Goal: Complete application form

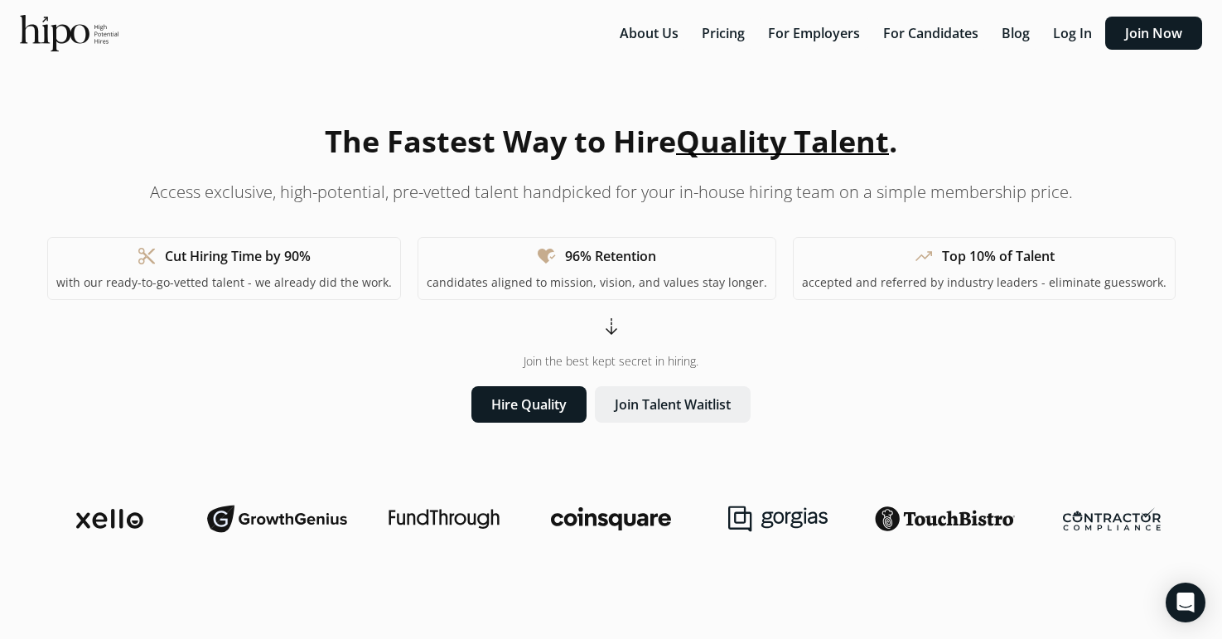
click at [682, 401] on button "Join Talent Waitlist" at bounding box center [673, 404] width 156 height 36
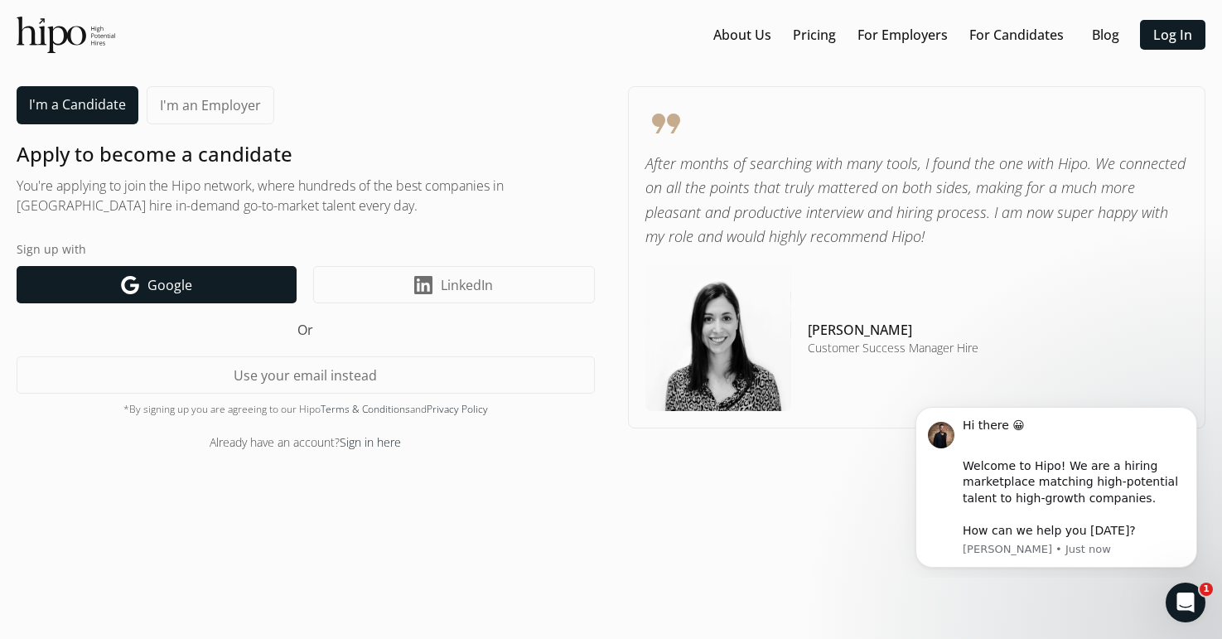
click at [183, 292] on span "Google" at bounding box center [169, 285] width 45 height 20
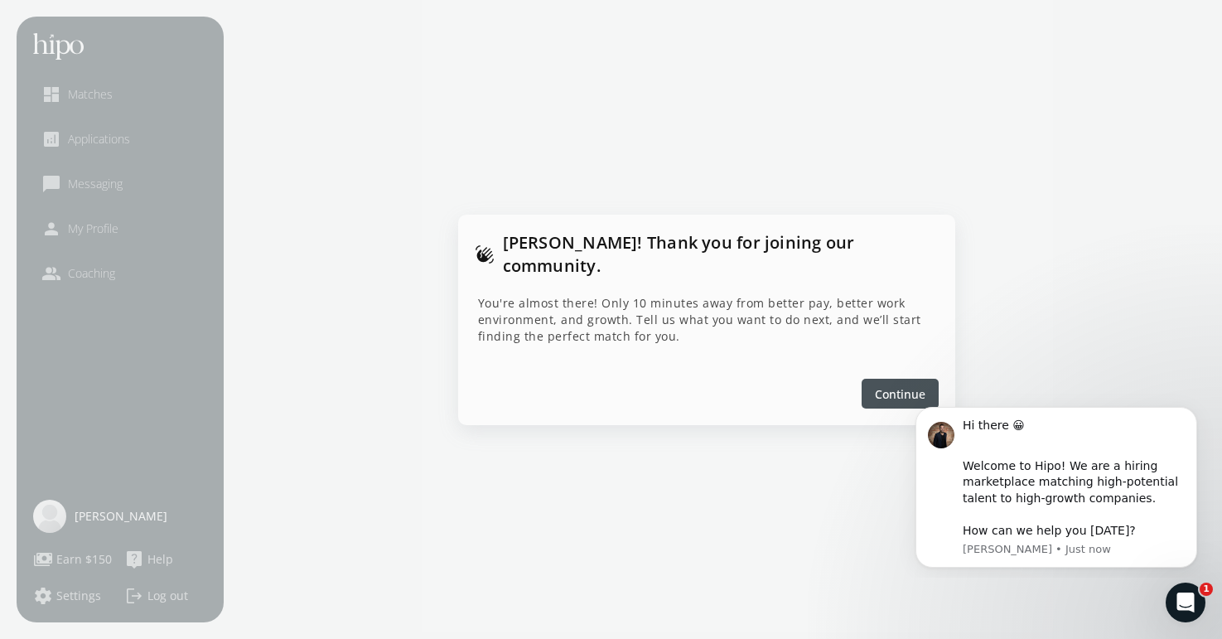
click at [894, 384] on span "Continue" at bounding box center [900, 392] width 51 height 17
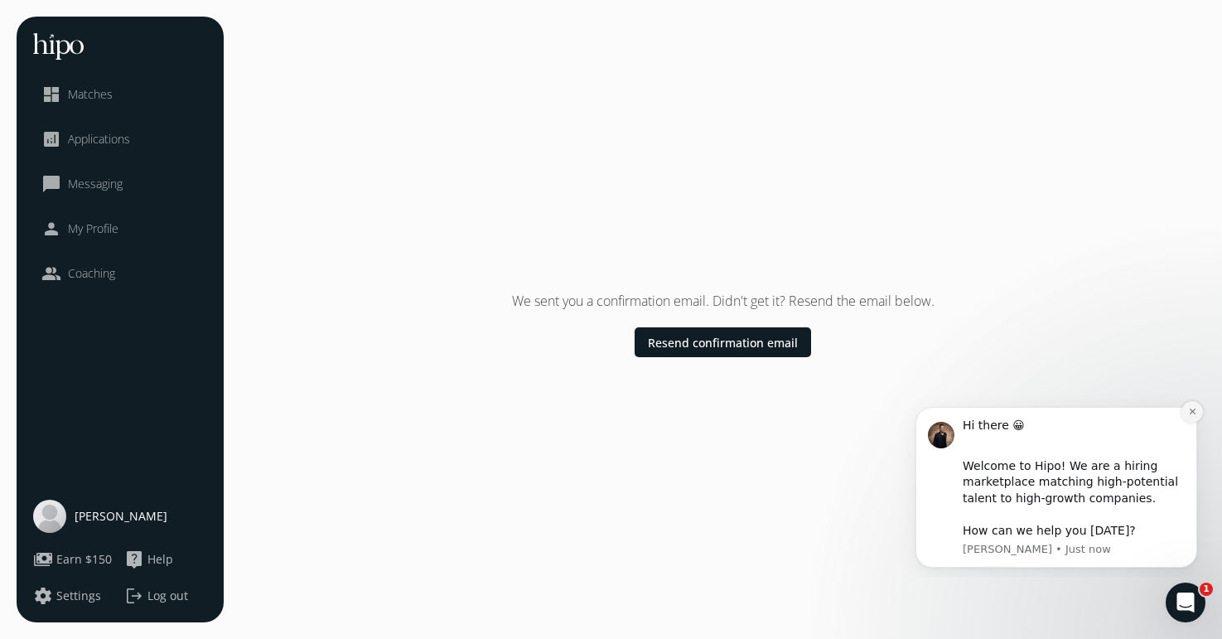
click at [1192, 403] on button "Dismiss notification" at bounding box center [1193, 412] width 22 height 22
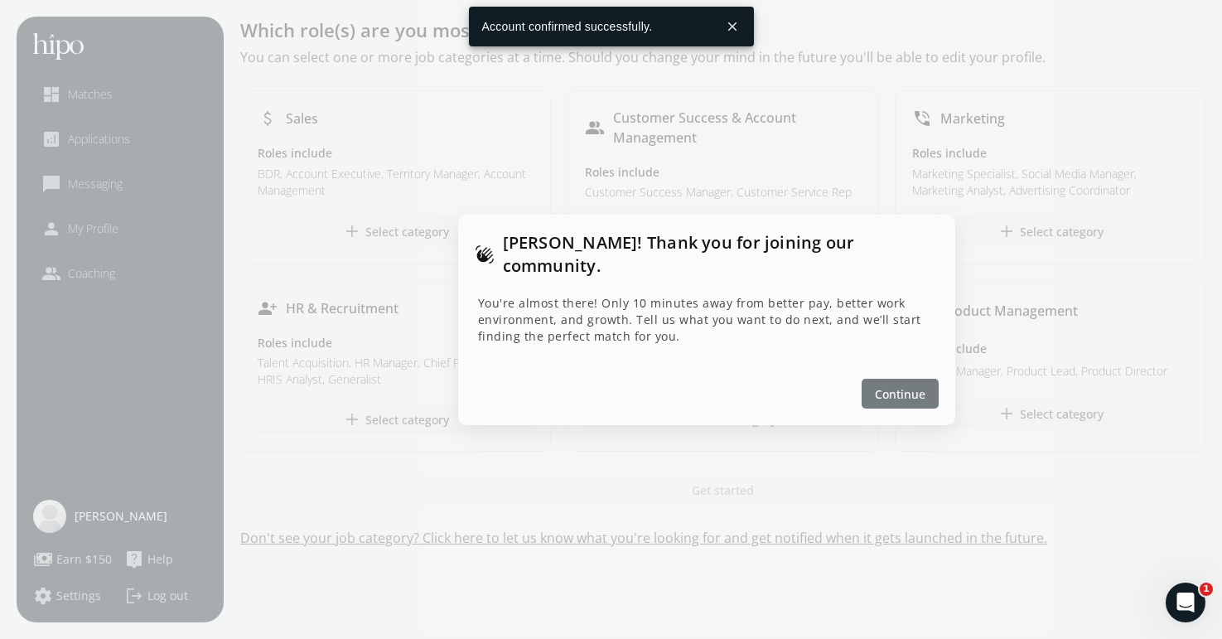
click at [914, 387] on span "Continue" at bounding box center [900, 392] width 51 height 17
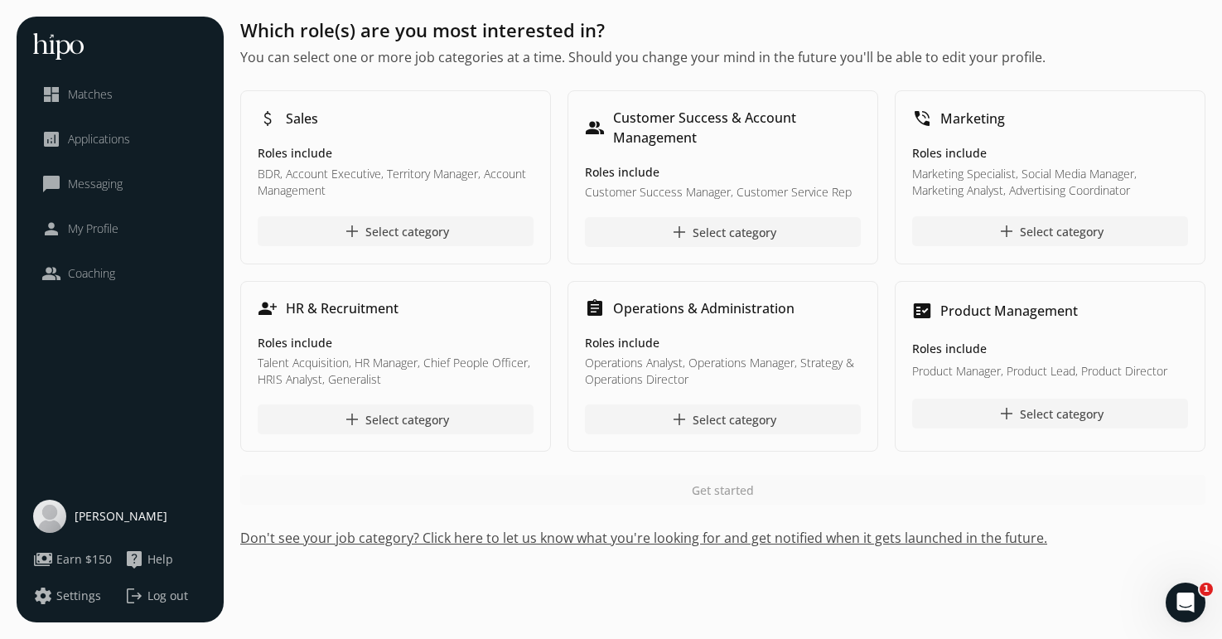
click at [90, 230] on span "My Profile" at bounding box center [93, 228] width 51 height 17
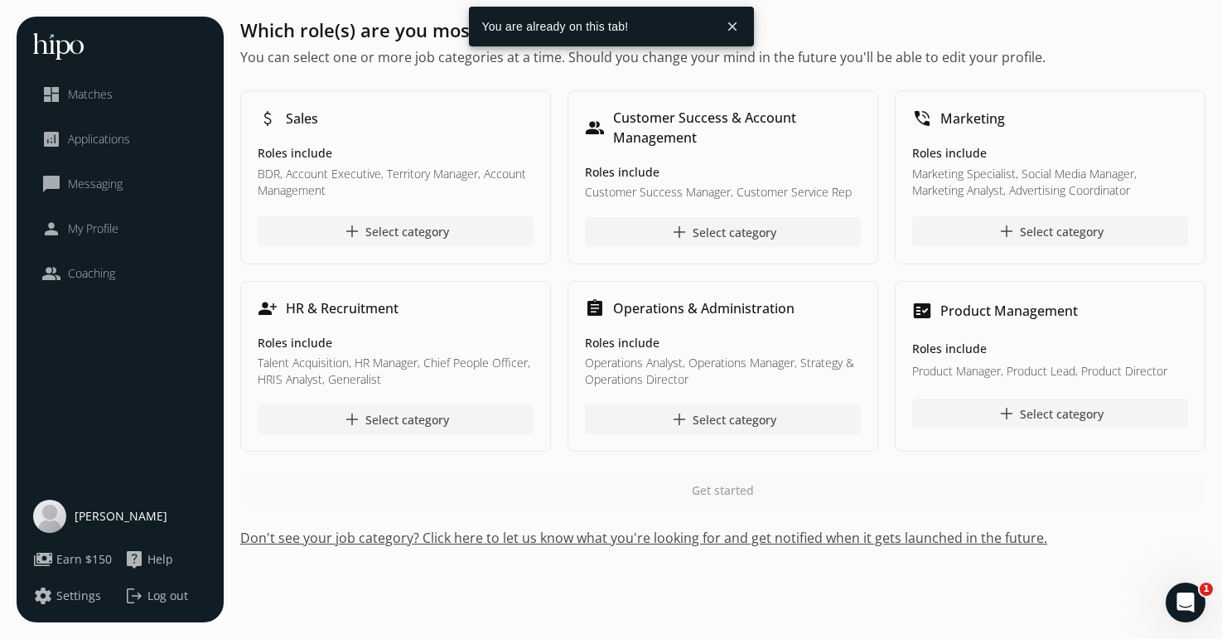
click at [109, 517] on span "[PERSON_NAME]" at bounding box center [121, 516] width 93 height 17
click at [732, 24] on button "close" at bounding box center [733, 27] width 30 height 30
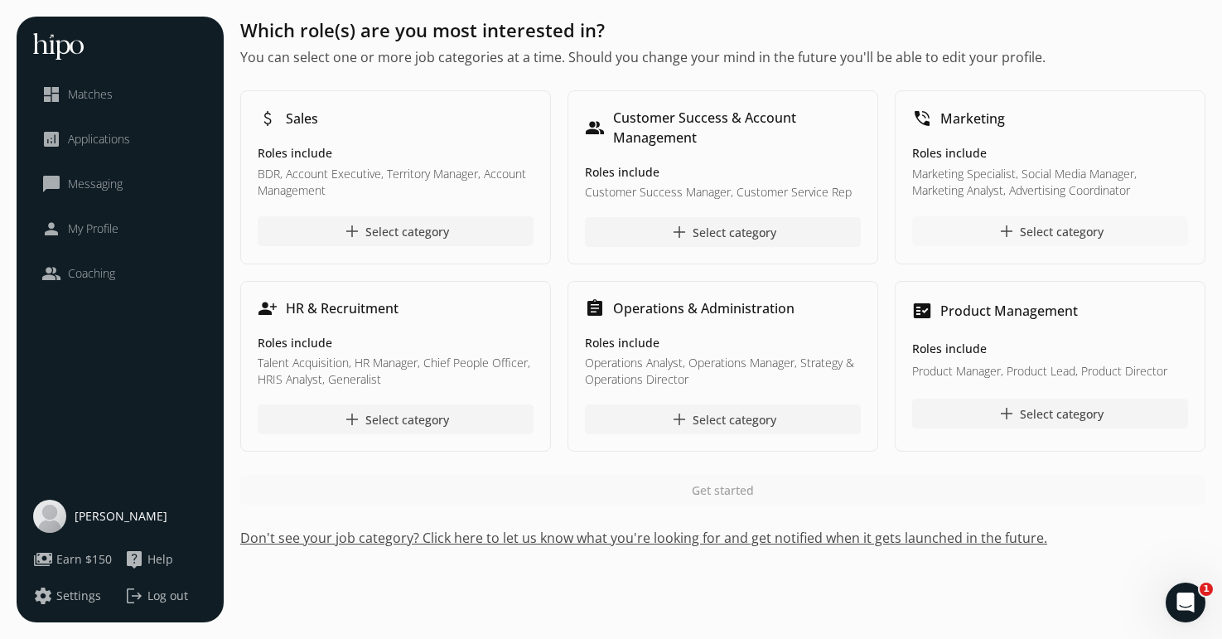
click at [1017, 241] on div at bounding box center [1050, 231] width 276 height 30
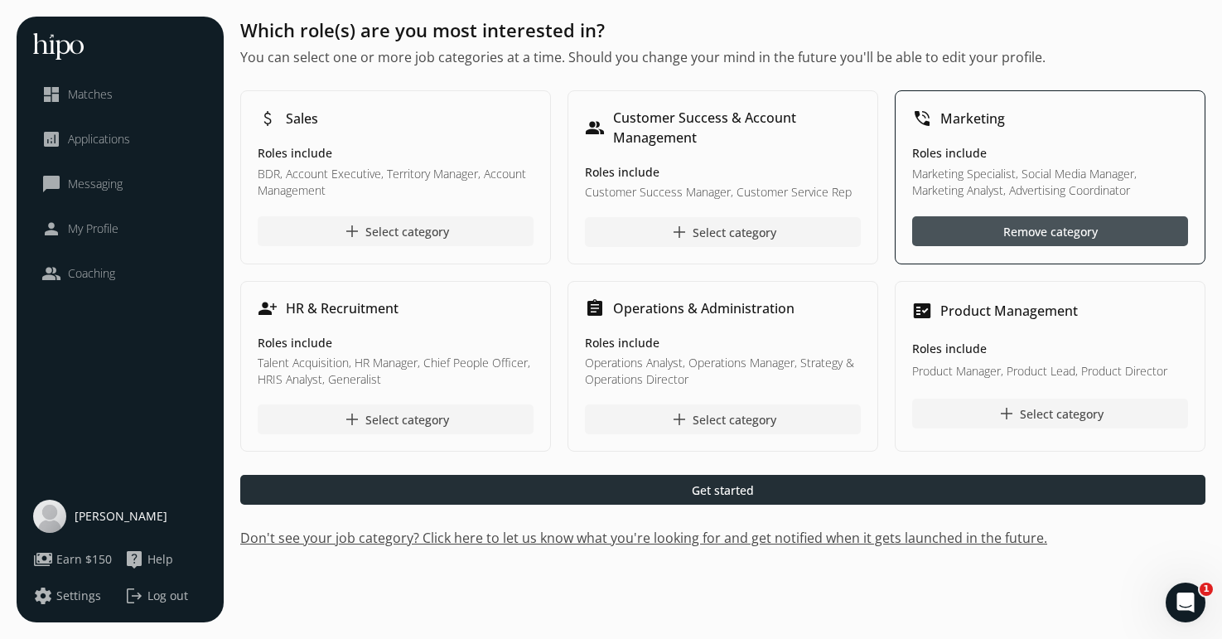
click at [781, 493] on div at bounding box center [722, 490] width 965 height 30
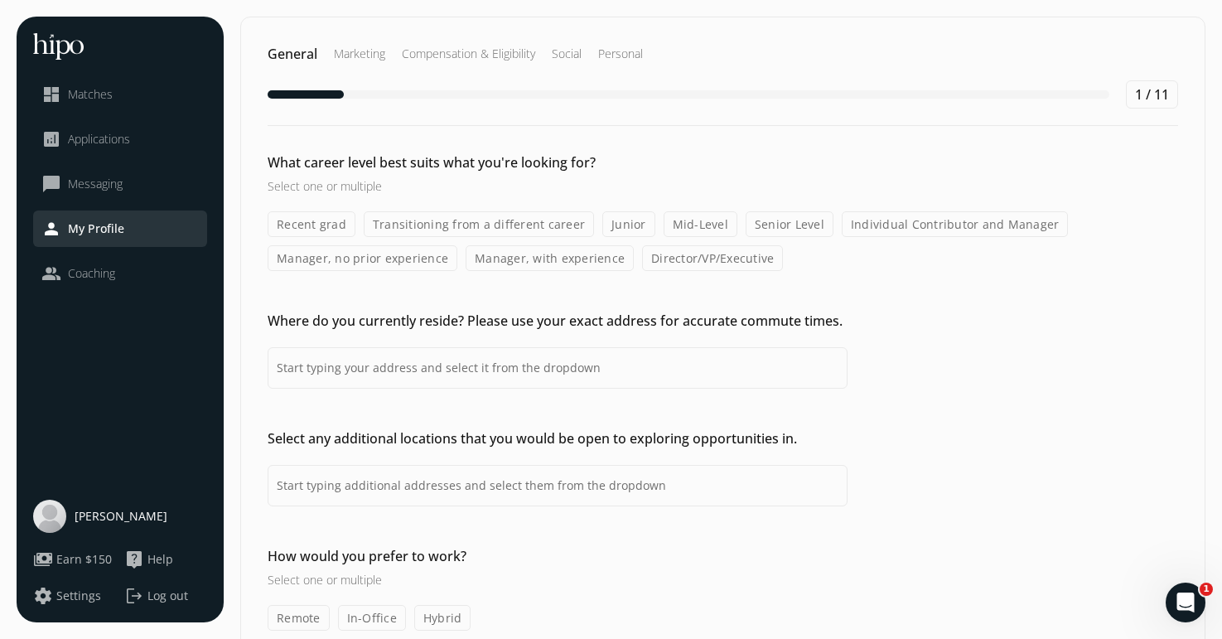
click at [542, 225] on label "Transitioning from a different career" at bounding box center [479, 224] width 230 height 26
click at [0, 0] on input "Transitioning from a different career" at bounding box center [0, 0] width 0 height 0
click at [704, 221] on label "Mid-Level" at bounding box center [701, 224] width 74 height 26
click at [0, 0] on input "Mid-Level" at bounding box center [0, 0] width 0 height 0
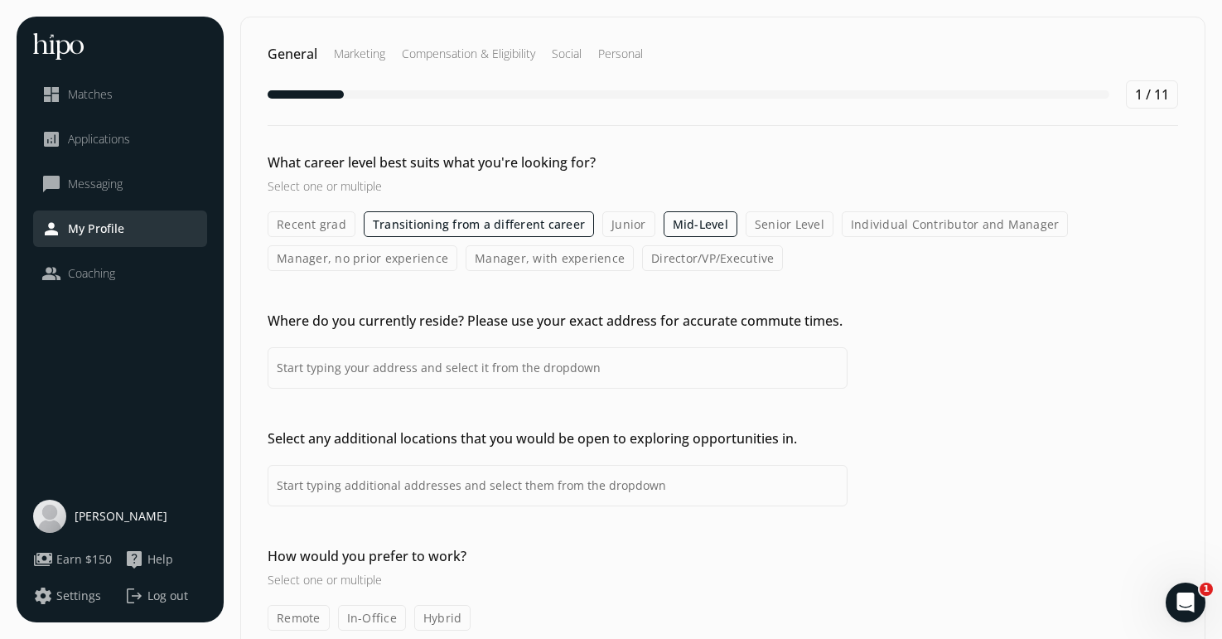
click at [931, 225] on label "Individual Contributor and Manager" at bounding box center [955, 224] width 227 height 26
click at [0, 0] on input "Individual Contributor and Manager" at bounding box center [0, 0] width 0 height 0
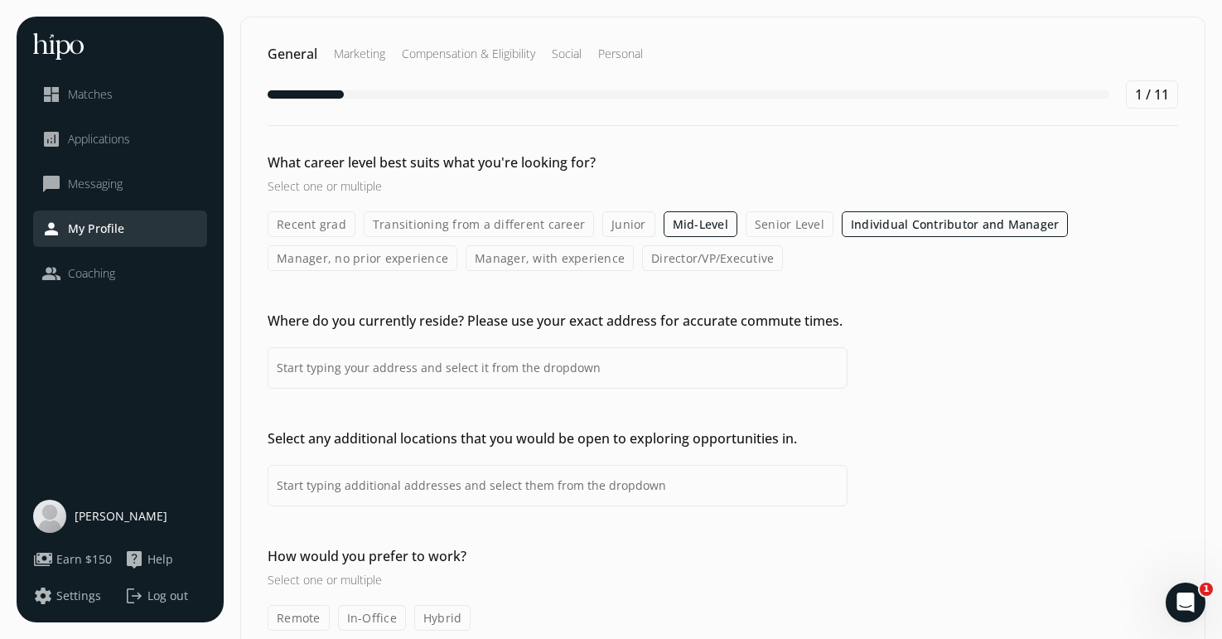
click at [462, 227] on label "Transitioning from a different career" at bounding box center [479, 224] width 230 height 26
click at [0, 0] on input "Transitioning from a different career" at bounding box center [0, 0] width 0 height 0
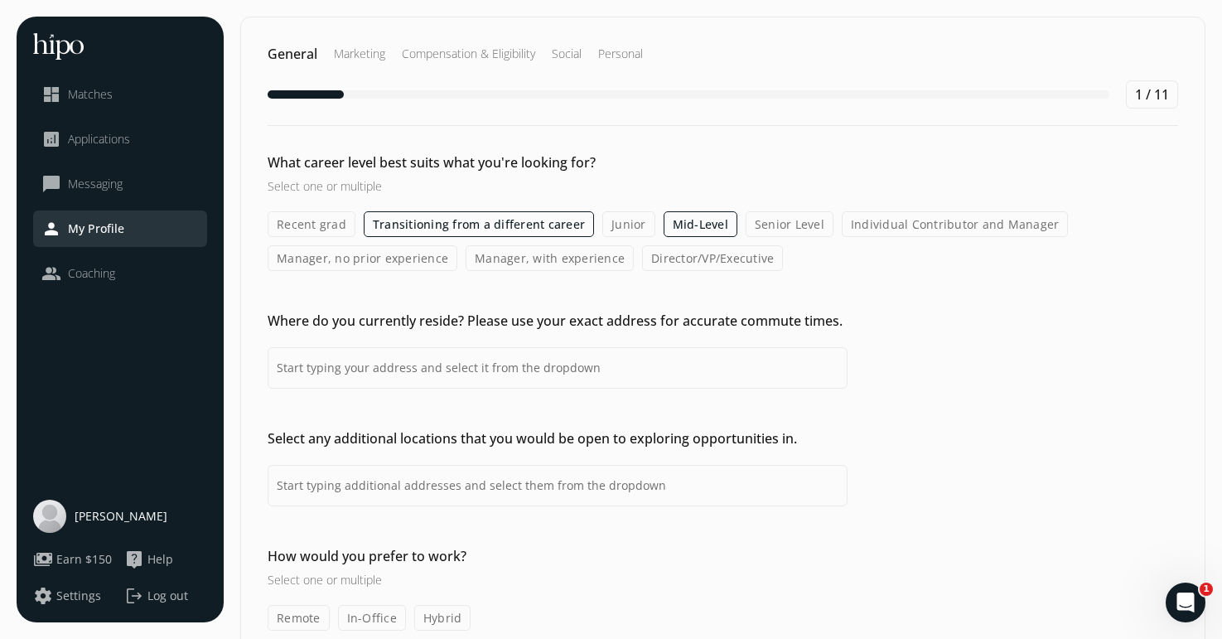
click at [534, 230] on label "Transitioning from a different career" at bounding box center [479, 224] width 230 height 26
click at [0, 0] on input "Transitioning from a different career" at bounding box center [0, 0] width 0 height 0
click at [789, 231] on label "Senior Level" at bounding box center [790, 224] width 88 height 26
click at [0, 0] on input "Senior Level" at bounding box center [0, 0] width 0 height 0
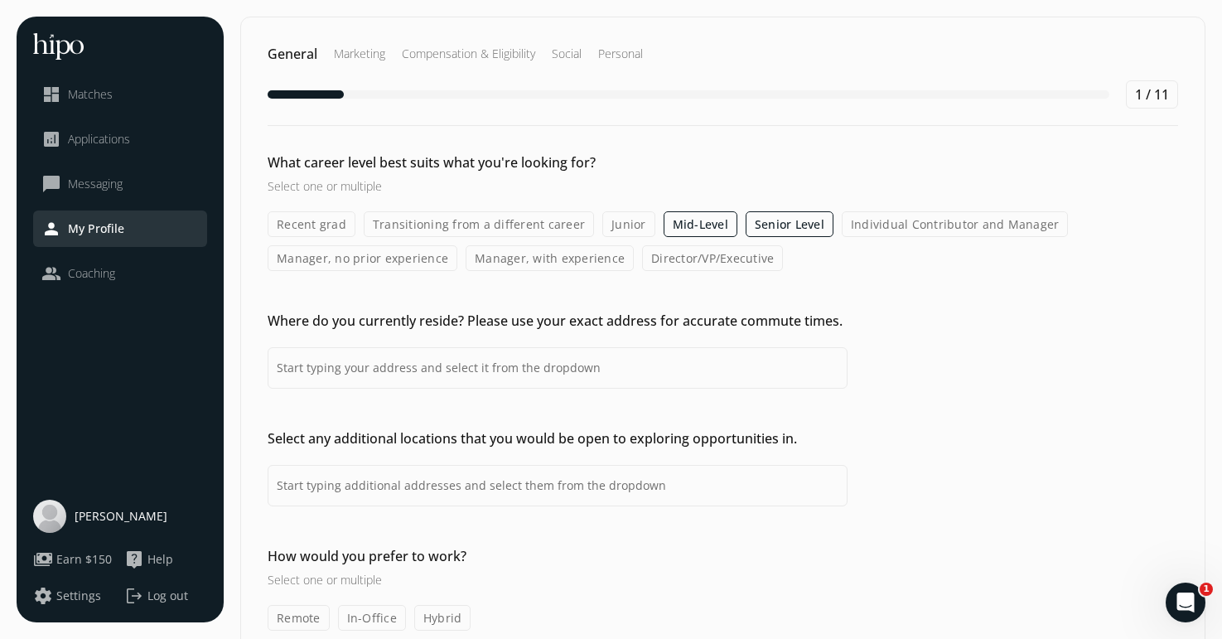
click at [875, 234] on label "Individual Contributor and Manager" at bounding box center [955, 224] width 227 height 26
click at [0, 0] on input "Individual Contributor and Manager" at bounding box center [0, 0] width 0 height 0
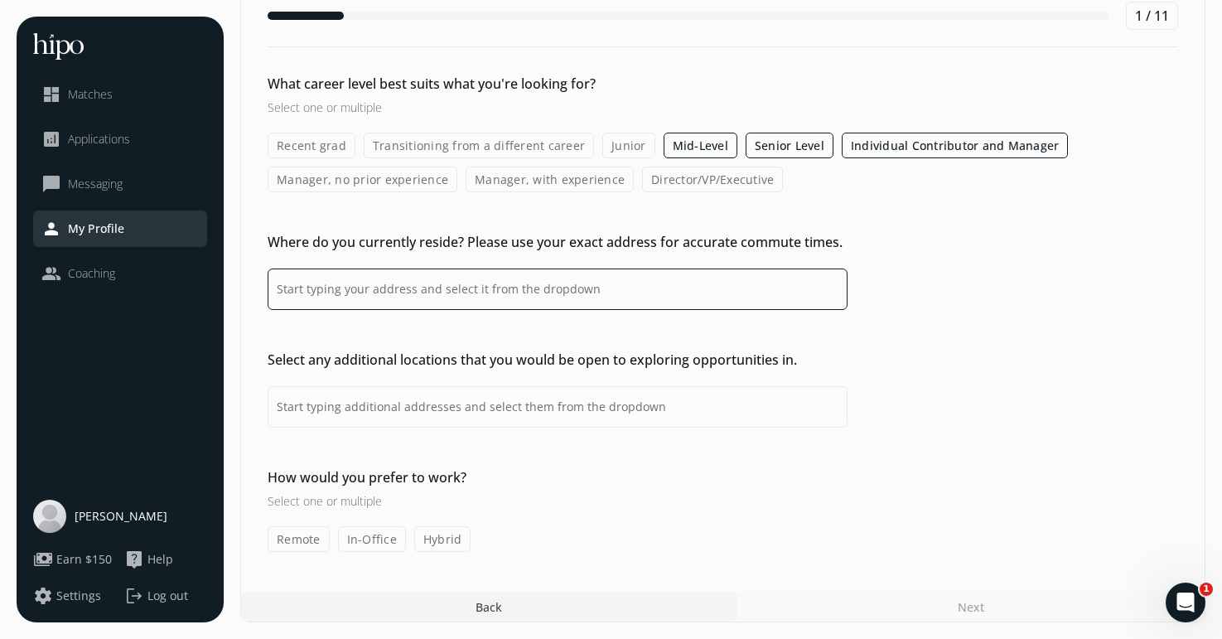
click at [510, 300] on input at bounding box center [558, 288] width 580 height 41
type input "[GEOGRAPHIC_DATA]"
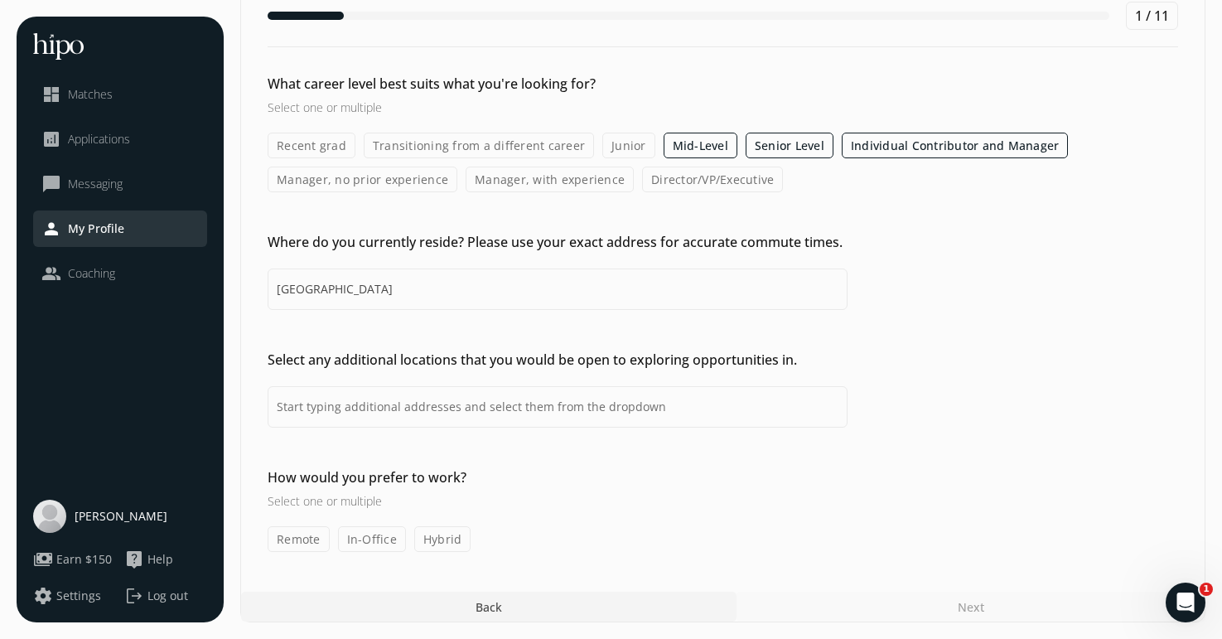
click at [899, 253] on div "Where do you currently reside? Please use your exact address for accurate commu…" at bounding box center [723, 271] width 964 height 78
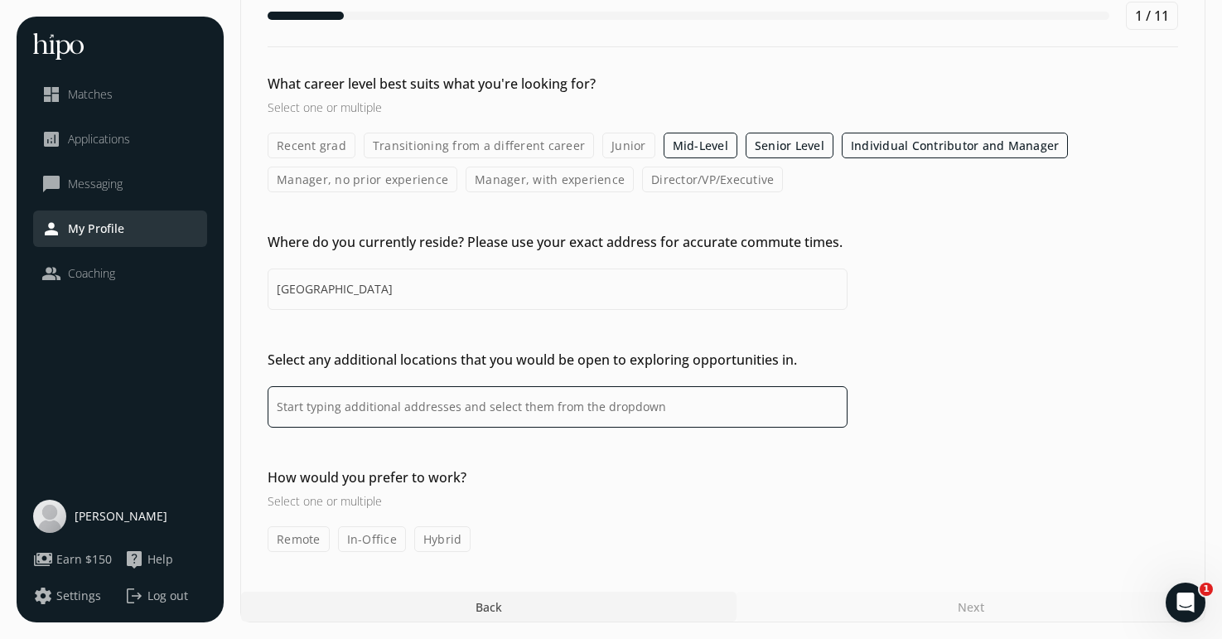
click at [384, 412] on input at bounding box center [558, 406] width 580 height 41
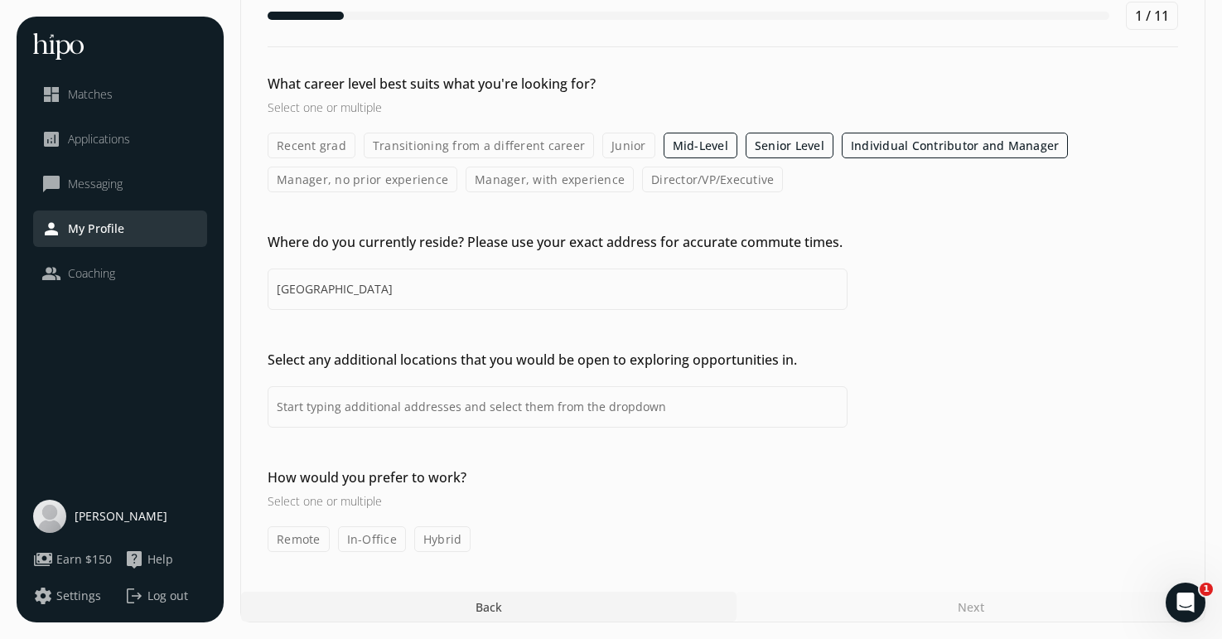
click at [293, 542] on label "Remote" at bounding box center [299, 539] width 62 height 26
click at [0, 0] on input "Remote" at bounding box center [0, 0] width 0 height 0
click at [450, 543] on label "Hybrid" at bounding box center [442, 539] width 57 height 26
click at [0, 0] on input "Hybrid" at bounding box center [0, 0] width 0 height 0
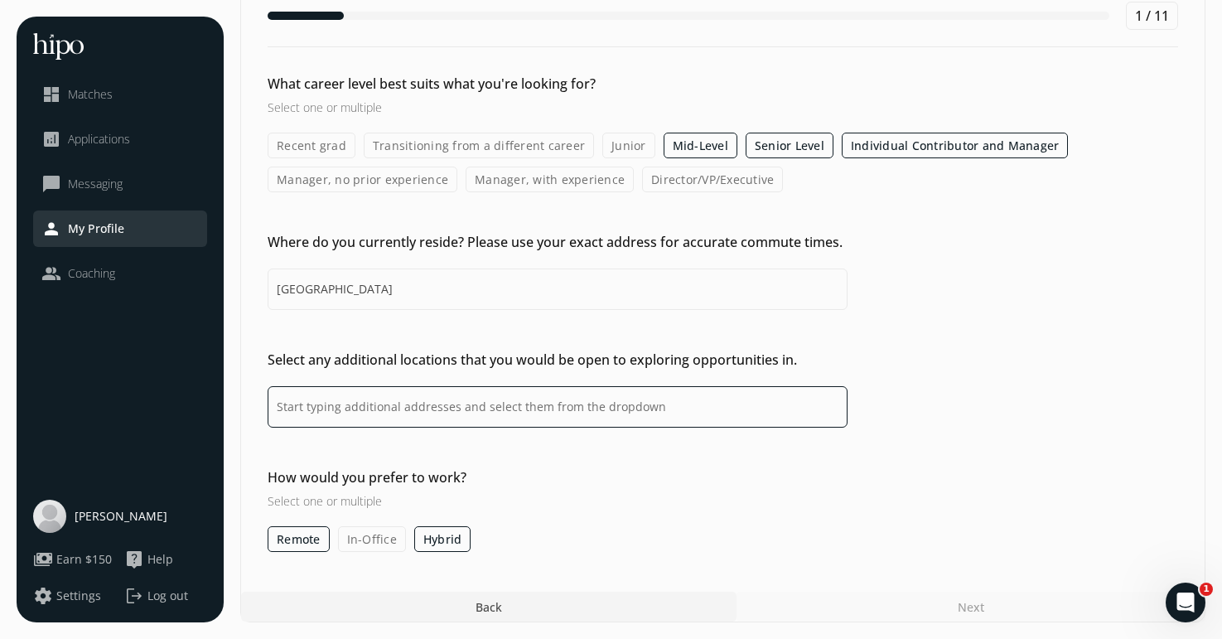
click at [442, 403] on input at bounding box center [558, 406] width 580 height 41
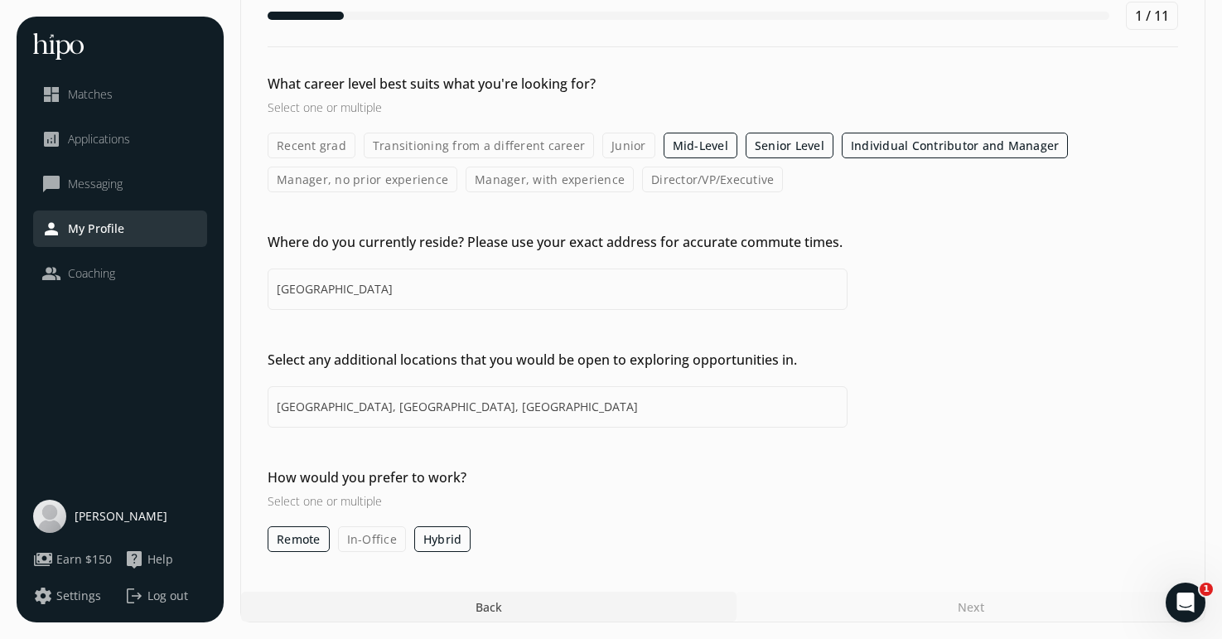
type input "[GEOGRAPHIC_DATA], [GEOGRAPHIC_DATA], [GEOGRAPHIC_DATA]"
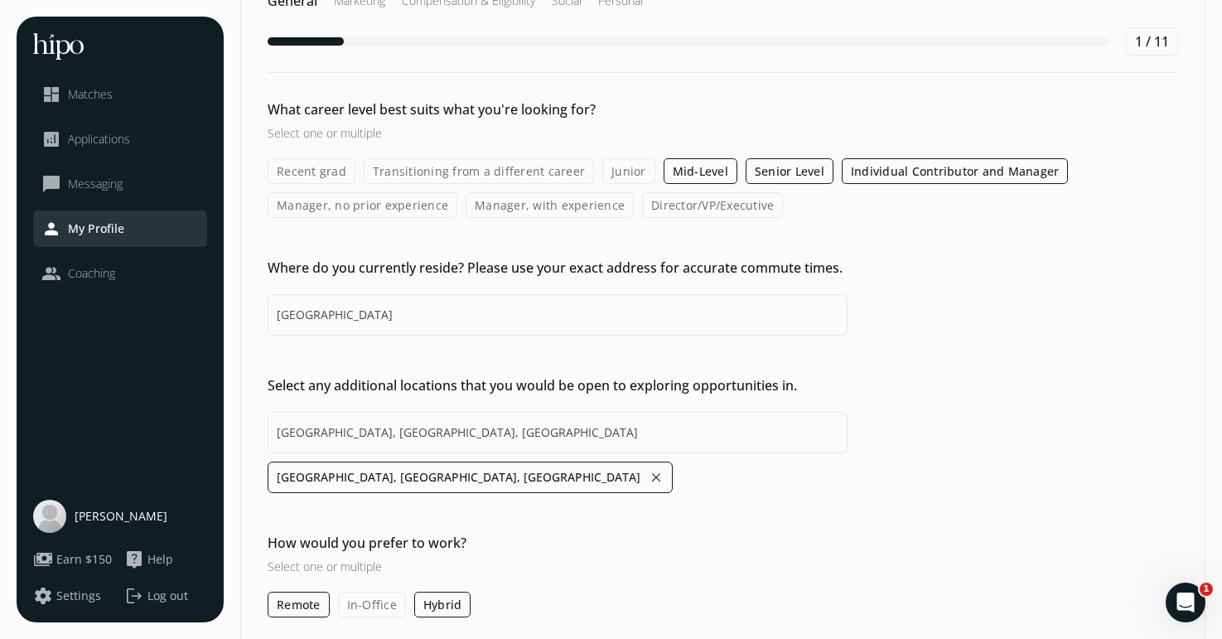
scroll to position [48, 0]
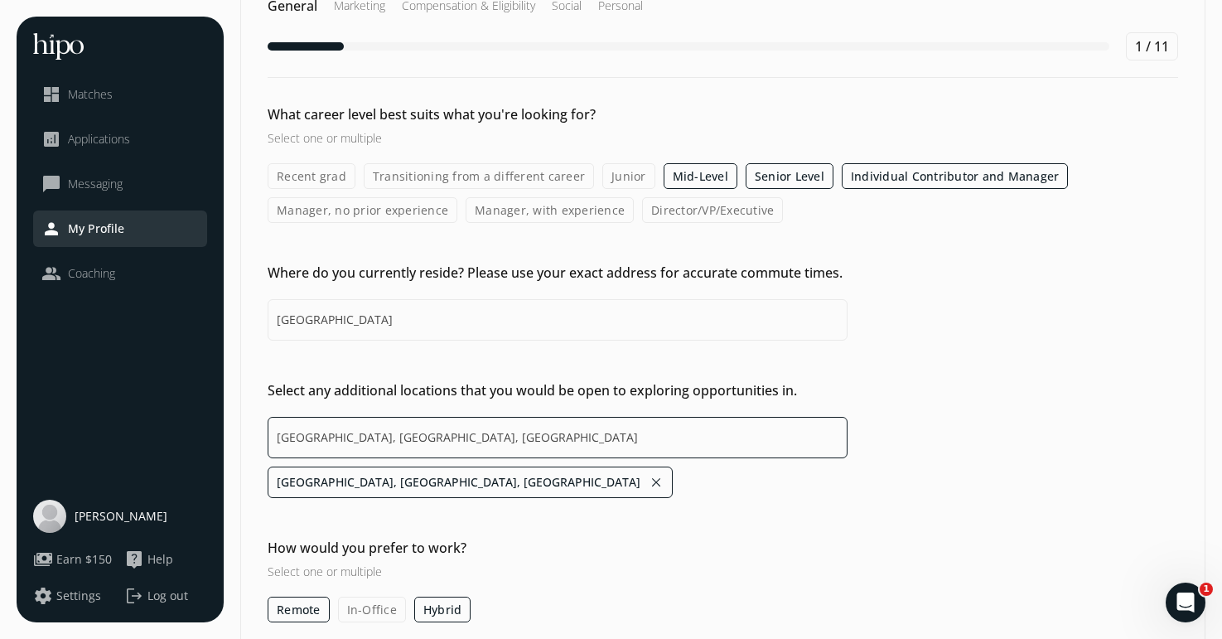
click at [442, 447] on input "[GEOGRAPHIC_DATA], [GEOGRAPHIC_DATA], [GEOGRAPHIC_DATA]" at bounding box center [558, 437] width 580 height 41
type input "[GEOGRAPHIC_DATA]"
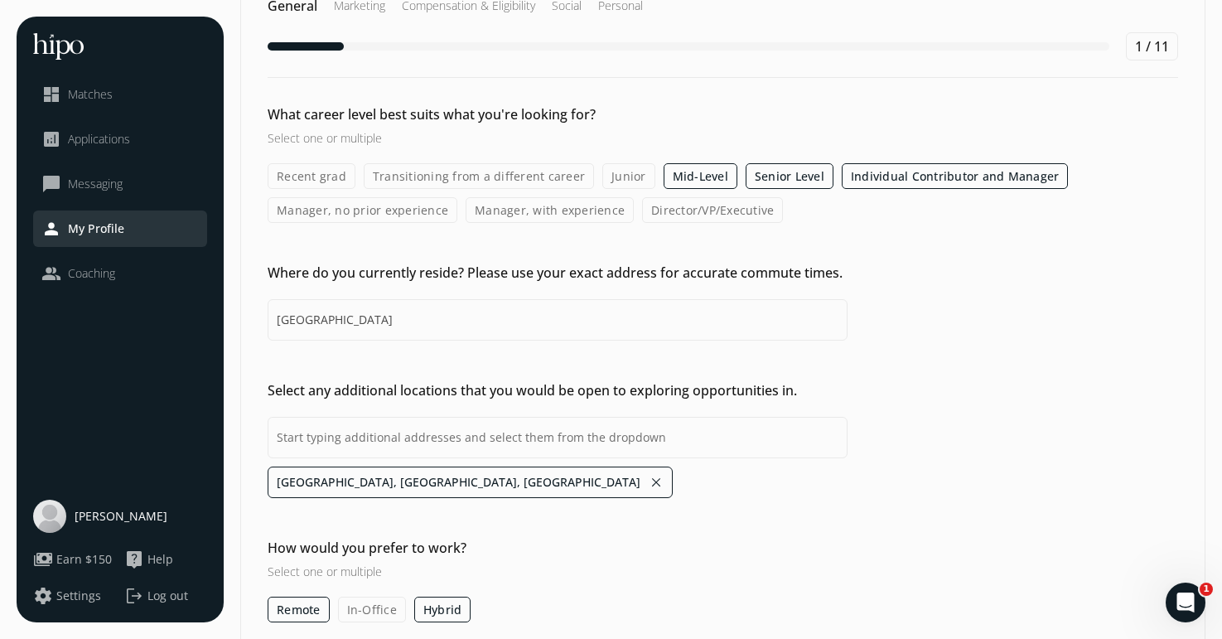
click at [555, 512] on div "What career level best suits what you're looking for? Select one or multiple Re…" at bounding box center [723, 363] width 964 height 518
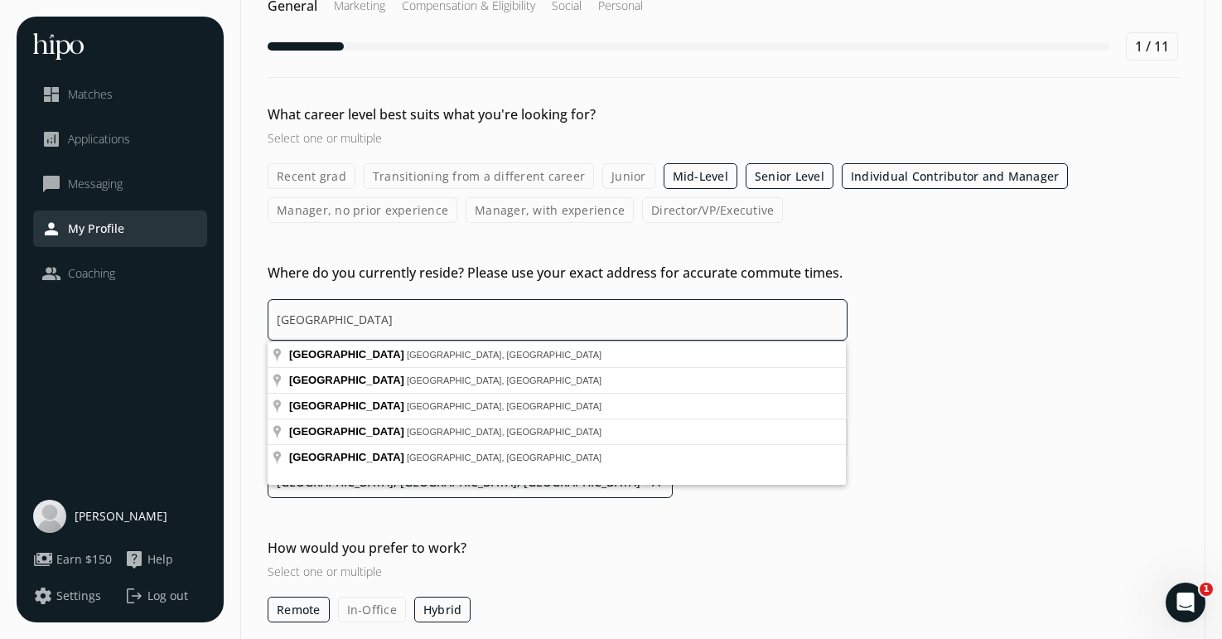
click at [386, 318] on input "[GEOGRAPHIC_DATA]" at bounding box center [558, 319] width 580 height 41
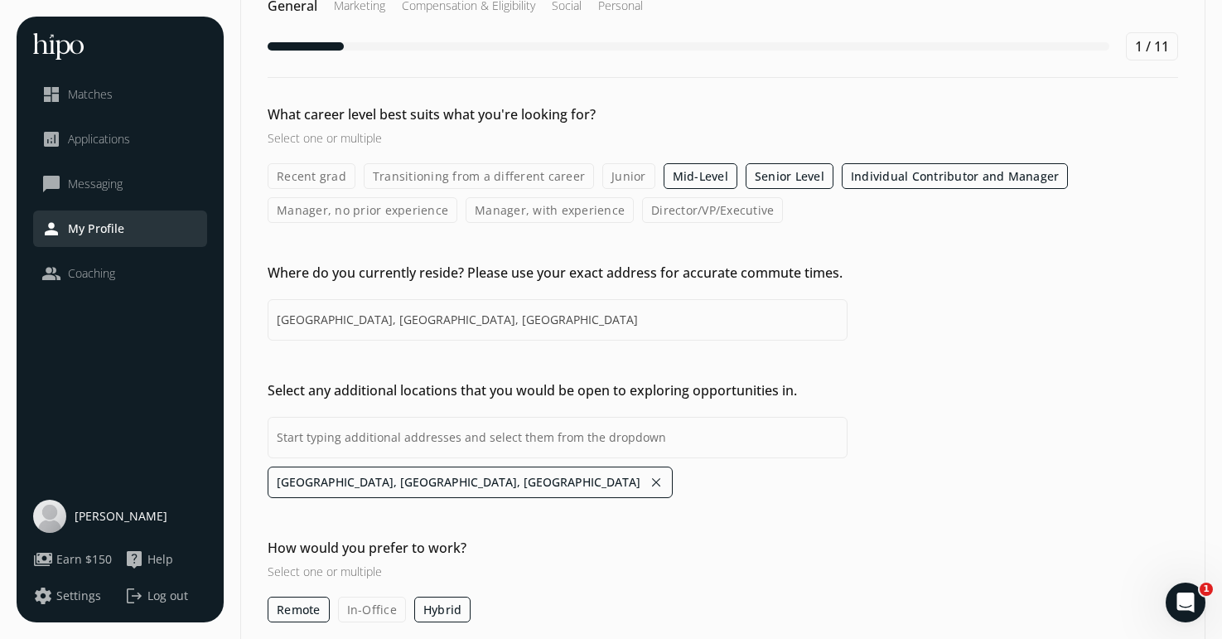
scroll to position [118, 0]
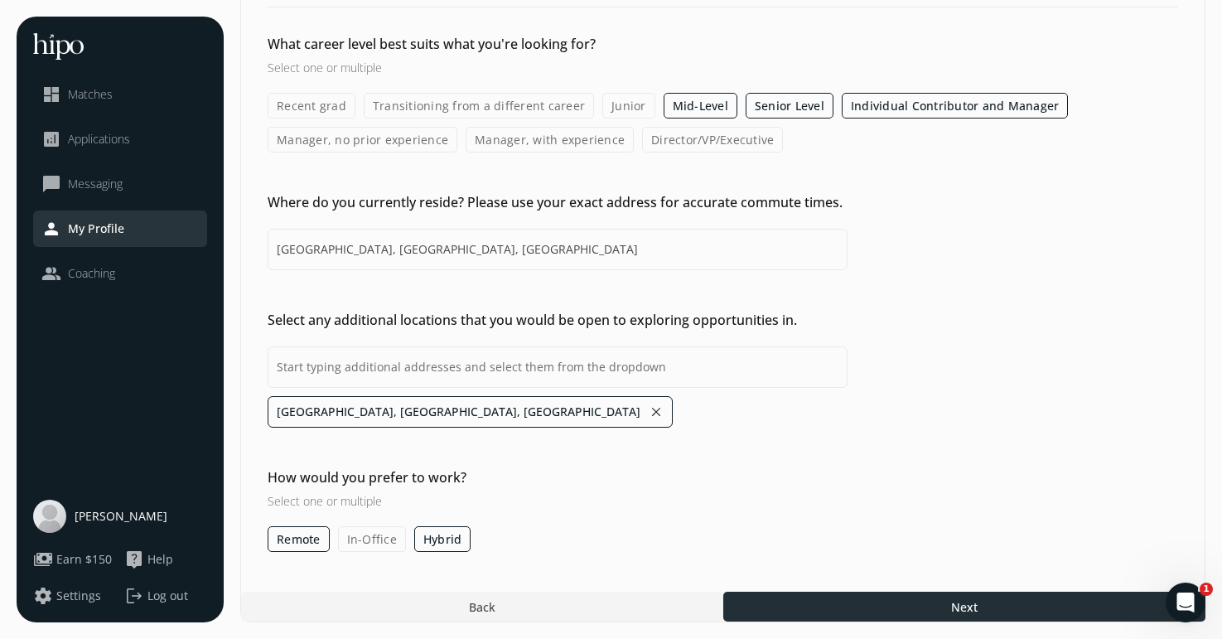
type input "[GEOGRAPHIC_DATA], [GEOGRAPHIC_DATA], [GEOGRAPHIC_DATA]"
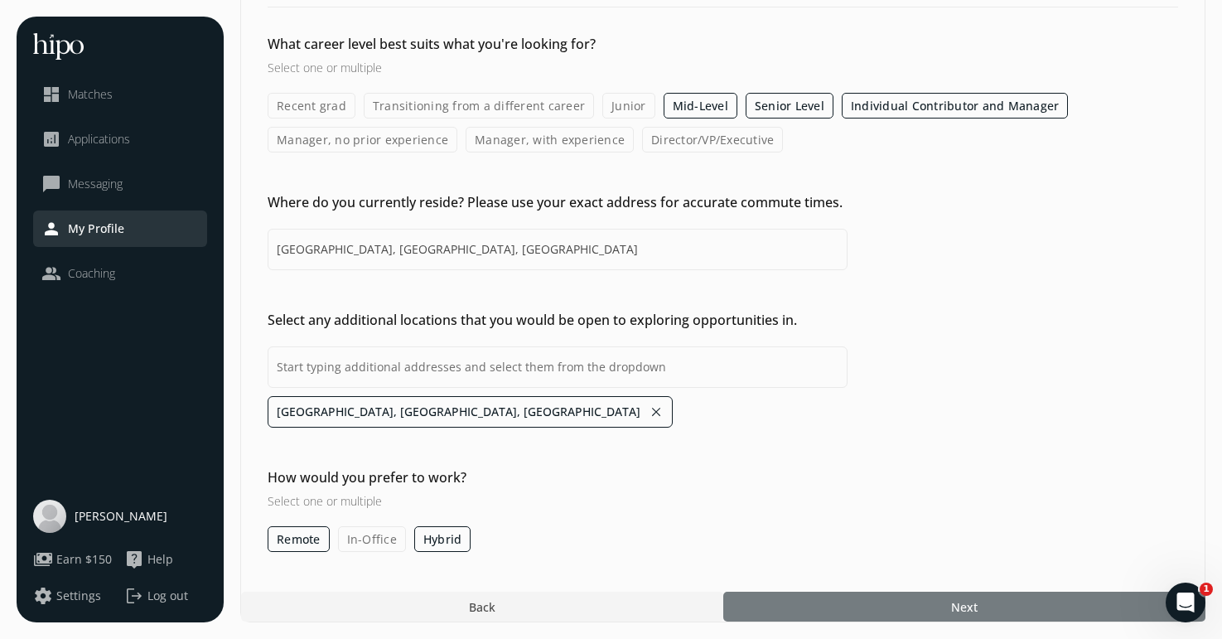
click at [926, 612] on div at bounding box center [964, 607] width 482 height 30
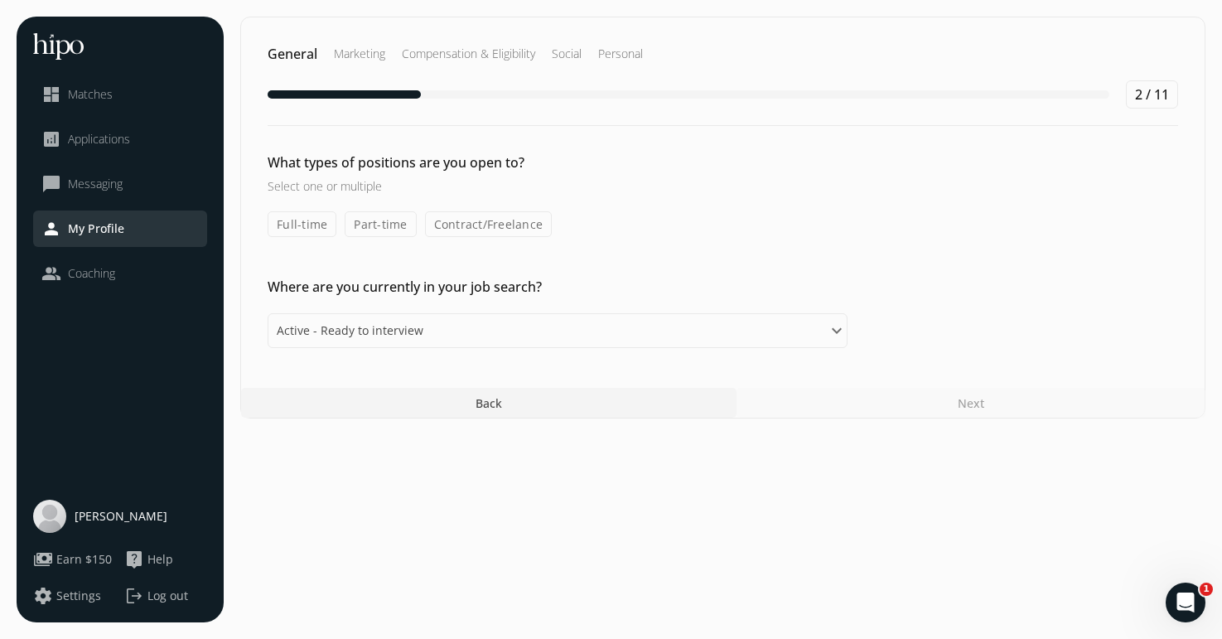
click at [302, 222] on label "Full-time" at bounding box center [302, 224] width 69 height 26
click at [0, 0] on input "Full-time" at bounding box center [0, 0] width 0 height 0
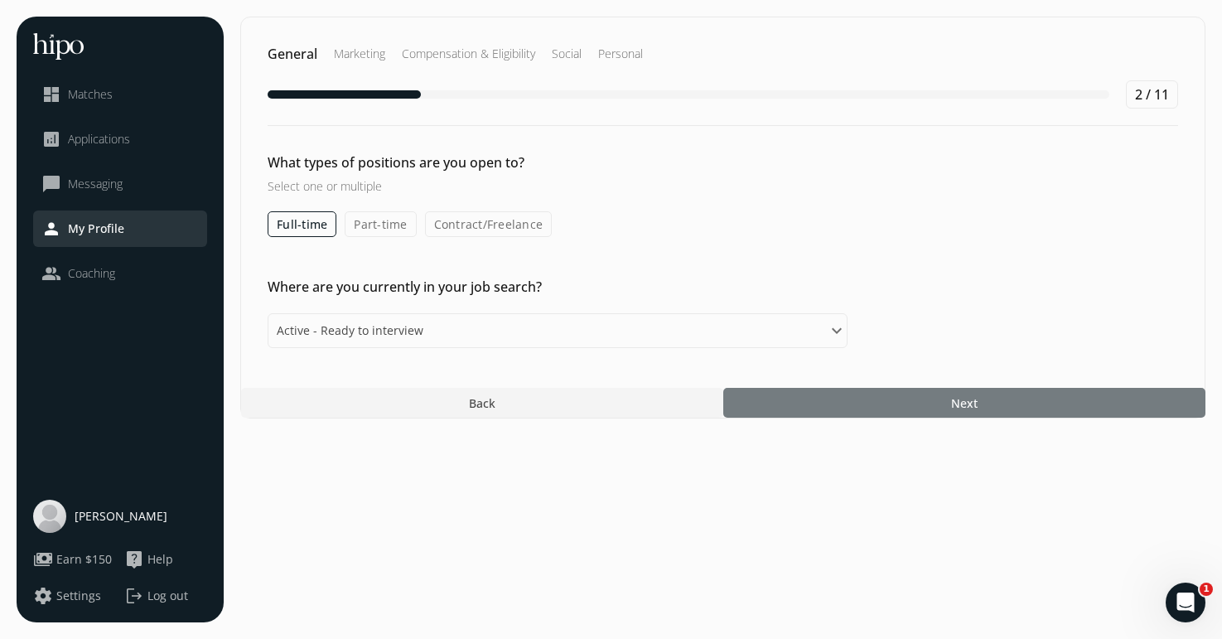
click at [915, 402] on div at bounding box center [964, 403] width 482 height 30
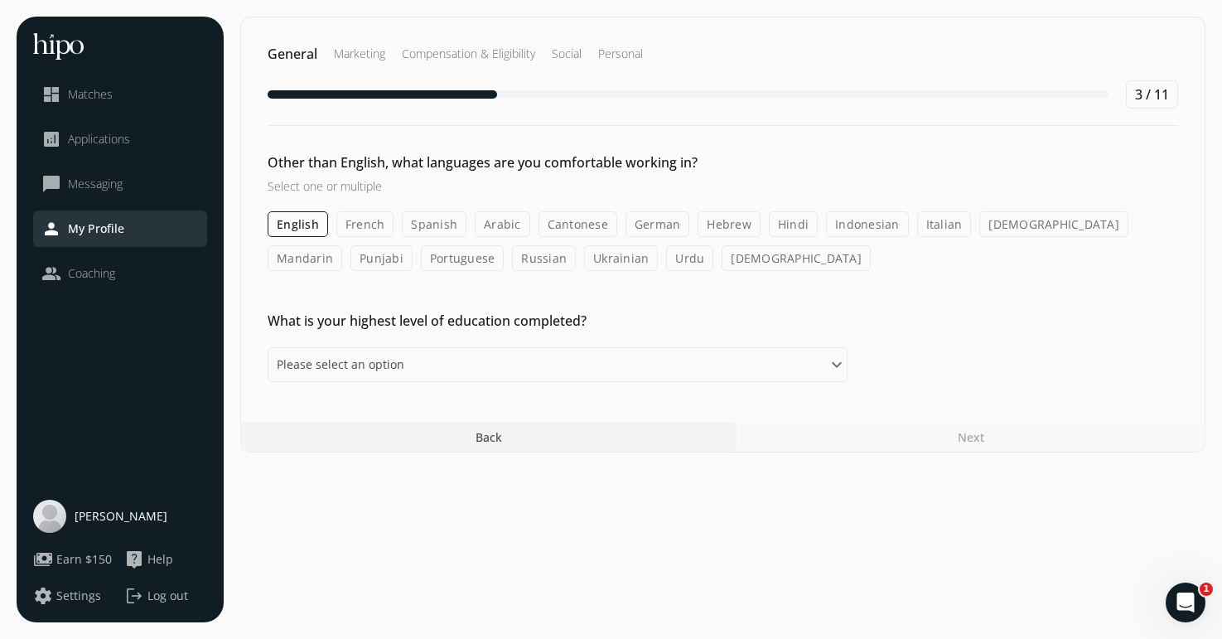
click at [359, 221] on label "French" at bounding box center [365, 224] width 58 height 26
click at [0, 0] on input "French" at bounding box center [0, 0] width 0 height 0
click at [471, 369] on select "Please select an option Some High School High School Diploma Some University or…" at bounding box center [558, 364] width 580 height 35
click at [372, 223] on label "French" at bounding box center [365, 224] width 58 height 26
click at [0, 0] on input "French" at bounding box center [0, 0] width 0 height 0
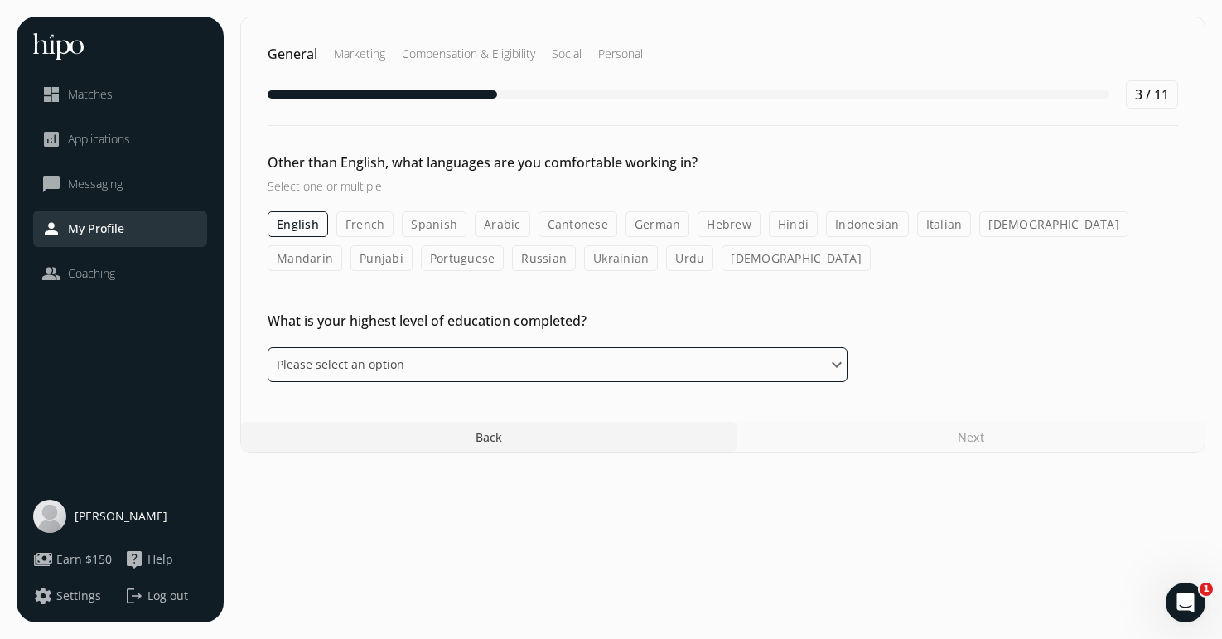
click at [437, 358] on select "Please select an option Some High School High School Diploma Some University or…" at bounding box center [558, 364] width 580 height 35
select select "master"
click at [268, 347] on select "Please select an option Some High School High School Diploma Some University or…" at bounding box center [558, 364] width 580 height 35
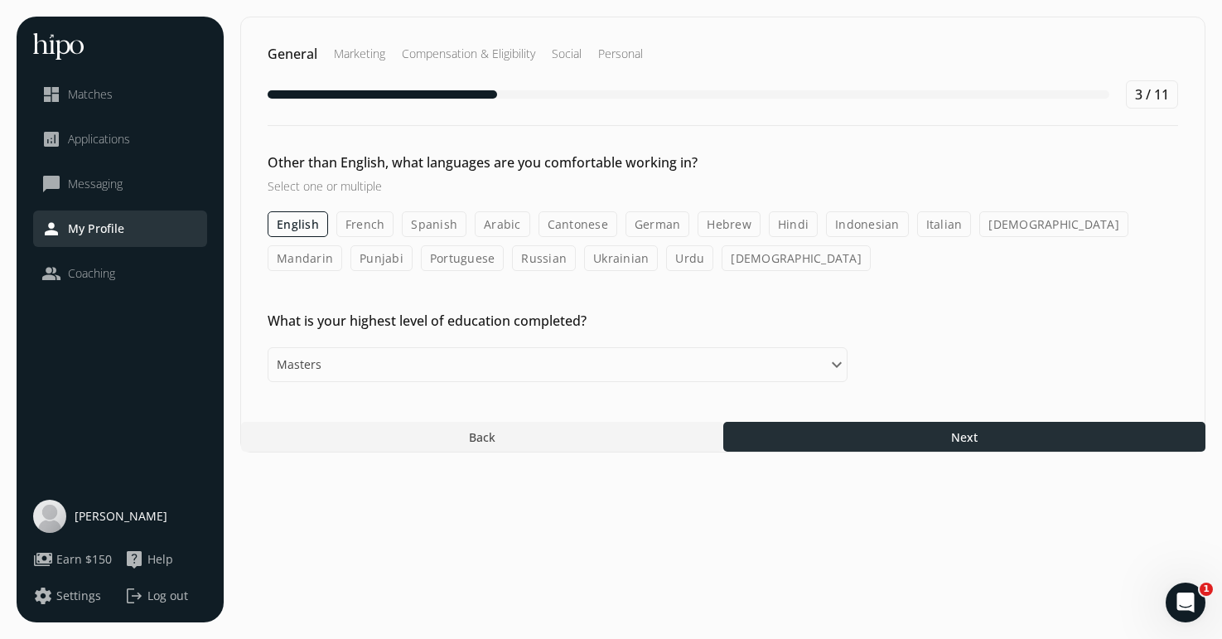
click at [907, 437] on div at bounding box center [964, 437] width 482 height 30
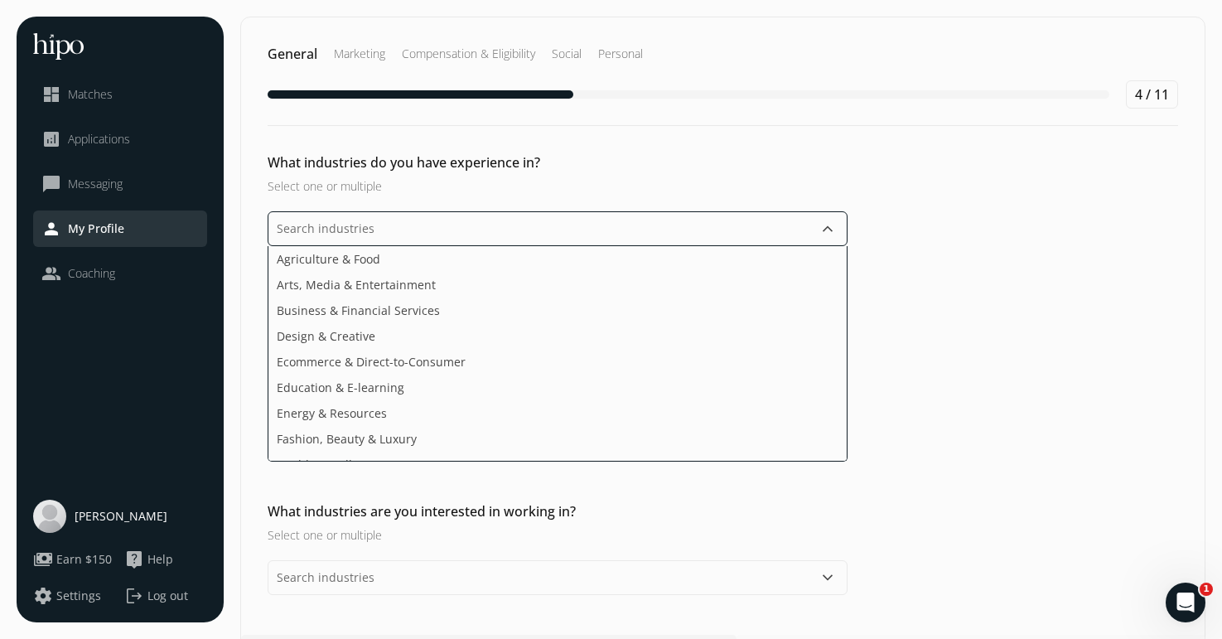
click at [391, 236] on input "text" at bounding box center [558, 228] width 580 height 35
click at [431, 309] on li "Business & Financial Services" at bounding box center [557, 310] width 578 height 26
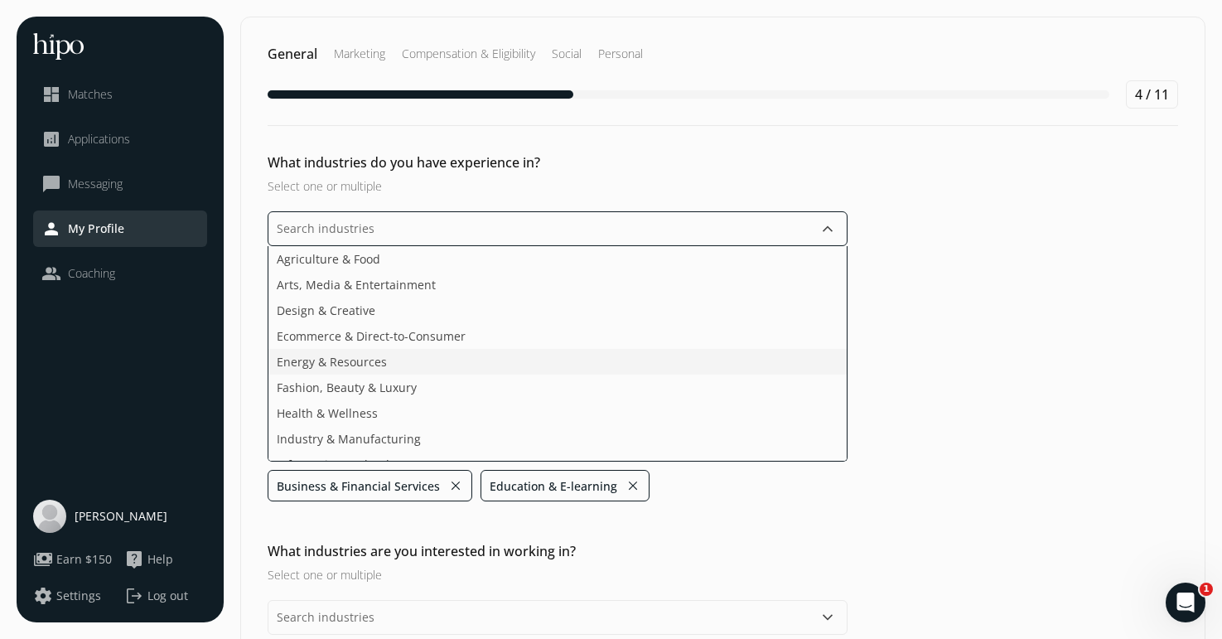
click at [393, 369] on li "Energy & Resources" at bounding box center [557, 362] width 578 height 26
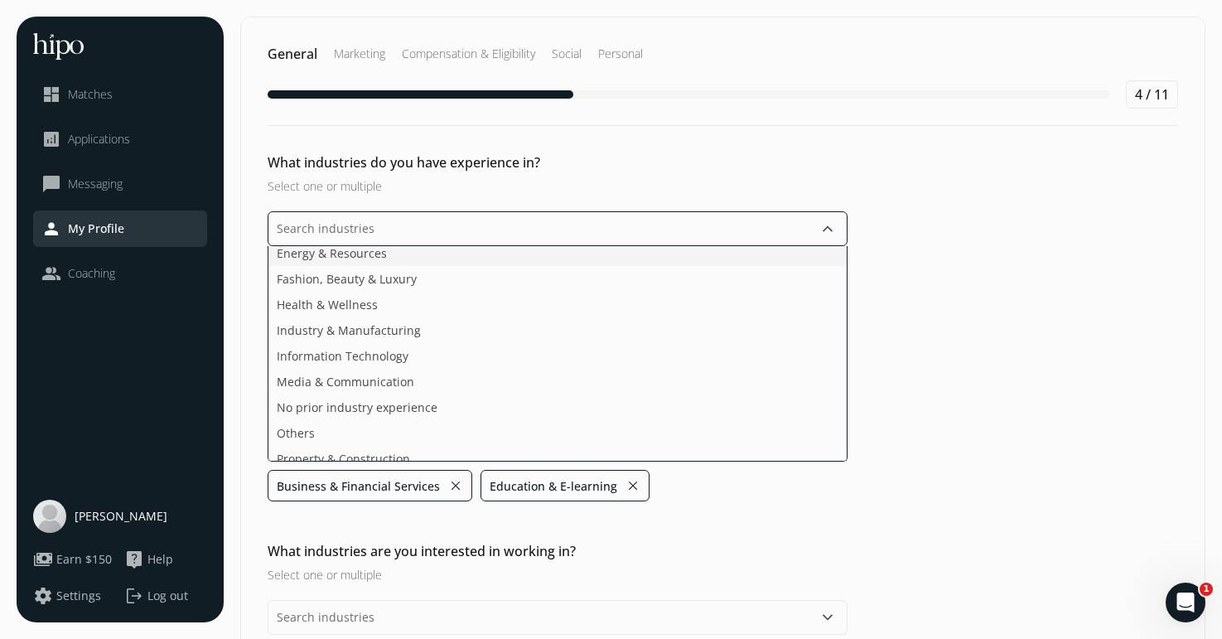
scroll to position [109, 0]
click at [406, 354] on li "Information Technology" at bounding box center [557, 355] width 578 height 26
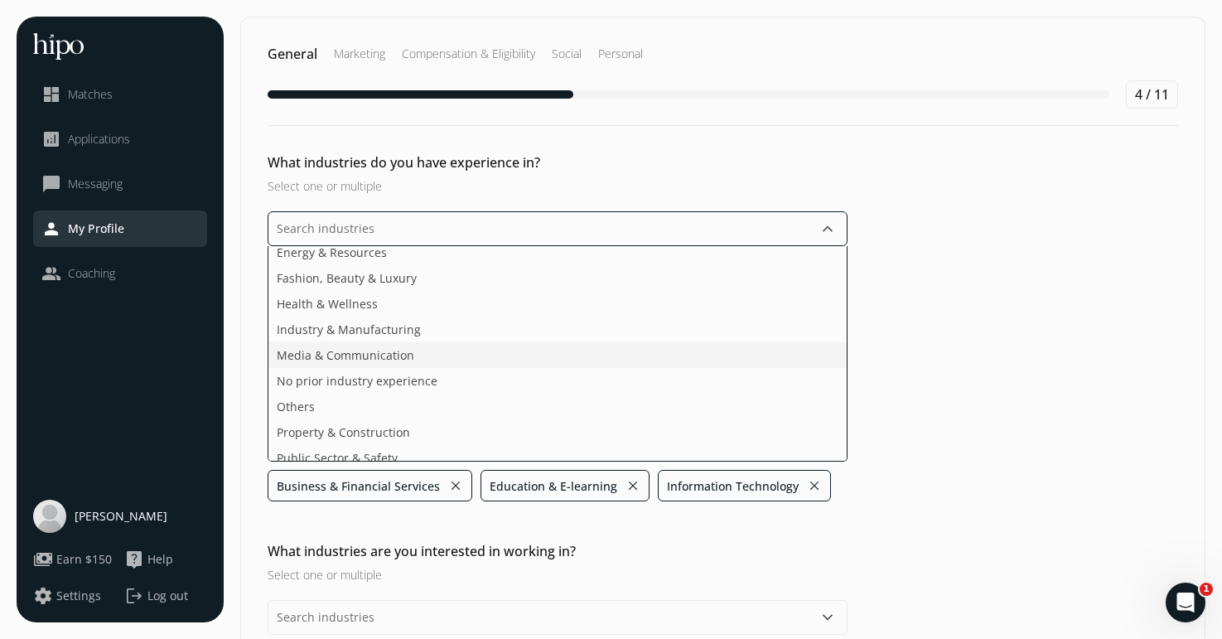
click at [395, 354] on span "Media & Communication" at bounding box center [346, 354] width 138 height 17
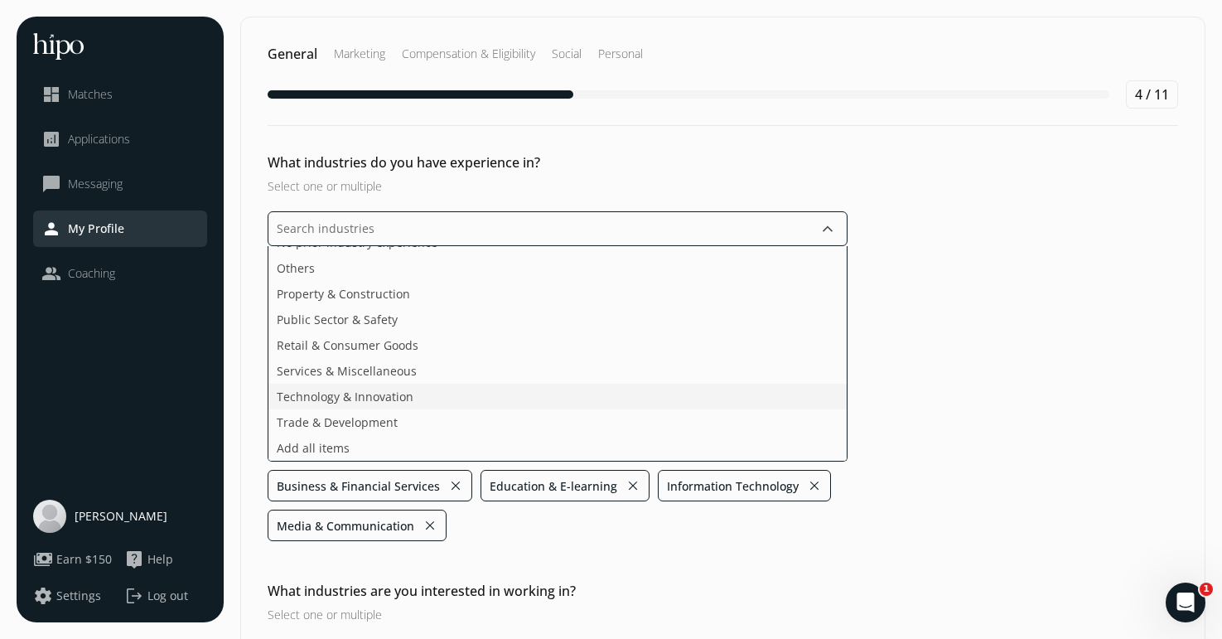
scroll to position [196, 0]
click at [394, 398] on ul "Agriculture & Food Arts, Media & Entertainment Design & Creative Ecommerce & Di…" at bounding box center [558, 353] width 580 height 215
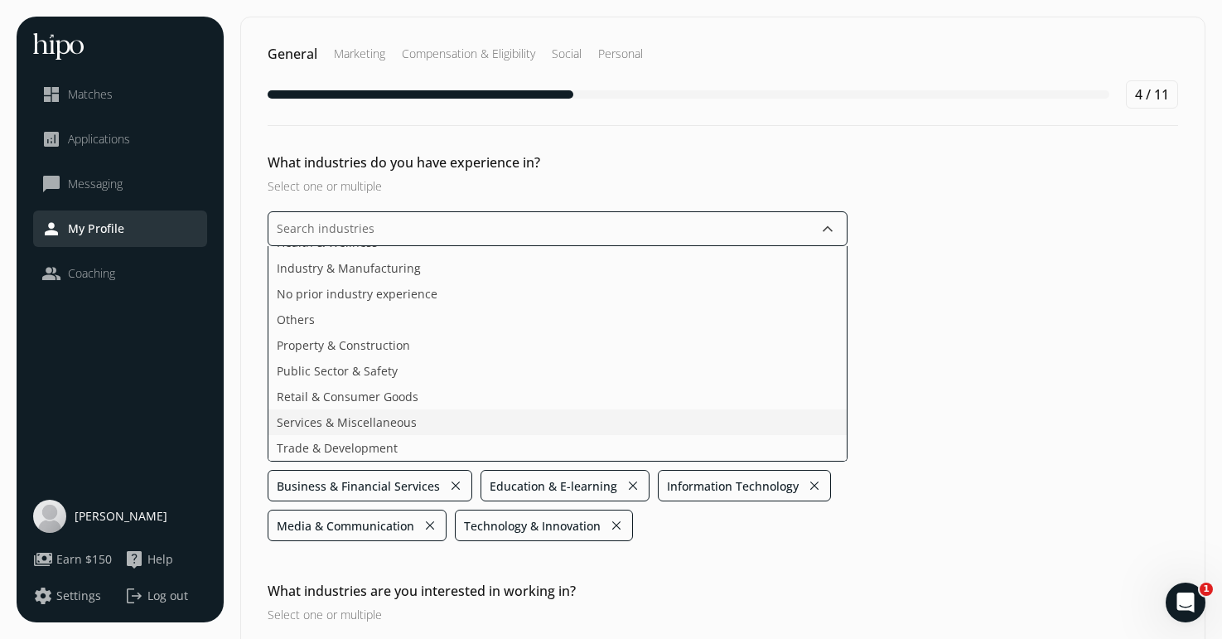
click at [396, 392] on ul "Agriculture & Food Arts, Media & Entertainment Design & Creative Ecommerce & Di…" at bounding box center [558, 353] width 580 height 215
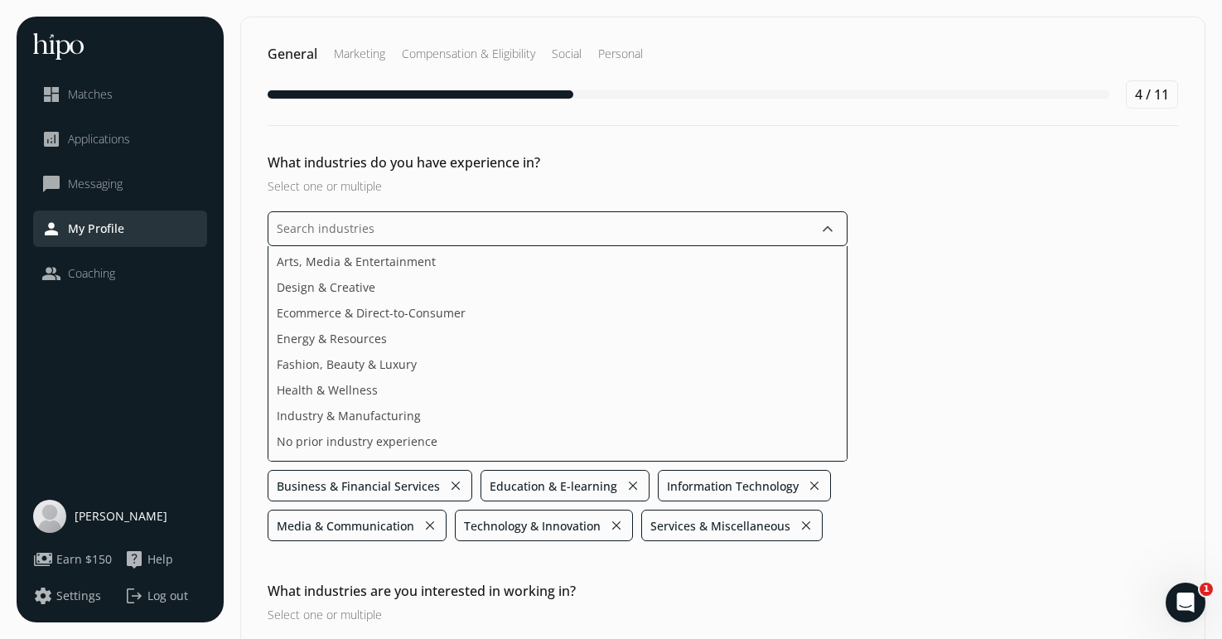
scroll to position [0, 0]
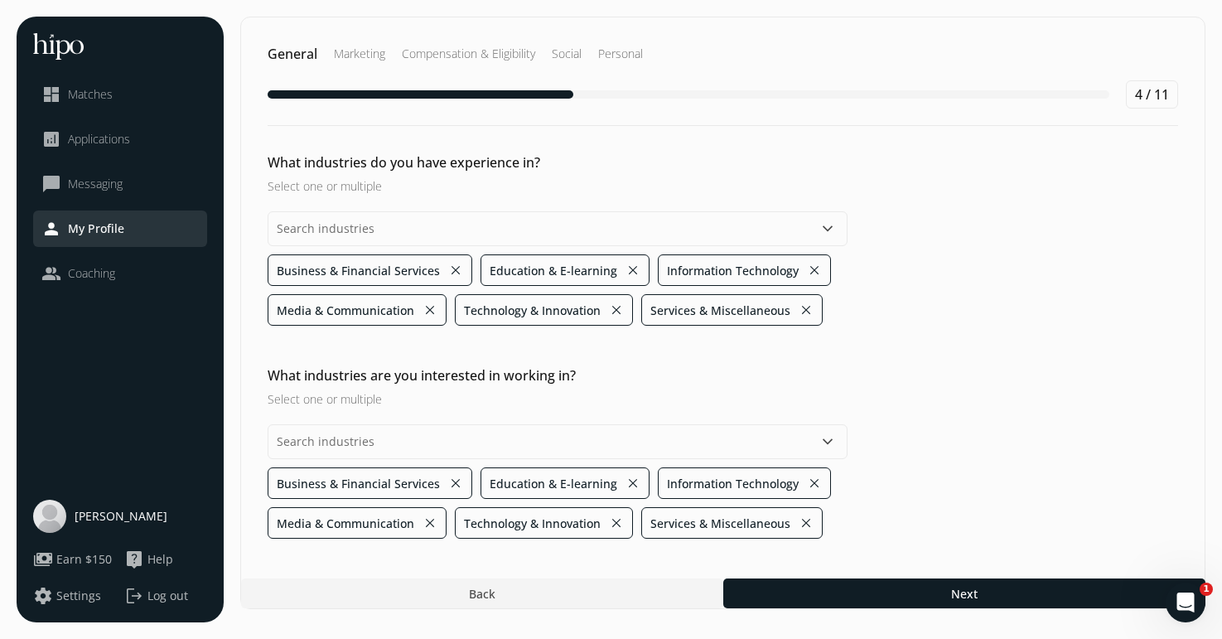
click at [1014, 331] on div "What industries do you have experience in? Select one or multiple keyboard_arro…" at bounding box center [723, 345] width 964 height 386
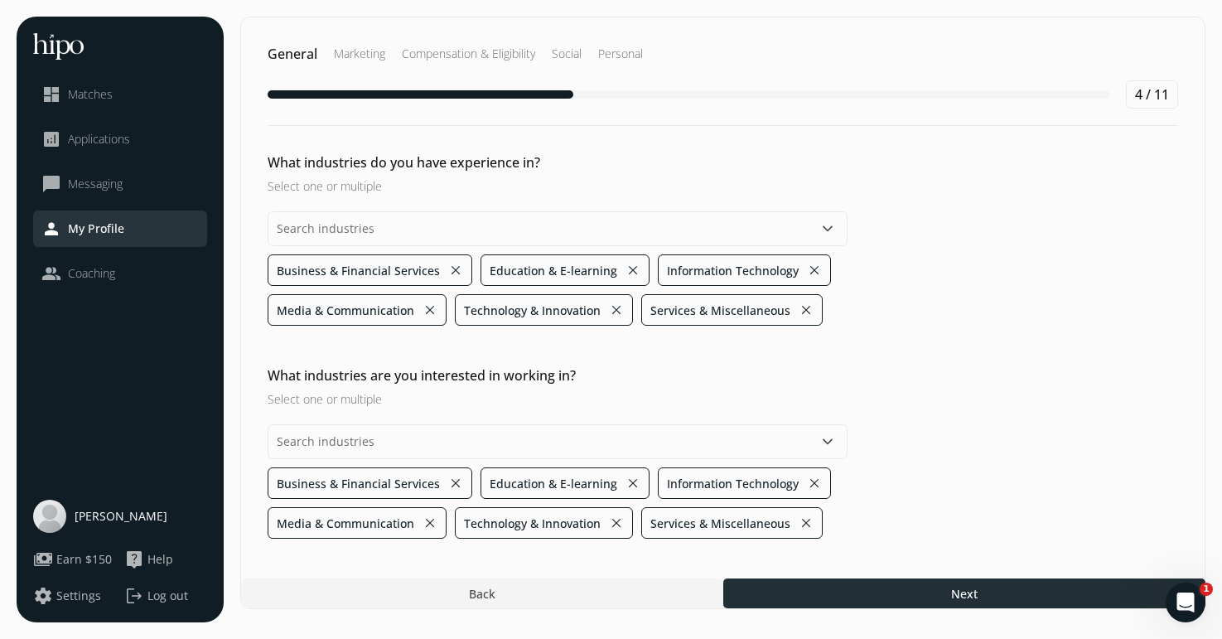
click at [861, 594] on div at bounding box center [964, 593] width 482 height 30
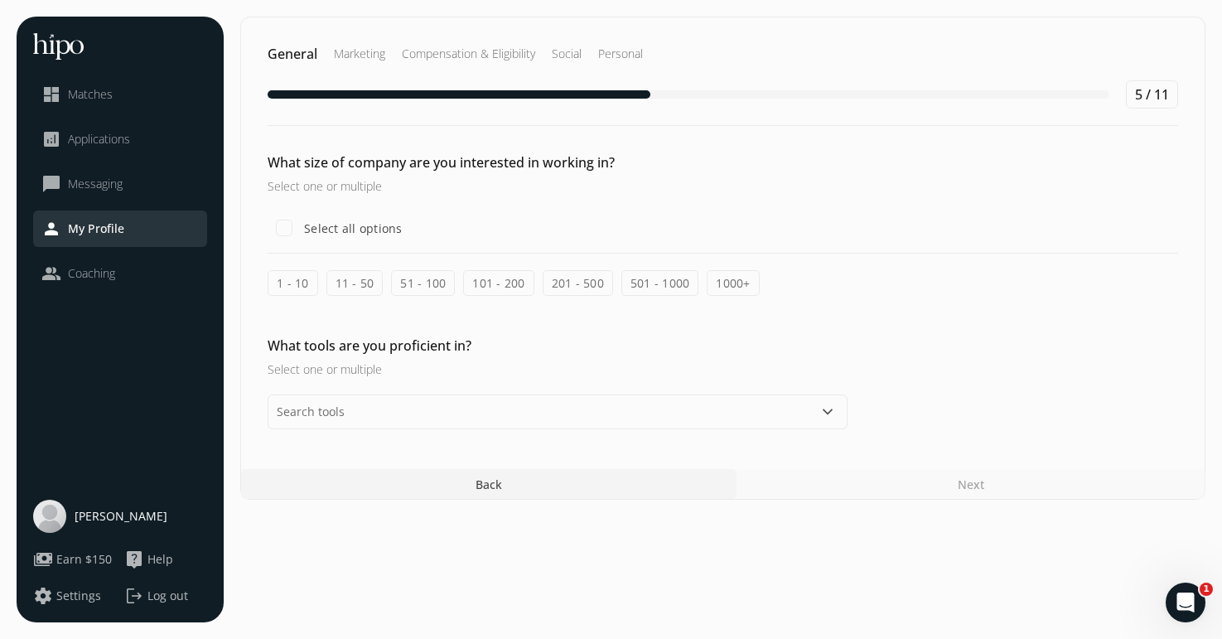
click at [299, 281] on label "1 - 10" at bounding box center [293, 283] width 51 height 26
click at [0, 0] on input "1 - 10" at bounding box center [0, 0] width 0 height 0
click at [353, 281] on label "11 - 50" at bounding box center [354, 283] width 57 height 26
click at [0, 0] on input "11 - 50" at bounding box center [0, 0] width 0 height 0
click at [413, 284] on label "51 - 100" at bounding box center [423, 283] width 64 height 26
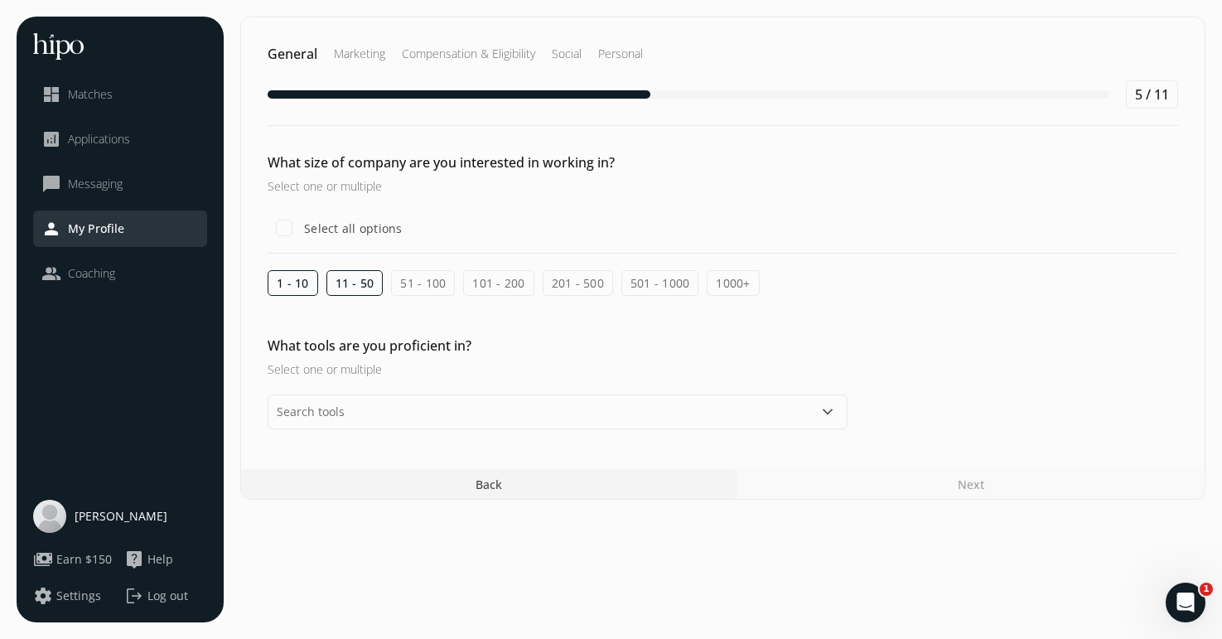
click at [0, 0] on input "51 - 100" at bounding box center [0, 0] width 0 height 0
click at [476, 274] on label "101 - 200" at bounding box center [498, 283] width 70 height 26
click at [0, 0] on input "101 - 200" at bounding box center [0, 0] width 0 height 0
click at [578, 279] on label "201 - 500" at bounding box center [578, 283] width 70 height 26
click at [0, 0] on input "201 - 500" at bounding box center [0, 0] width 0 height 0
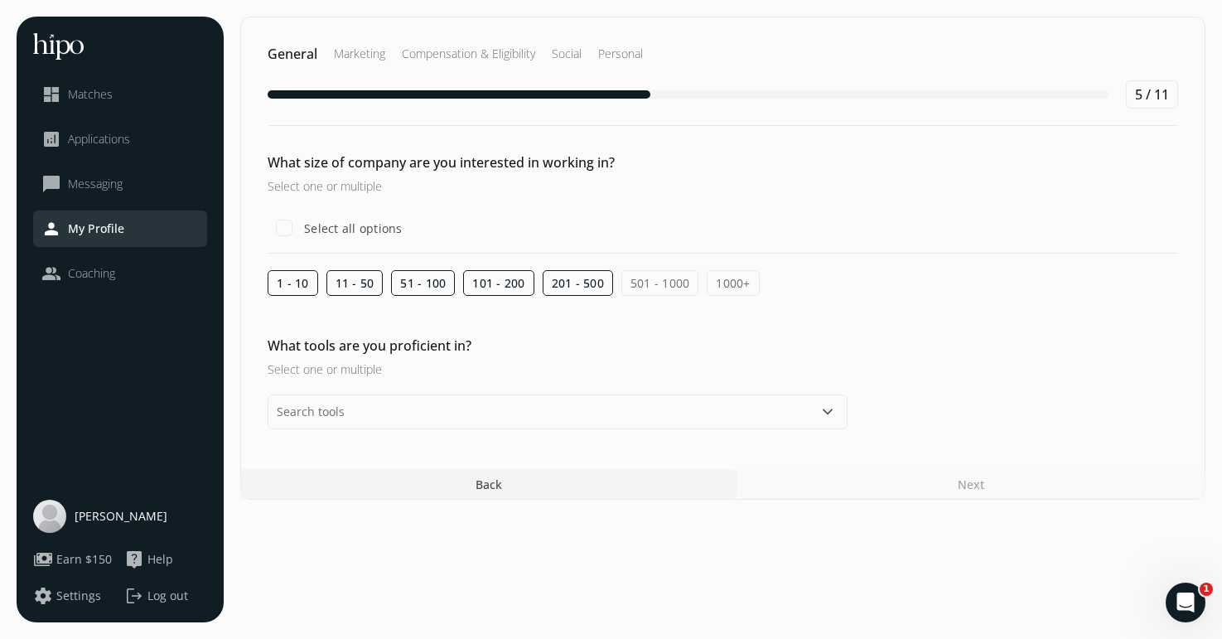
click at [652, 283] on label "501 - 1000" at bounding box center [660, 283] width 78 height 26
click at [0, 0] on input "501 - 1000" at bounding box center [0, 0] width 0 height 0
click at [650, 283] on label "501 - 1000" at bounding box center [660, 283] width 78 height 26
click at [0, 0] on input "501 - 1000" at bounding box center [0, 0] width 0 height 0
click at [609, 418] on input "text" at bounding box center [558, 411] width 580 height 35
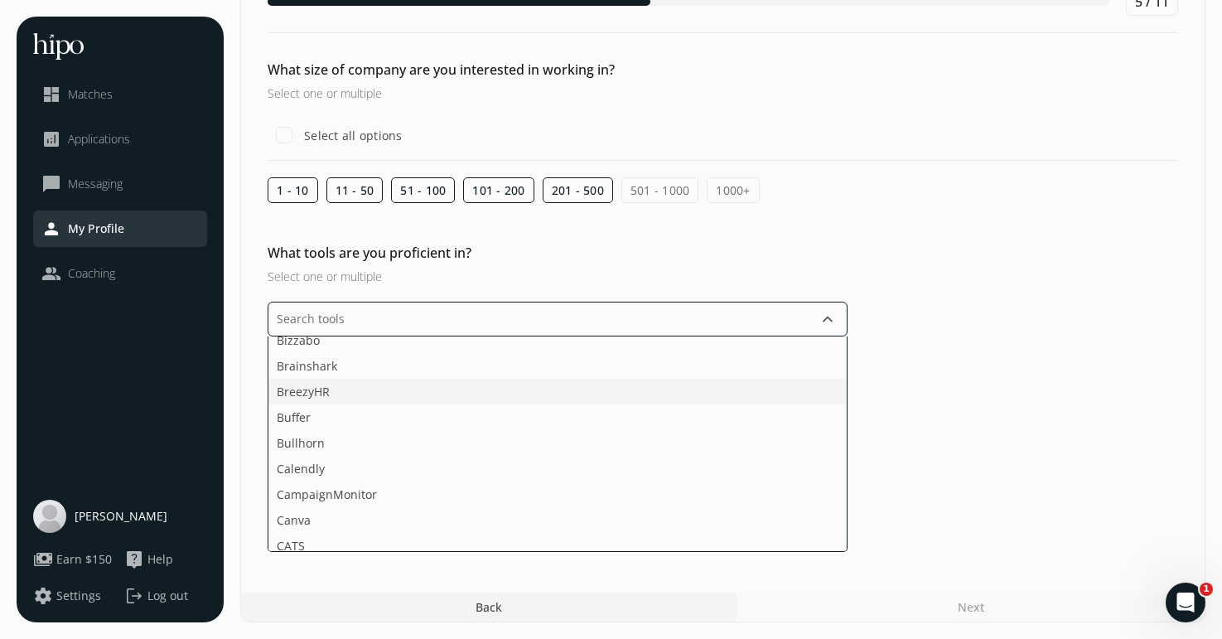
scroll to position [320, 0]
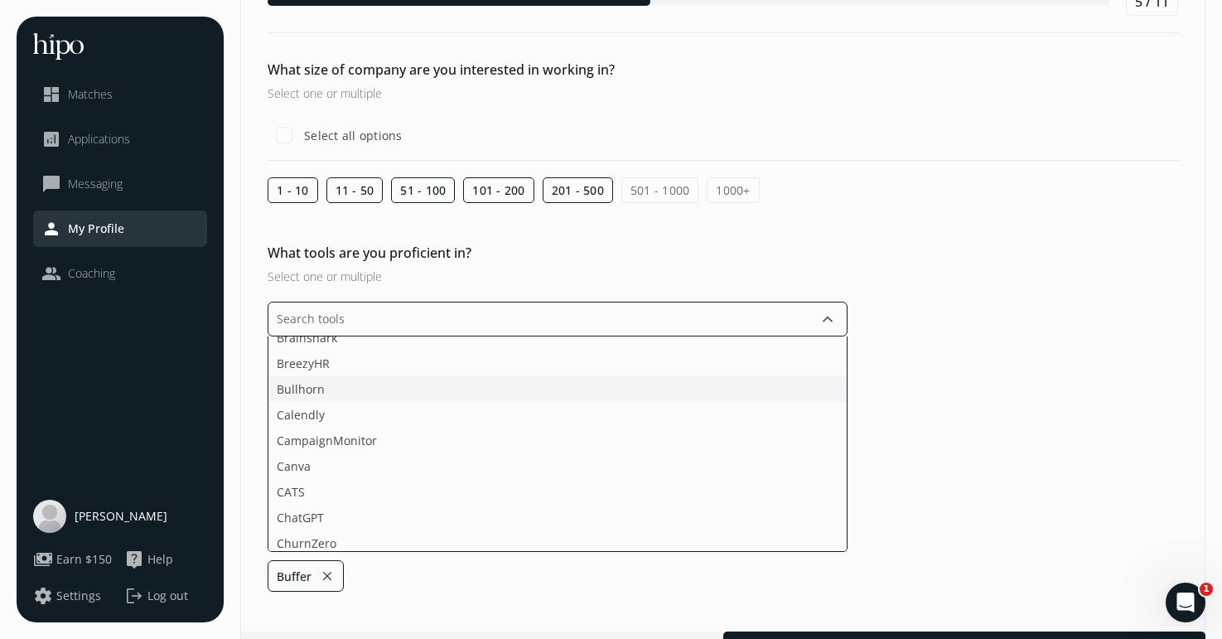
click at [333, 398] on li "Bullhorn" at bounding box center [557, 389] width 578 height 26
click at [319, 419] on span "CampaignMonitor" at bounding box center [327, 414] width 100 height 17
click at [324, 495] on li "ChatGPT" at bounding box center [557, 492] width 578 height 26
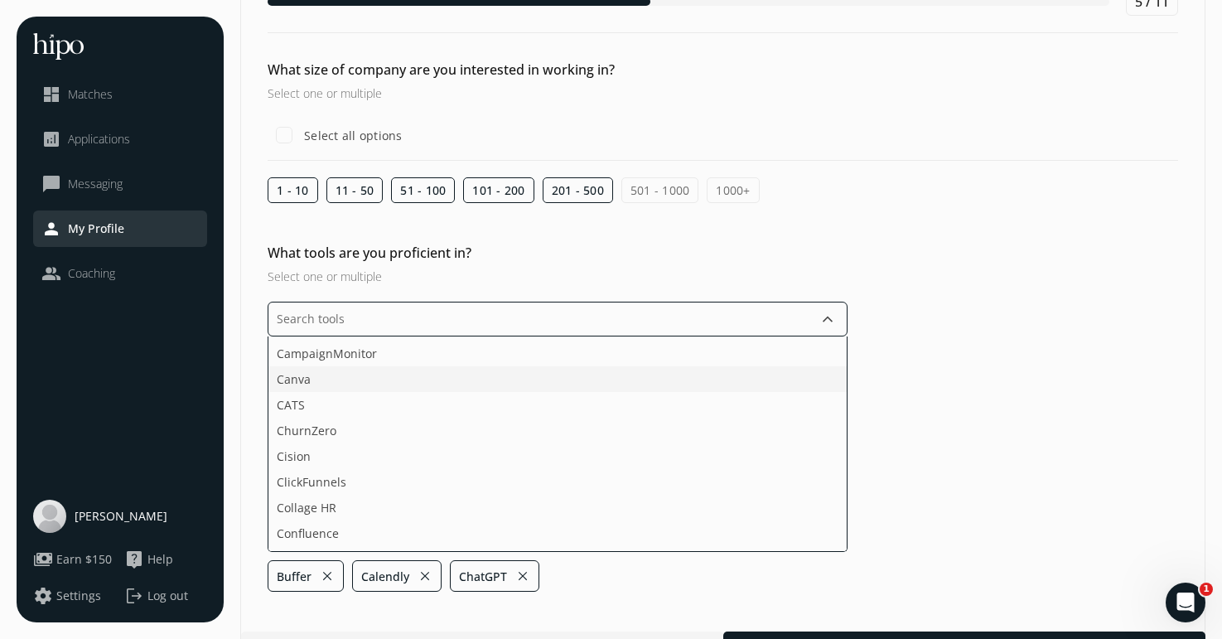
scroll to position [389, 0]
click at [300, 369] on span "Canva" at bounding box center [294, 371] width 34 height 17
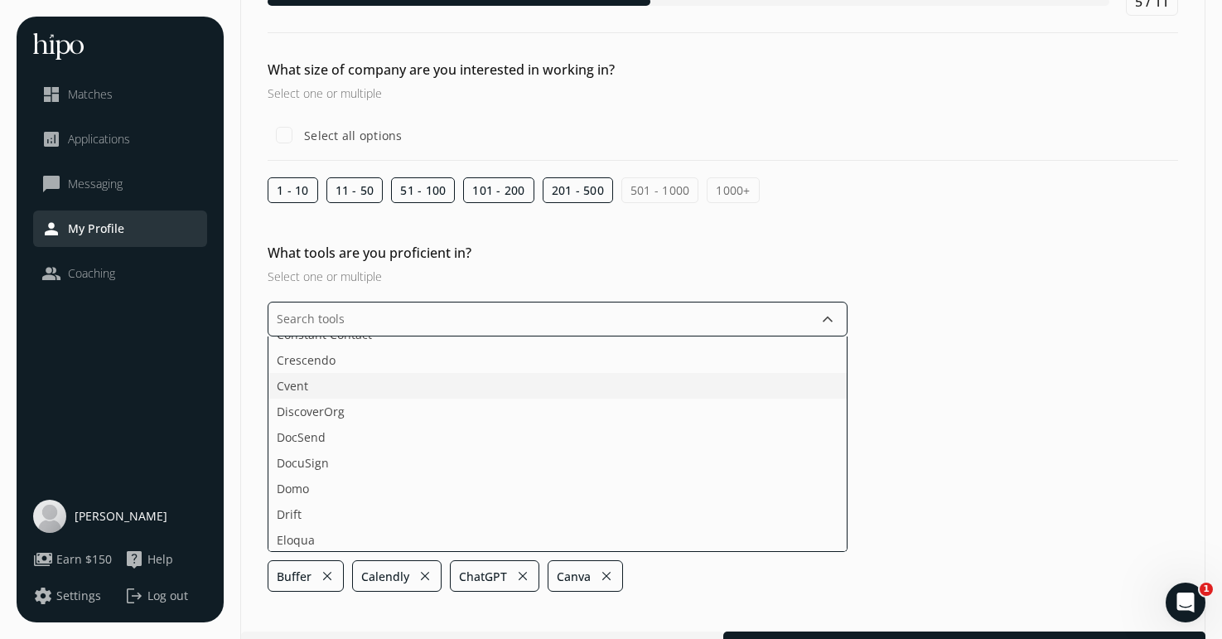
scroll to position [582, 0]
click at [326, 465] on li "DocuSign" at bounding box center [557, 461] width 578 height 26
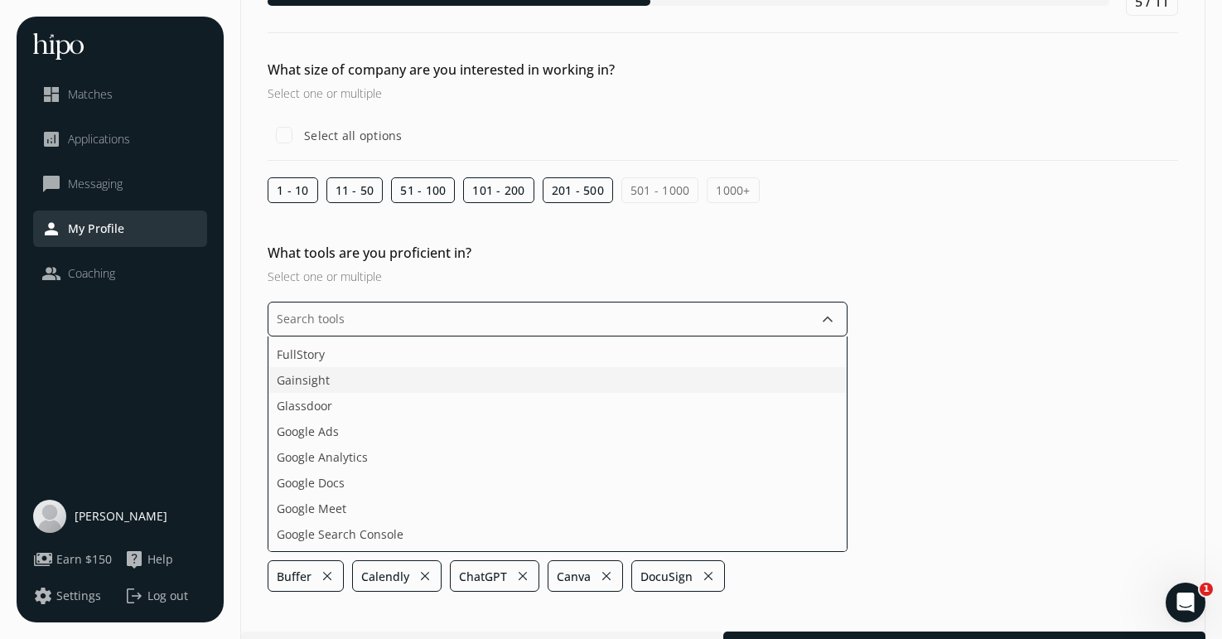
scroll to position [926, 0]
click at [338, 398] on li "Glassdoor" at bounding box center [557, 399] width 578 height 26
click at [325, 377] on span "Google Docs" at bounding box center [311, 378] width 68 height 17
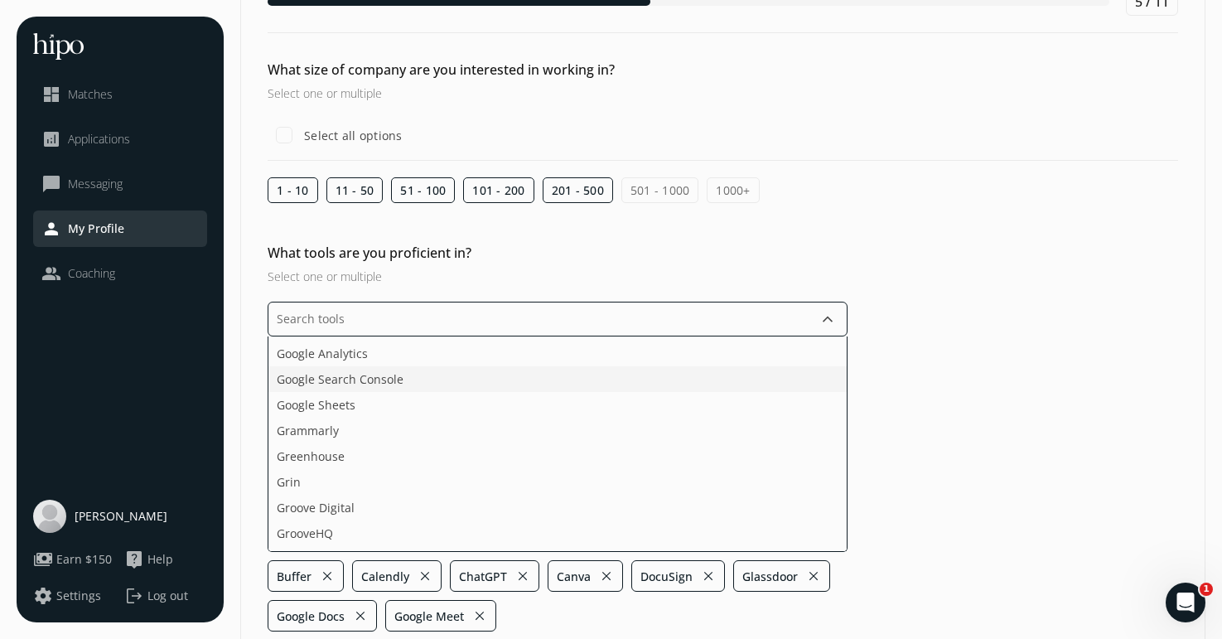
click at [331, 384] on span "Google Search Console" at bounding box center [340, 378] width 127 height 17
click at [355, 381] on li "Google Search Console" at bounding box center [557, 379] width 578 height 26
click at [338, 377] on li "Google Sheets" at bounding box center [557, 379] width 578 height 26
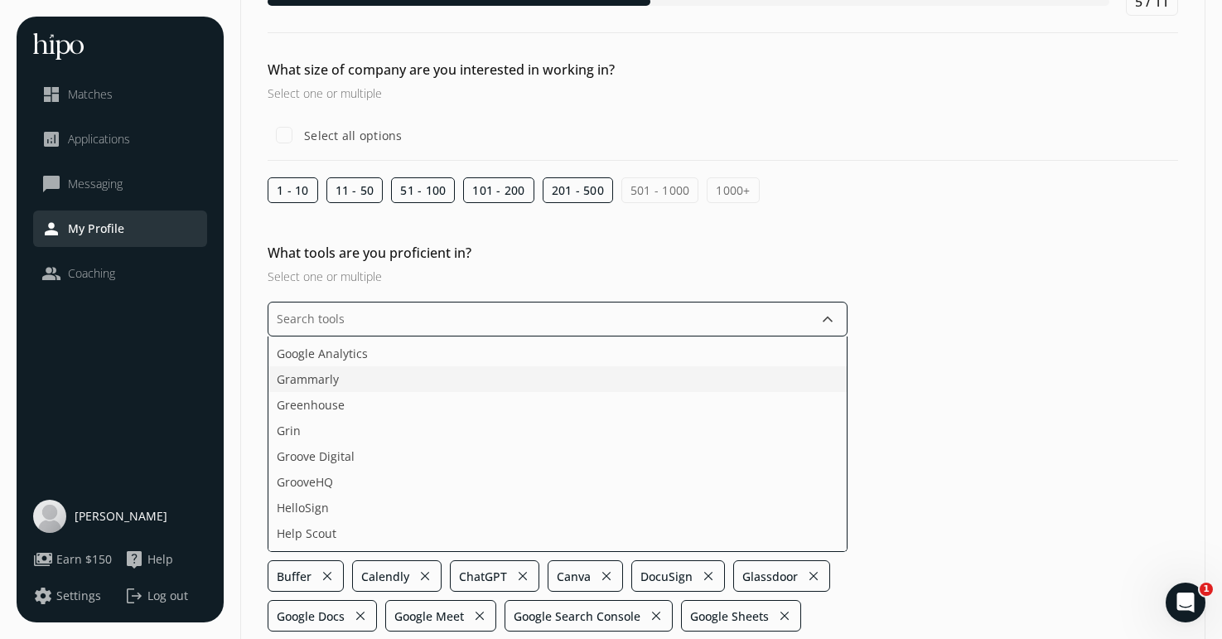
click at [321, 377] on span "Grammarly" at bounding box center [308, 378] width 62 height 17
click at [321, 397] on span "HelloSign" at bounding box center [303, 401] width 52 height 17
click at [338, 428] on li "[PERSON_NAME]" at bounding box center [557, 427] width 578 height 26
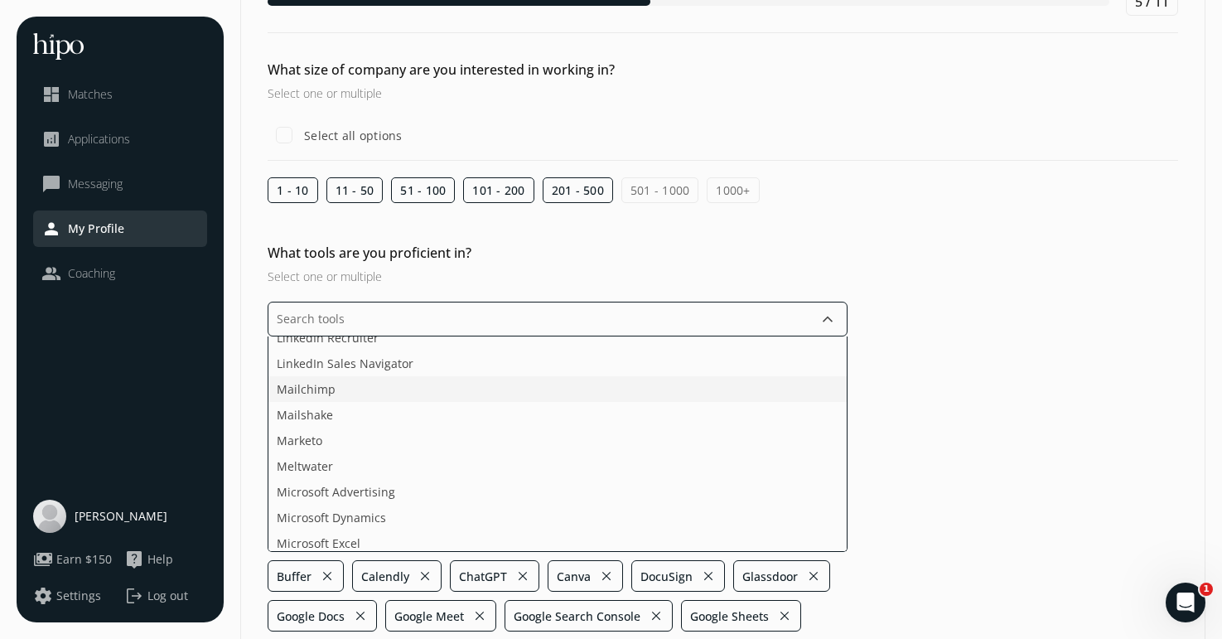
click at [334, 389] on li "Mailchimp" at bounding box center [557, 389] width 578 height 26
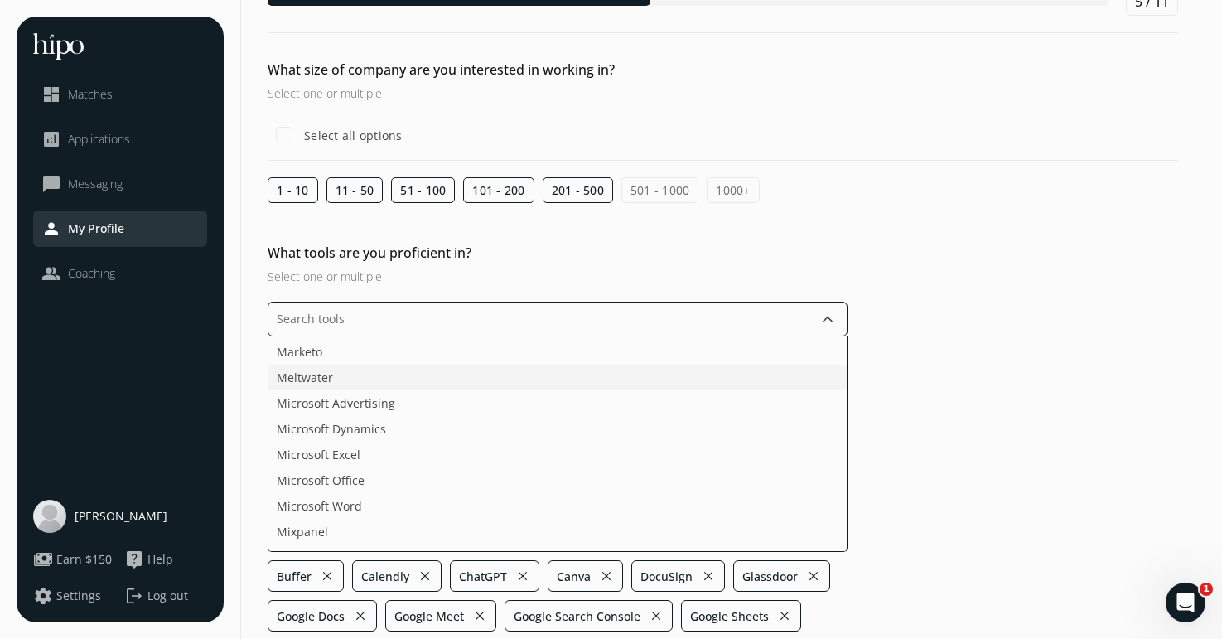
scroll to position [1864, 0]
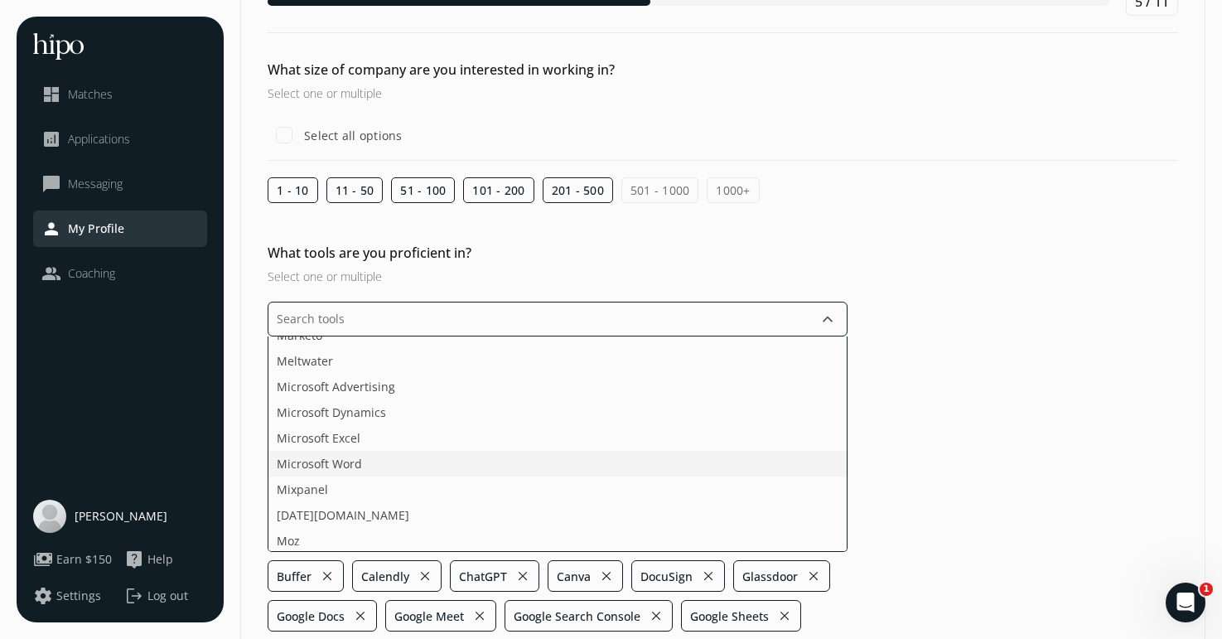
click at [347, 465] on span "Microsoft Word" at bounding box center [319, 463] width 85 height 17
click at [340, 417] on li "Pardot" at bounding box center [557, 417] width 578 height 26
click at [340, 440] on li "Shopify" at bounding box center [557, 434] width 578 height 26
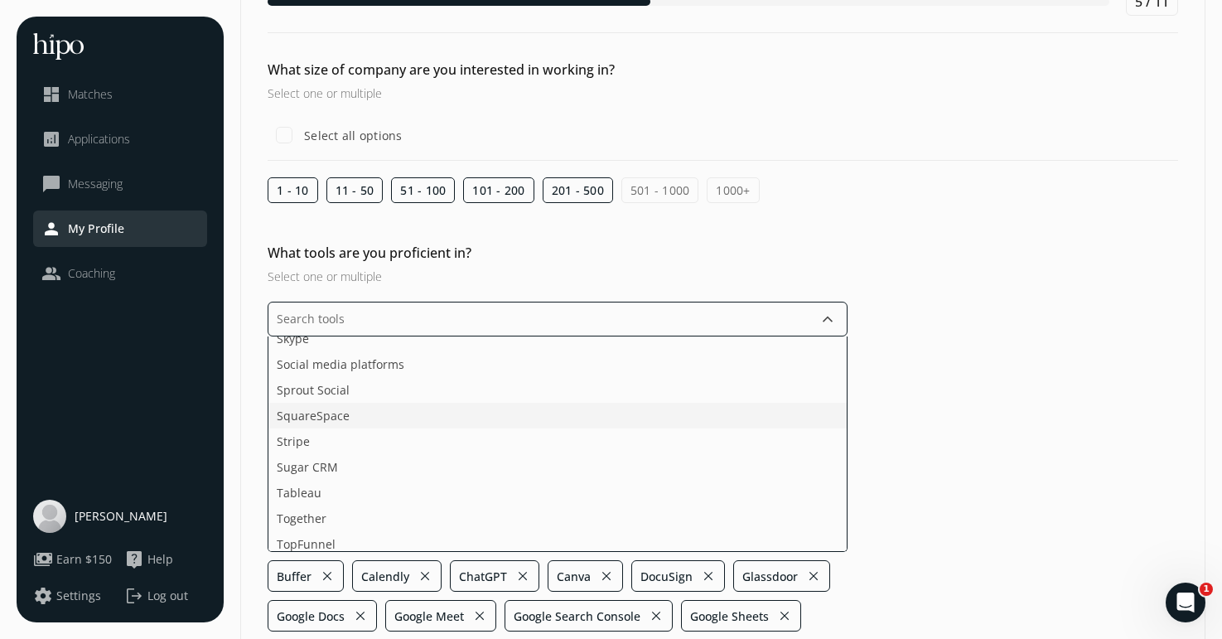
scroll to position [2479, 0]
click at [375, 409] on li "SquareSpace" at bounding box center [557, 413] width 578 height 26
click at [333, 387] on li "Wordpress" at bounding box center [557, 390] width 578 height 26
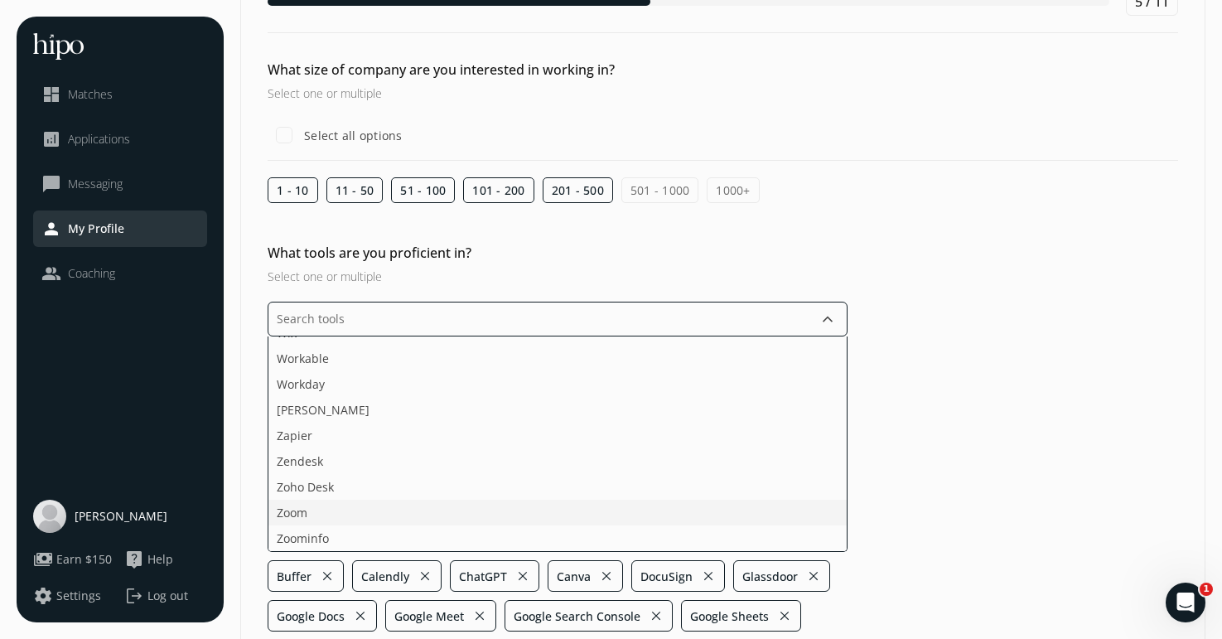
click at [354, 513] on ul "Acquire ActiveCampaign Adobe Creative Cloud Adobe Sign Agorapulse Ahrefs [DOMAI…" at bounding box center [558, 443] width 580 height 215
click at [305, 467] on ul "Acquire ActiveCampaign Adobe Creative Cloud Adobe Sign Agorapulse Ahrefs [DOMAI…" at bounding box center [558, 443] width 580 height 215
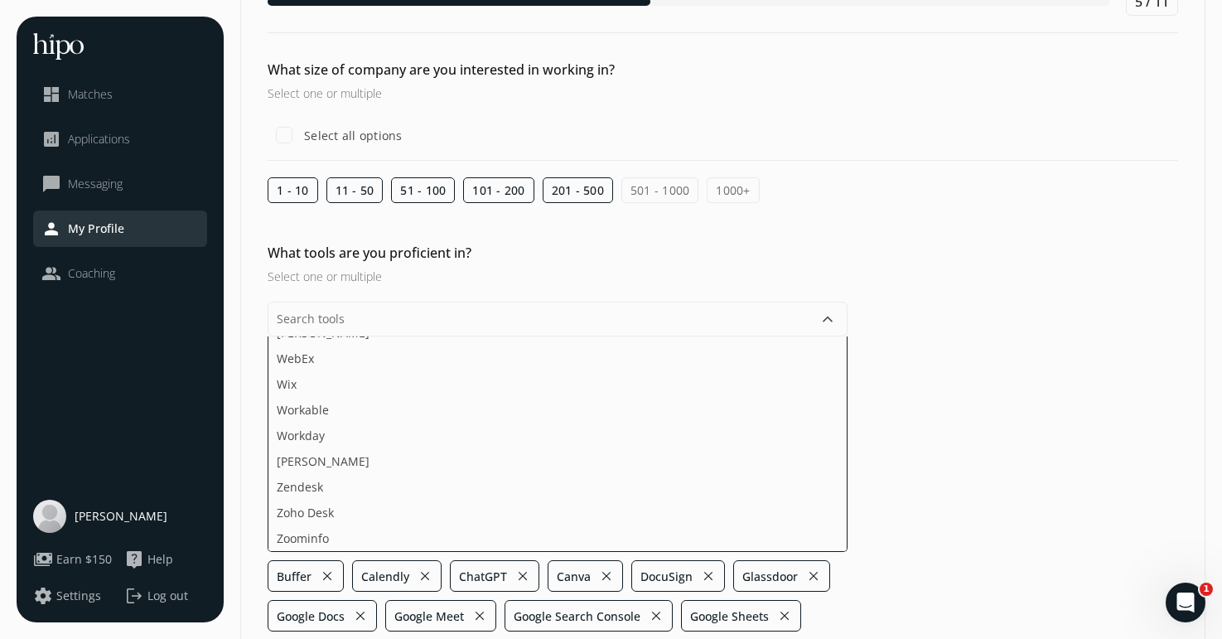
click at [958, 428] on div "What tools are you proficient in? Select one or multiple keyboard_arrow_down Ac…" at bounding box center [723, 497] width 964 height 508
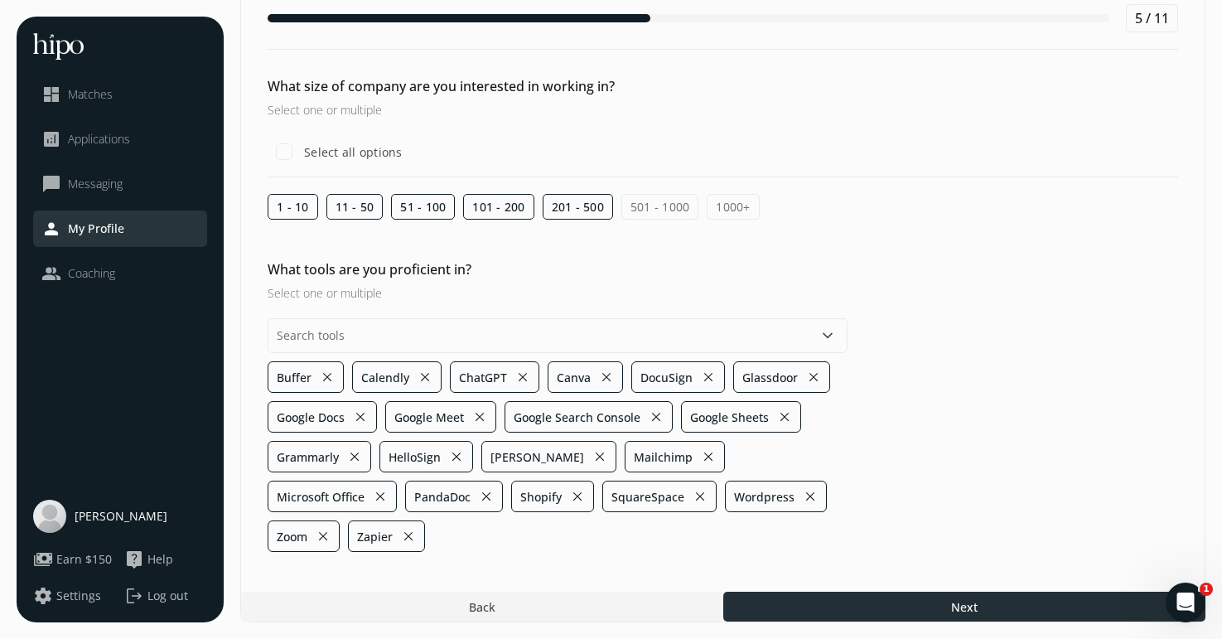
click at [926, 595] on div at bounding box center [964, 607] width 482 height 30
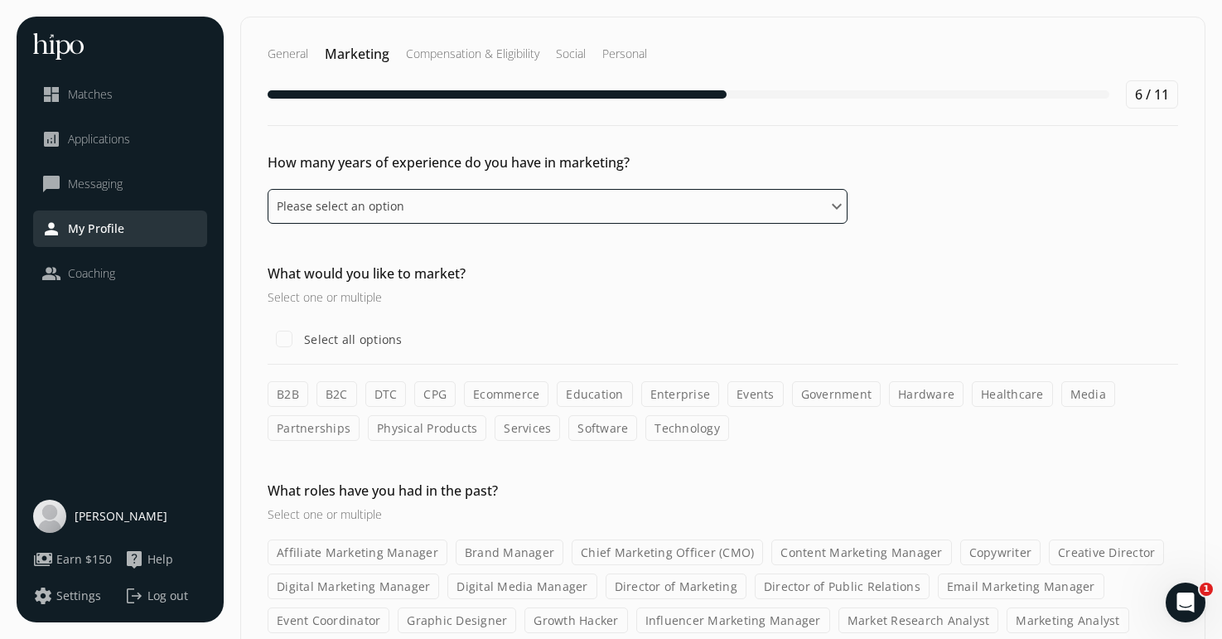
click at [505, 197] on select "Please select an option 0 - 1 years 2 - 3 years 4 - 5 years 6 - 8 years 9+ years" at bounding box center [558, 206] width 580 height 35
select select "six_eight_years"
click at [268, 189] on select "Please select an option 0 - 1 years 2 - 3 years 4 - 5 years 6 - 8 years 9+ years" at bounding box center [558, 206] width 580 height 35
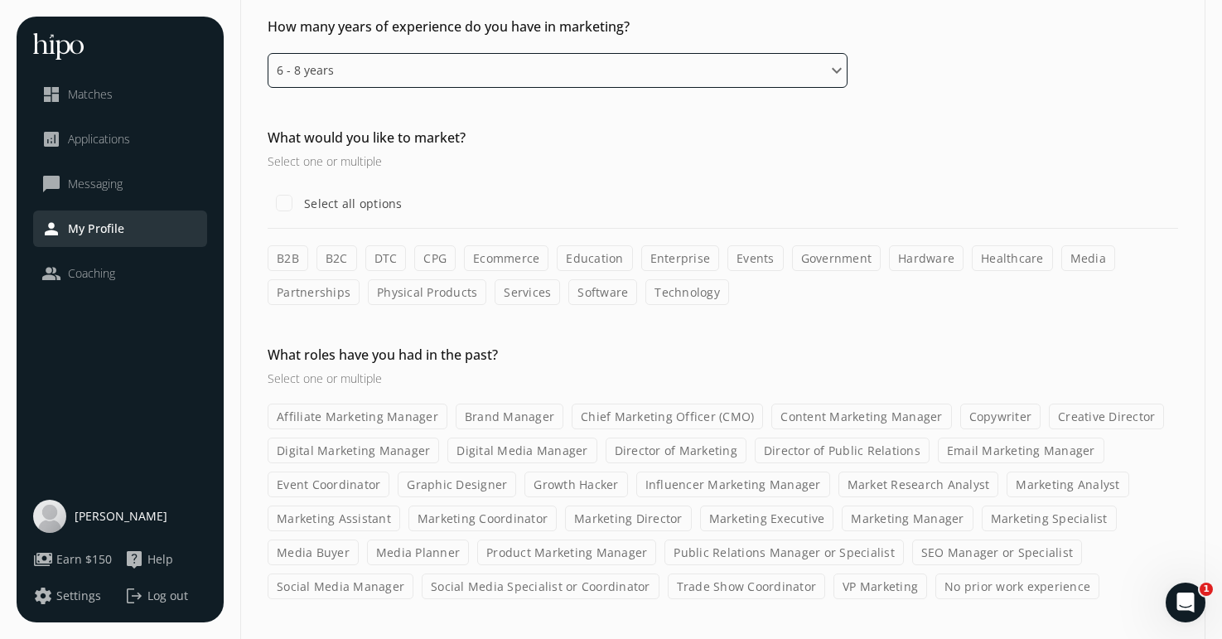
scroll to position [138, 0]
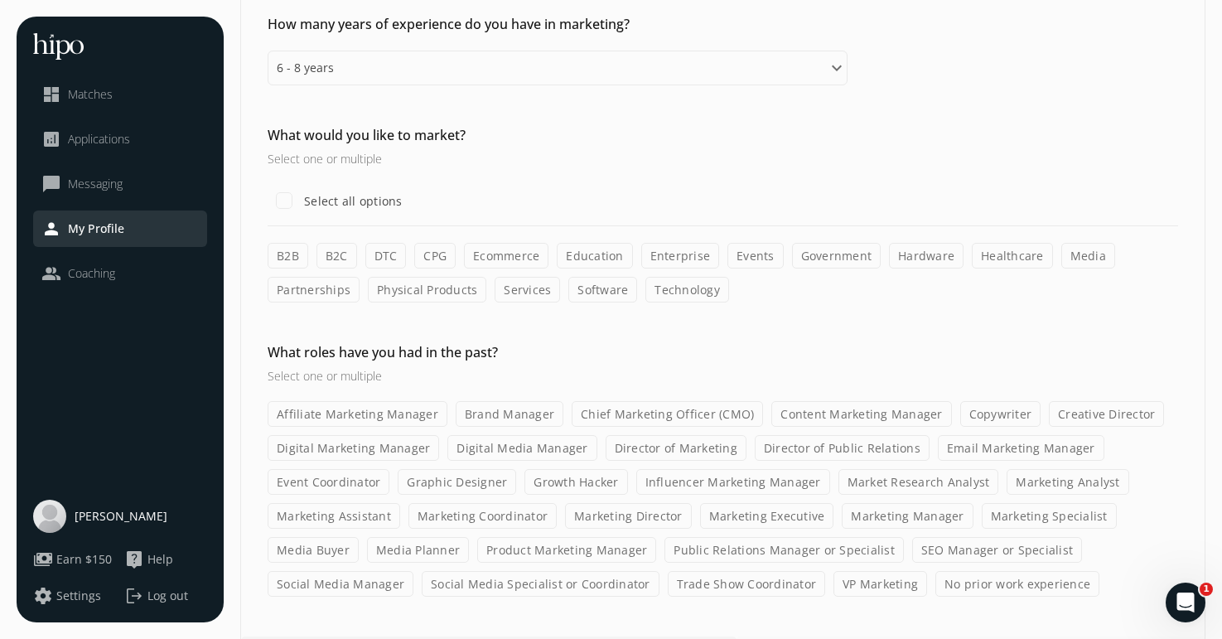
click at [292, 255] on label "B2B" at bounding box center [288, 256] width 41 height 26
click at [0, 0] on input "B2B" at bounding box center [0, 0] width 0 height 0
click at [690, 251] on label "Enterprise" at bounding box center [680, 256] width 79 height 26
click at [0, 0] on input "Enterprise" at bounding box center [0, 0] width 0 height 0
click at [849, 251] on label "Government" at bounding box center [836, 256] width 89 height 26
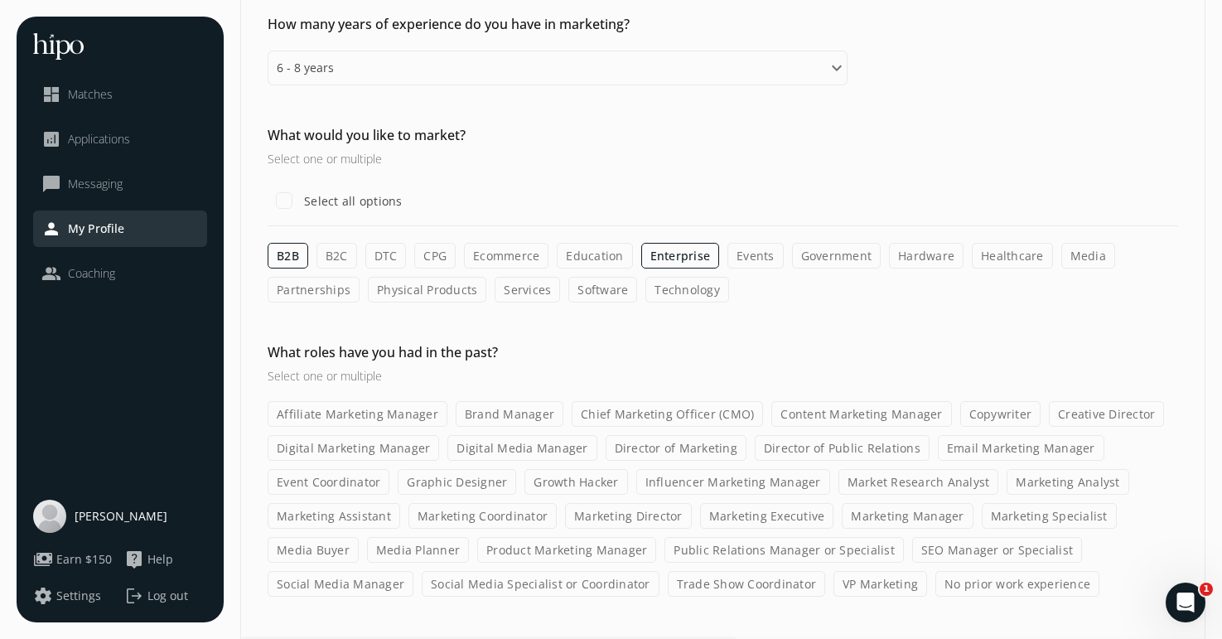
click at [0, 0] on input "Government" at bounding box center [0, 0] width 0 height 0
click at [694, 294] on label "Technology" at bounding box center [687, 290] width 84 height 26
click at [0, 0] on input "Technology" at bounding box center [0, 0] width 0 height 0
click at [592, 297] on label "Software" at bounding box center [602, 290] width 69 height 26
click at [0, 0] on input "Software" at bounding box center [0, 0] width 0 height 0
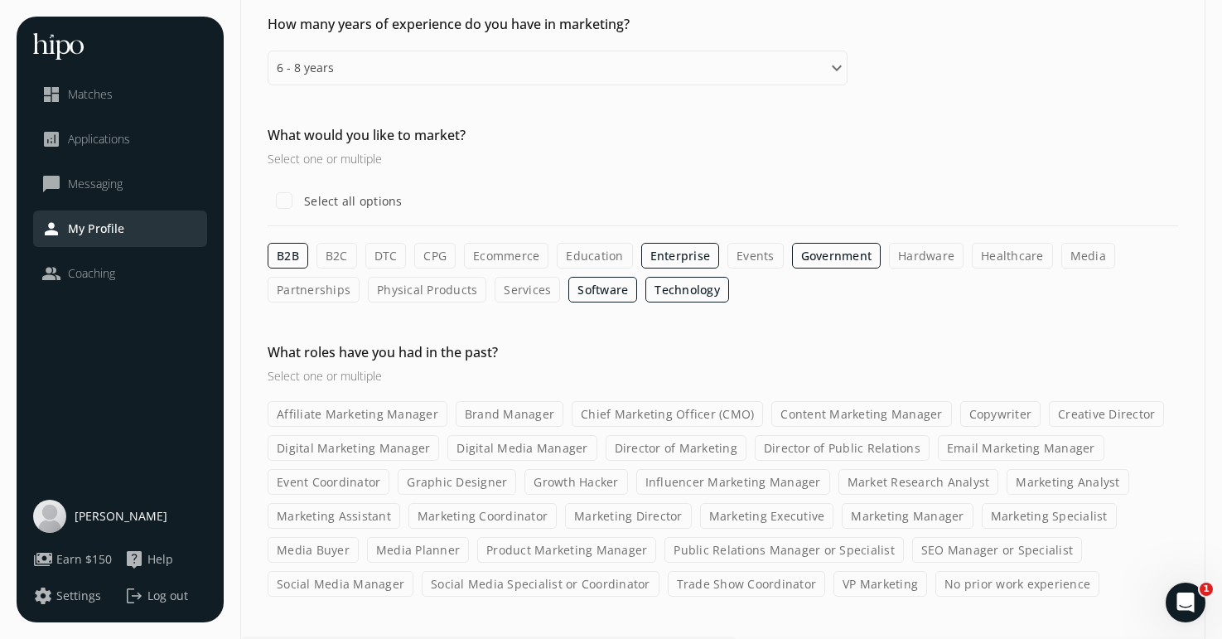
click at [517, 297] on label "Services" at bounding box center [527, 290] width 65 height 26
click at [0, 0] on input "Services" at bounding box center [0, 0] width 0 height 0
click at [405, 294] on label "Physical Products" at bounding box center [427, 290] width 118 height 26
click at [0, 0] on input "Physical Products" at bounding box center [0, 0] width 0 height 0
click at [333, 292] on label "Partnerships" at bounding box center [314, 290] width 92 height 26
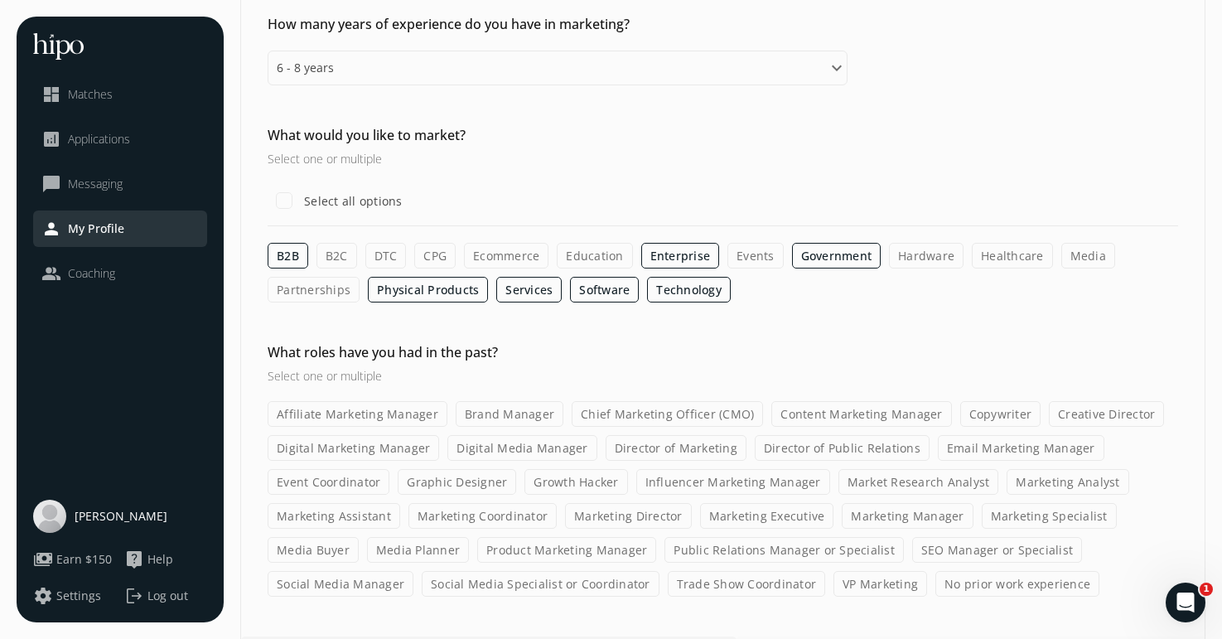
click at [0, 0] on input "Partnerships" at bounding box center [0, 0] width 0 height 0
click at [404, 283] on label "Physical Products" at bounding box center [429, 290] width 120 height 26
click at [0, 0] on input "Physical Products" at bounding box center [0, 0] width 0 height 0
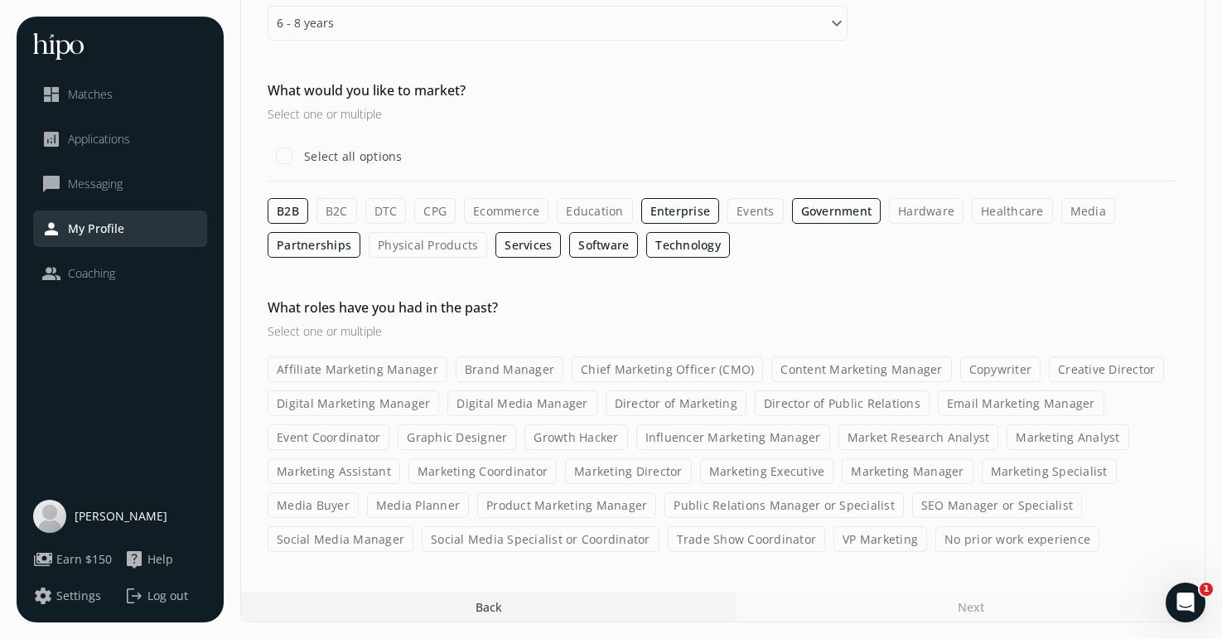
click at [874, 369] on label "Content Marketing Manager" at bounding box center [861, 369] width 180 height 26
click at [0, 0] on input "Content Marketing Manager" at bounding box center [0, 0] width 0 height 0
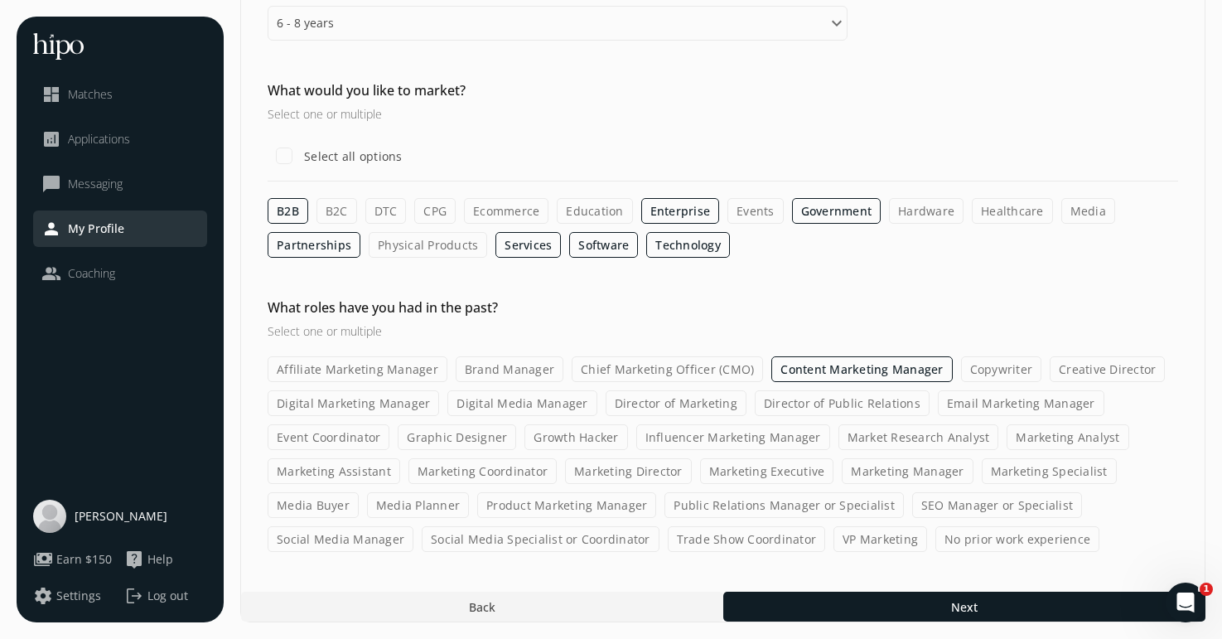
click at [981, 373] on label "Copywriter" at bounding box center [1001, 369] width 81 height 26
click at [0, 0] on input "Copywriter" at bounding box center [0, 0] width 0 height 0
click at [348, 436] on label "Event Coordinator" at bounding box center [329, 437] width 122 height 26
click at [0, 0] on input "Event Coordinator" at bounding box center [0, 0] width 0 height 0
click at [367, 471] on label "Marketing Assistant" at bounding box center [334, 471] width 133 height 26
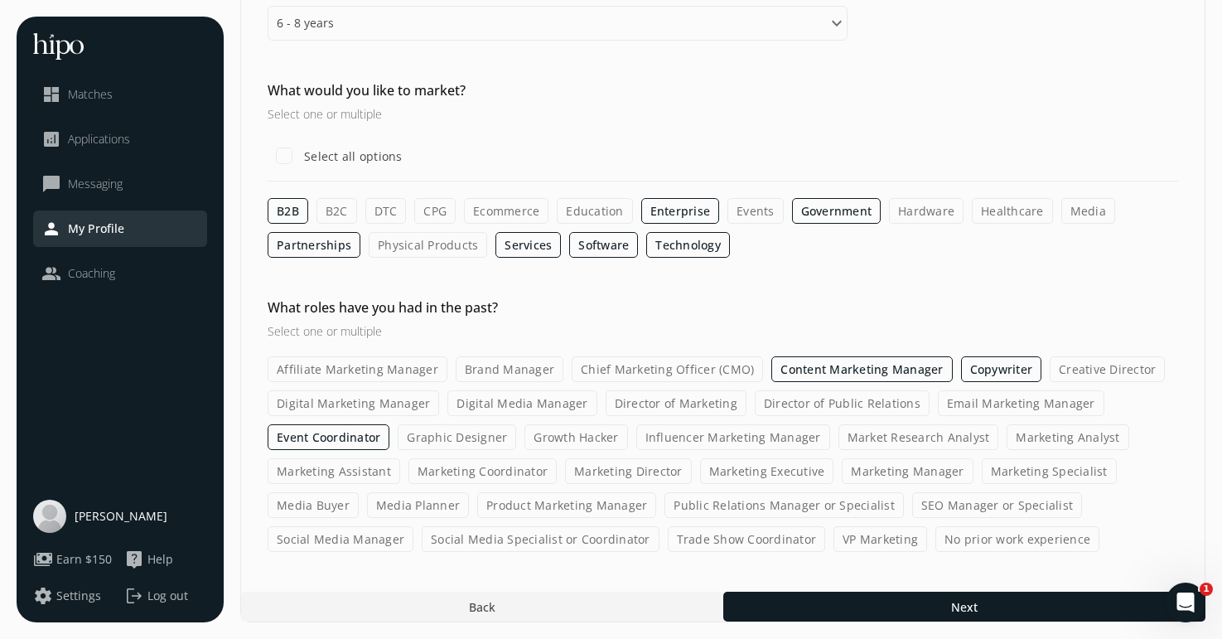
click at [0, 0] on input "Marketing Assistant" at bounding box center [0, 0] width 0 height 0
click at [455, 468] on label "Marketing Coordinator" at bounding box center [483, 471] width 148 height 26
click at [0, 0] on input "Marketing Coordinator" at bounding box center [0, 0] width 0 height 0
click at [455, 468] on label "Marketing Coordinator" at bounding box center [483, 471] width 149 height 26
click at [0, 0] on input "Marketing Coordinator" at bounding box center [0, 0] width 0 height 0
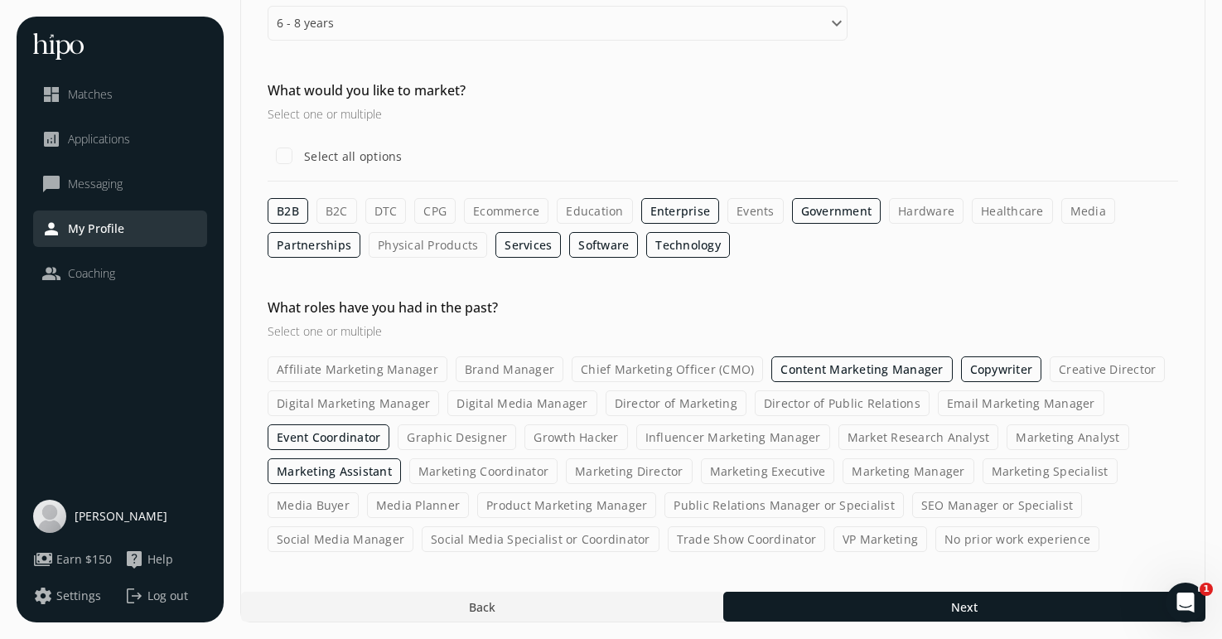
click at [356, 471] on label "Marketing Assistant" at bounding box center [334, 471] width 133 height 26
click at [0, 0] on input "Marketing Assistant" at bounding box center [0, 0] width 0 height 0
click at [906, 474] on label "Marketing Manager" at bounding box center [907, 471] width 131 height 26
click at [0, 0] on input "Marketing Manager" at bounding box center [0, 0] width 0 height 0
click at [953, 504] on label "SEO Manager or Specialist" at bounding box center [997, 505] width 170 height 26
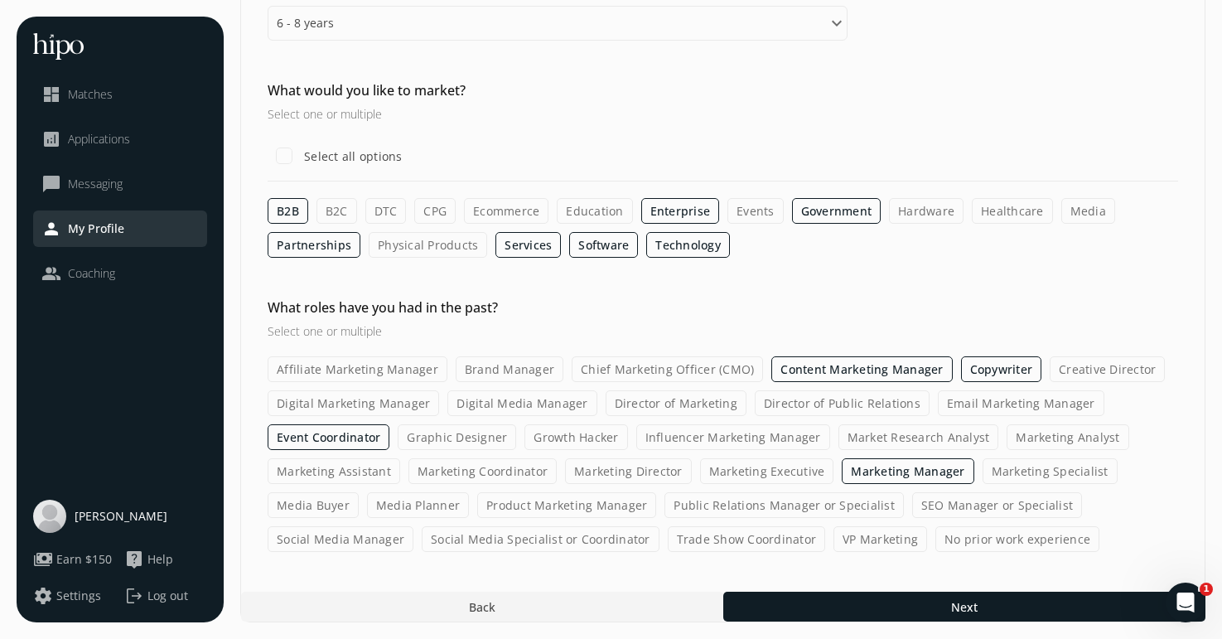
click at [0, 0] on input "SEO Manager or Specialist" at bounding box center [0, 0] width 0 height 0
click at [742, 508] on label "Public Relations Manager or Specialist" at bounding box center [784, 505] width 239 height 26
click at [0, 0] on input "Public Relations Manager or Specialist" at bounding box center [0, 0] width 0 height 0
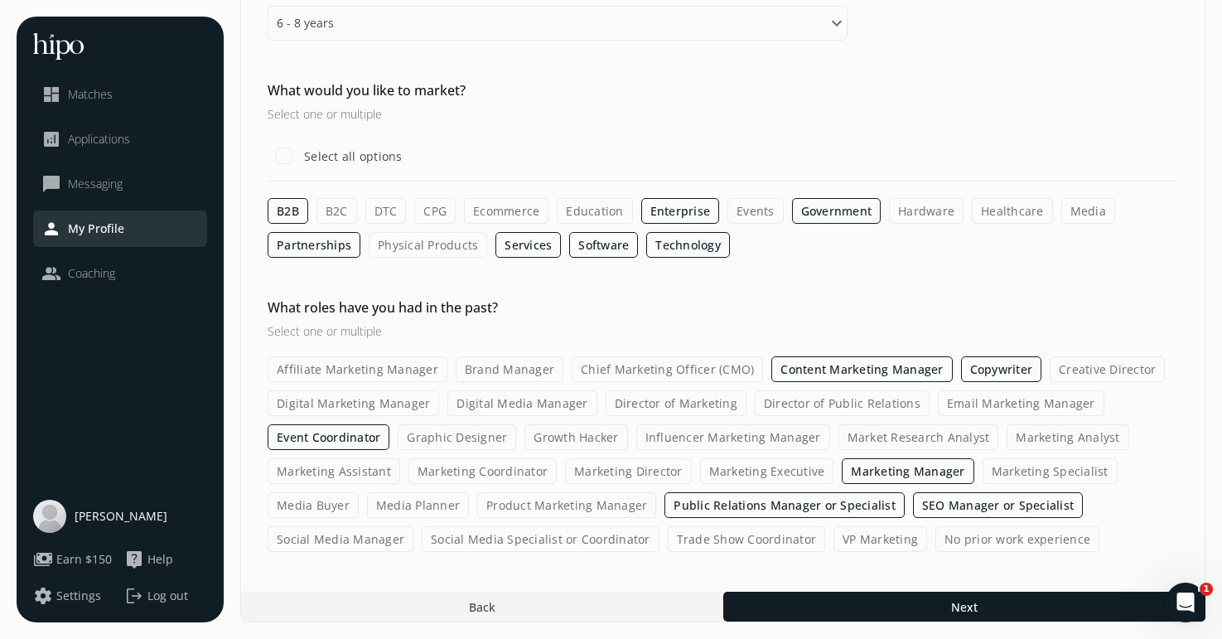
click at [567, 505] on label "Product Marketing Manager" at bounding box center [566, 505] width 179 height 26
click at [0, 0] on input "Product Marketing Manager" at bounding box center [0, 0] width 0 height 0
click at [777, 539] on label "Trade Show Coordinator" at bounding box center [747, 539] width 158 height 26
click at [0, 0] on input "Trade Show Coordinator" at bounding box center [0, 0] width 0 height 0
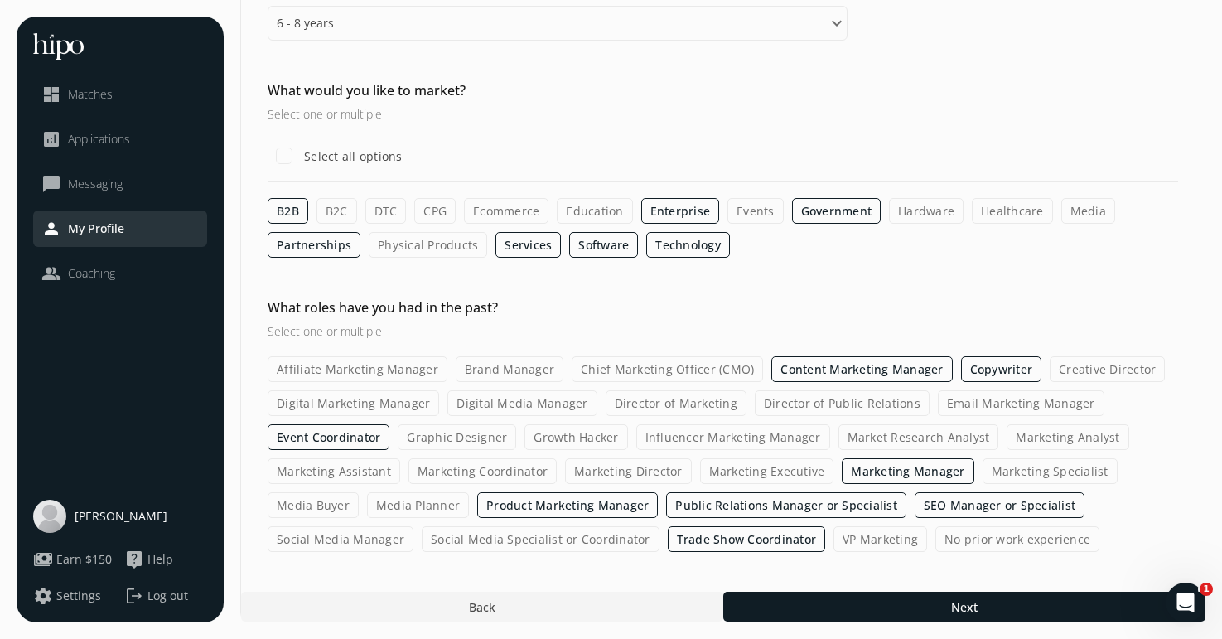
click at [521, 368] on label "Brand Manager" at bounding box center [510, 369] width 108 height 26
click at [0, 0] on input "Brand Manager" at bounding box center [0, 0] width 0 height 0
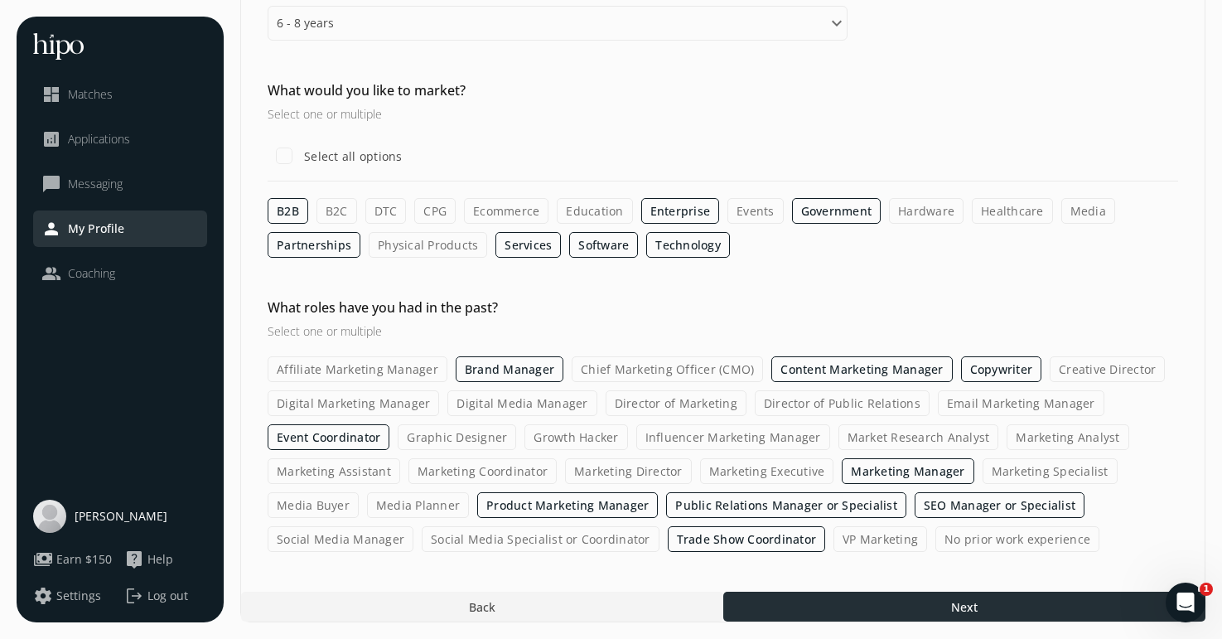
click at [914, 606] on div at bounding box center [964, 607] width 482 height 30
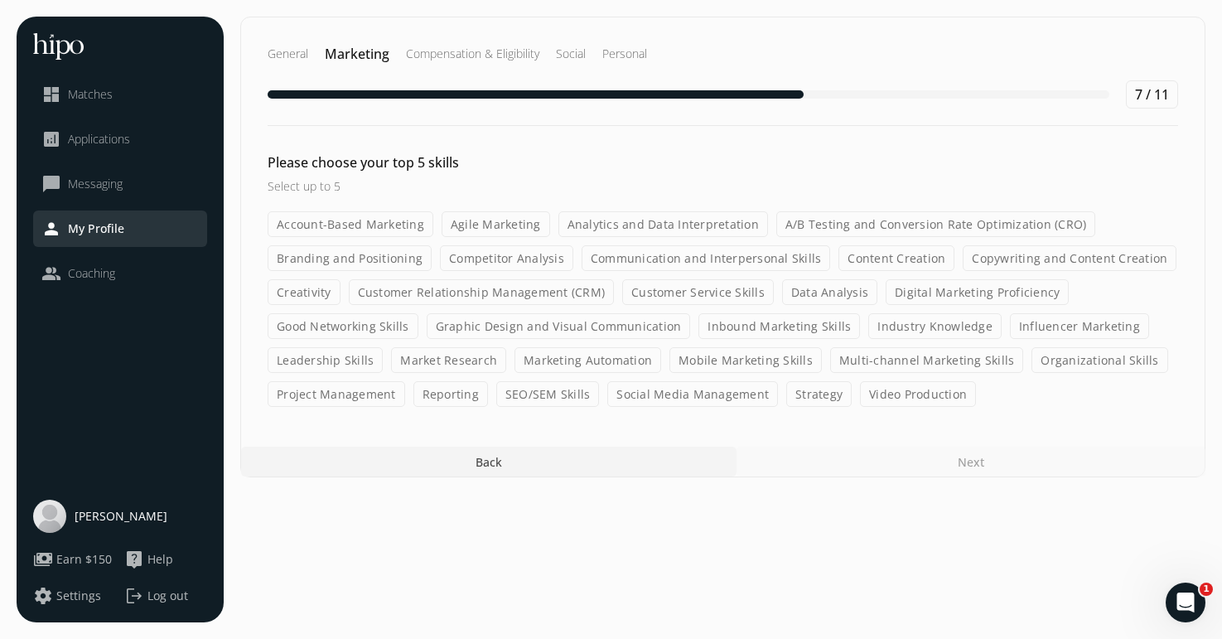
click at [872, 263] on label "Content Creation" at bounding box center [897, 258] width 116 height 26
click at [0, 0] on input "Content Creation" at bounding box center [0, 0] width 0 height 0
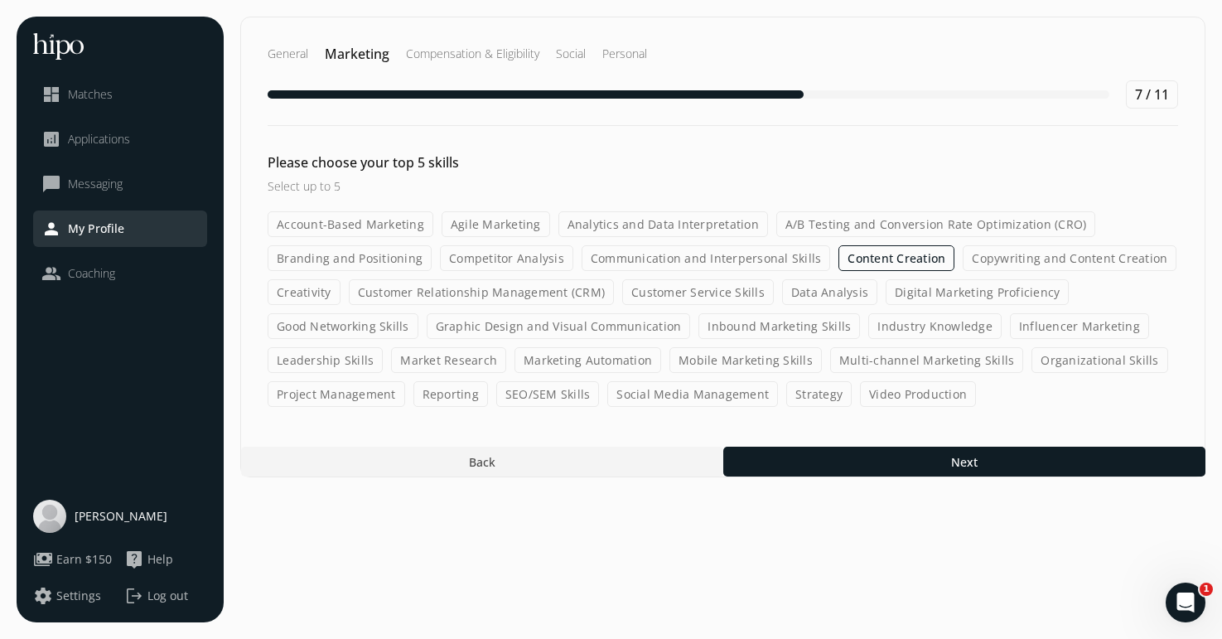
click at [511, 260] on label "Competitor Analysis" at bounding box center [506, 258] width 133 height 26
click at [0, 0] on input "Competitor Analysis" at bounding box center [0, 0] width 0 height 0
click at [1018, 258] on label "Copywriting and Content Creation" at bounding box center [1070, 258] width 214 height 26
click at [0, 0] on input "Copywriting and Content Creation" at bounding box center [0, 0] width 0 height 0
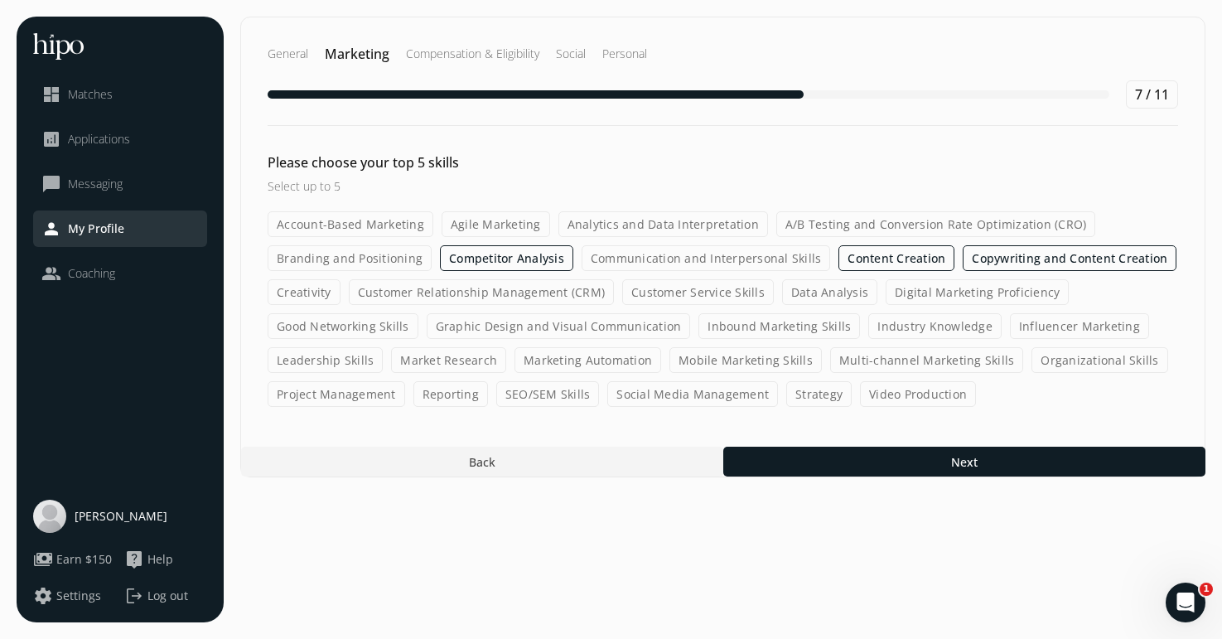
click at [877, 260] on label "Content Creation" at bounding box center [897, 258] width 116 height 26
click at [0, 0] on input "Content Creation" at bounding box center [0, 0] width 0 height 0
click at [326, 257] on label "Branding and Positioning" at bounding box center [350, 258] width 164 height 26
click at [0, 0] on input "Branding and Positioning" at bounding box center [0, 0] width 0 height 0
click at [423, 360] on label "Market Research" at bounding box center [448, 360] width 115 height 26
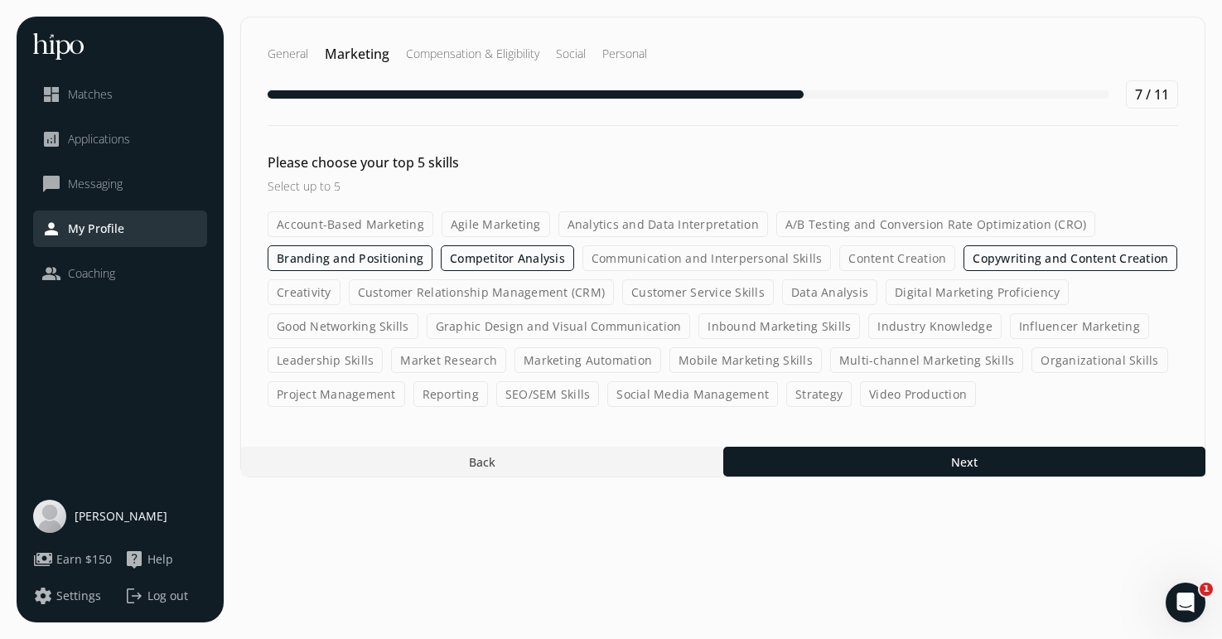
click at [0, 0] on input "Market Research" at bounding box center [0, 0] width 0 height 0
click at [856, 222] on label "A/B Testing and Conversion Rate Optimization (CRO)" at bounding box center [936, 224] width 320 height 26
click at [0, 0] on input "A/B Testing and Conversion Rate Optimization (CRO)" at bounding box center [0, 0] width 0 height 0
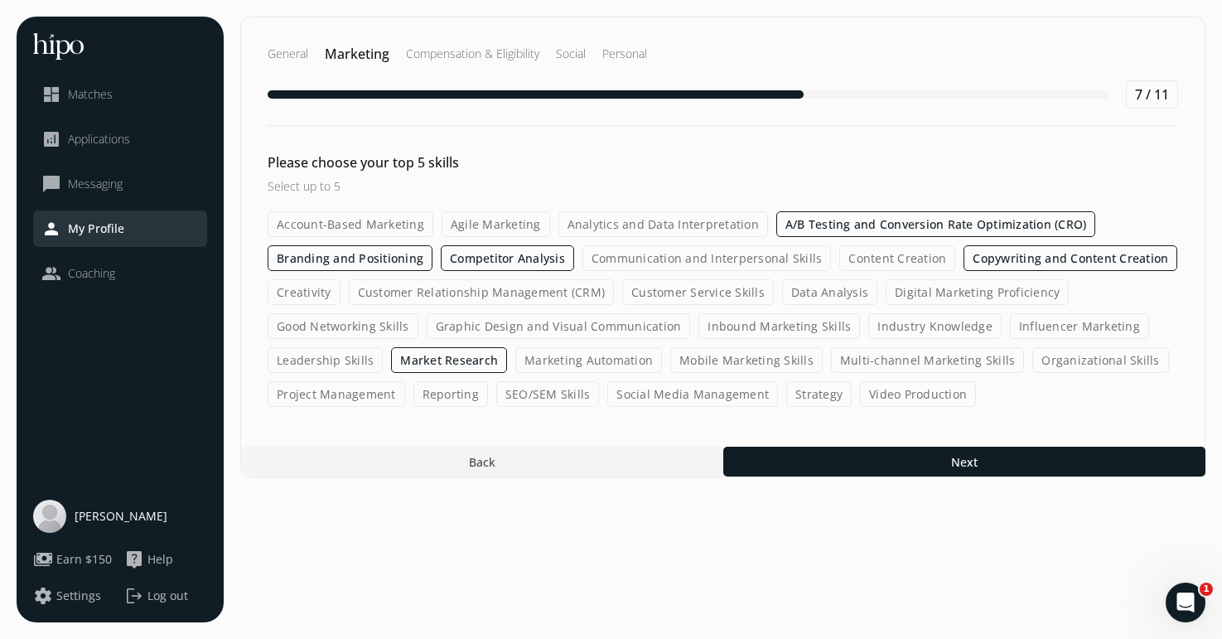
click at [695, 216] on label "Analytics and Data Interpretation" at bounding box center [663, 224] width 210 height 26
click at [0, 0] on input "Analytics and Data Interpretation" at bounding box center [0, 0] width 0 height 0
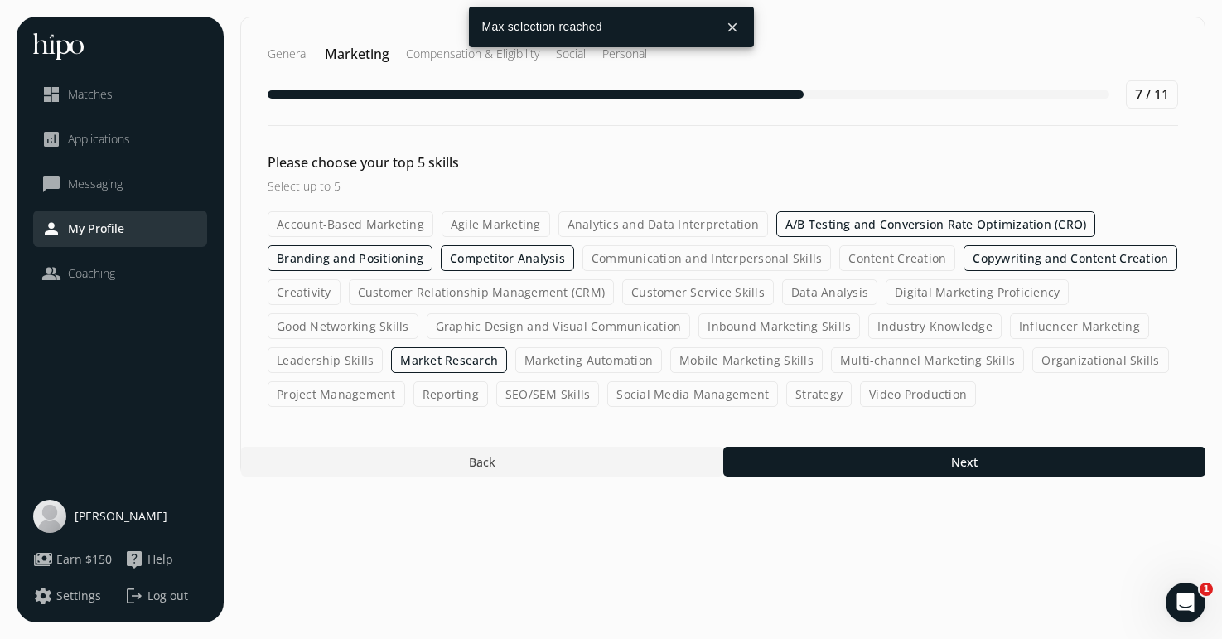
click at [836, 229] on label "A/B Testing and Conversion Rate Optimization (CRO)" at bounding box center [936, 224] width 320 height 26
click at [0, 0] on input "A/B Testing and Conversion Rate Optimization (CRO)" at bounding box center [0, 0] width 0 height 0
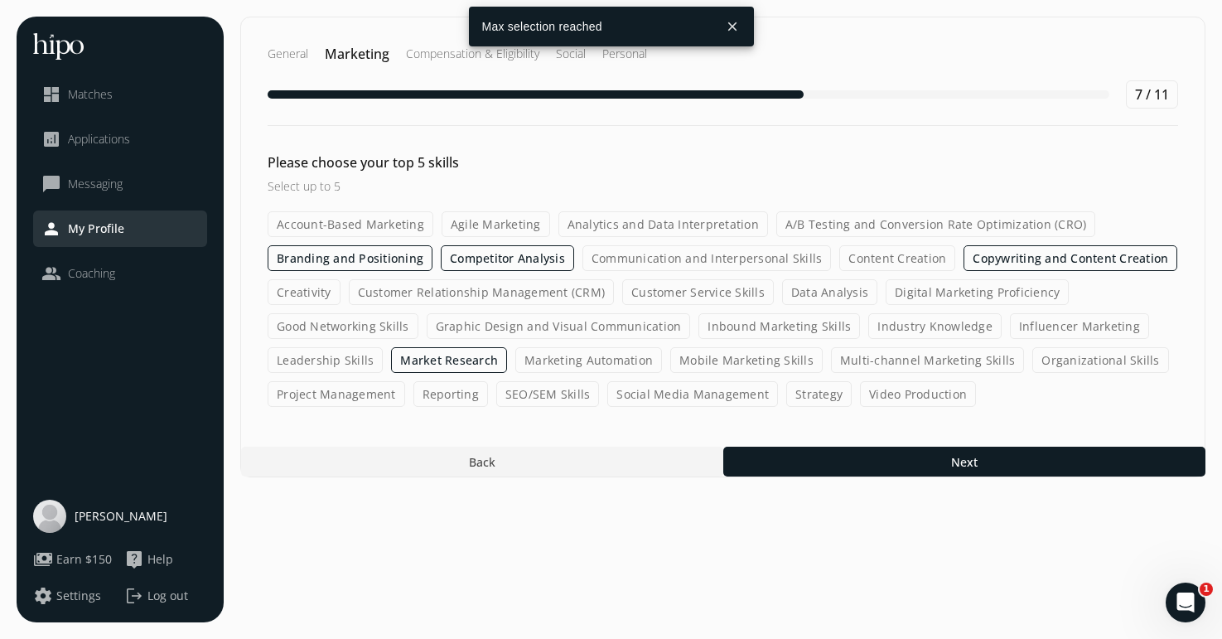
click at [701, 225] on label "Analytics and Data Interpretation" at bounding box center [663, 224] width 210 height 26
click at [0, 0] on input "Analytics and Data Interpretation" at bounding box center [0, 0] width 0 height 0
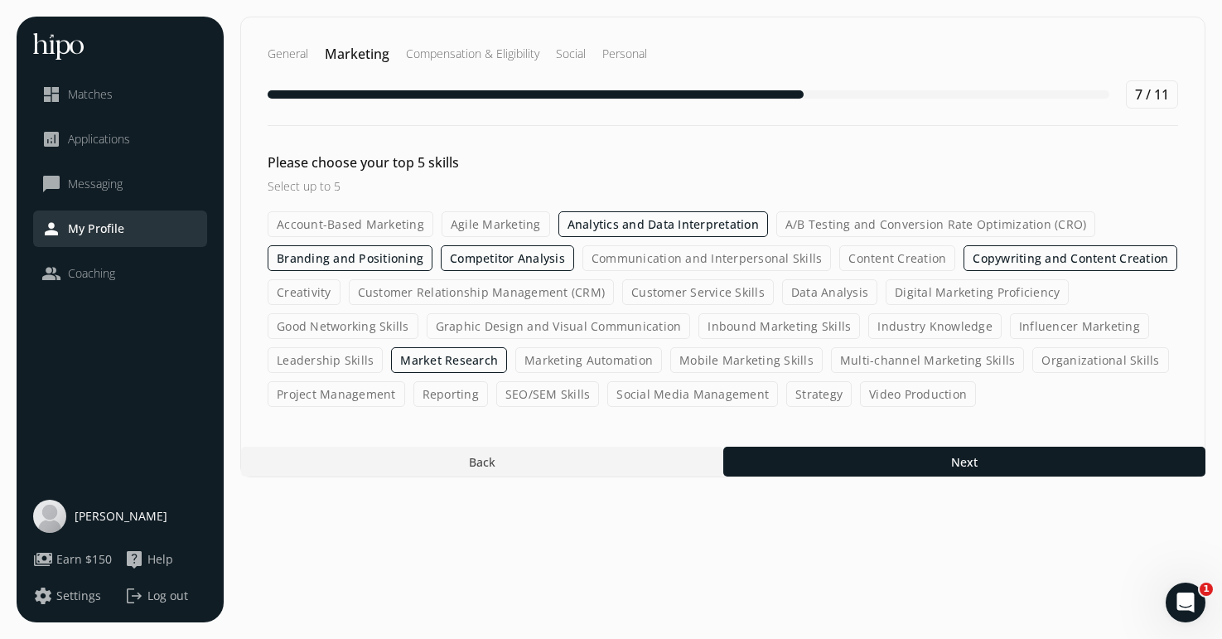
click at [716, 213] on label "Analytics and Data Interpretation" at bounding box center [663, 224] width 210 height 26
click at [0, 0] on input "Analytics and Data Interpretation" at bounding box center [0, 0] width 0 height 0
click at [820, 225] on label "A/B Testing and Conversion Rate Optimization (CRO)" at bounding box center [936, 224] width 320 height 26
click at [0, 0] on input "A/B Testing and Conversion Rate Optimization (CRO)" at bounding box center [0, 0] width 0 height 0
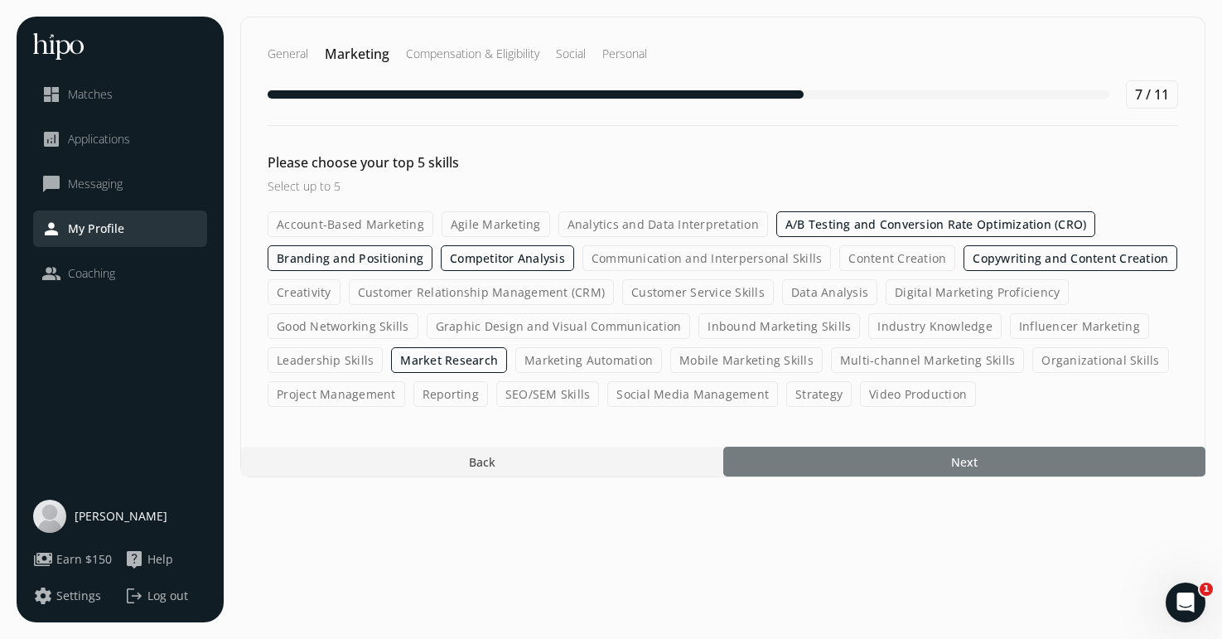
click at [895, 461] on div at bounding box center [964, 462] width 482 height 30
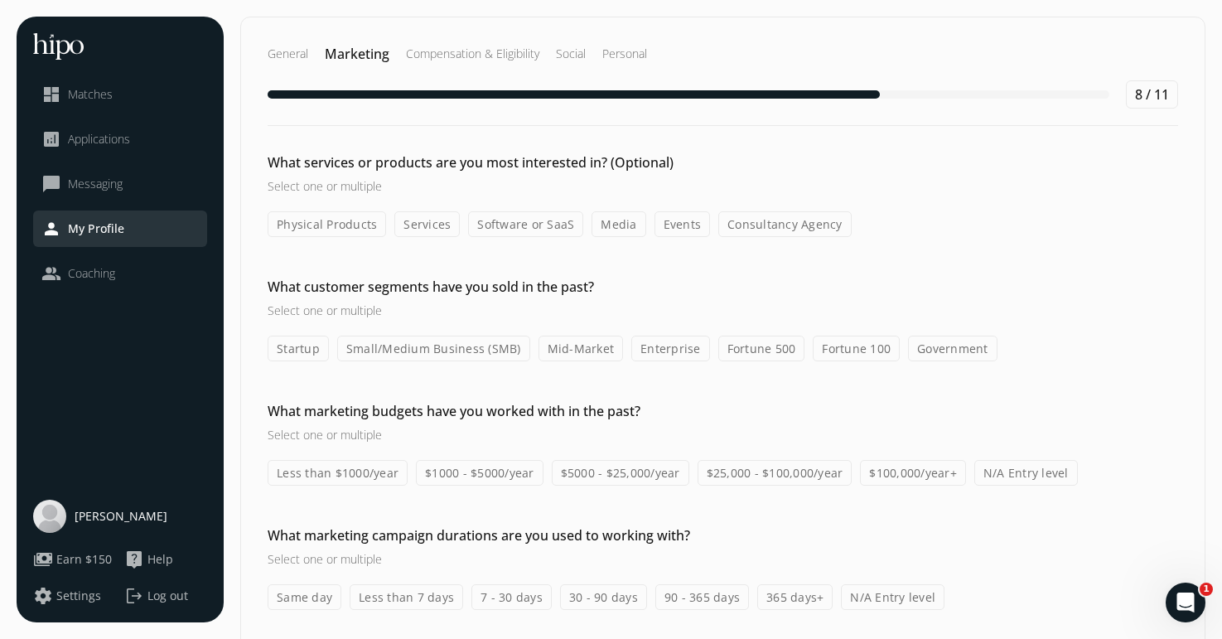
click at [532, 223] on label "Software or SaaS" at bounding box center [525, 224] width 115 height 26
click at [0, 0] on input "Software or SaaS" at bounding box center [0, 0] width 0 height 0
click at [429, 225] on label "Services" at bounding box center [426, 224] width 65 height 26
click at [0, 0] on input "Services" at bounding box center [0, 0] width 0 height 0
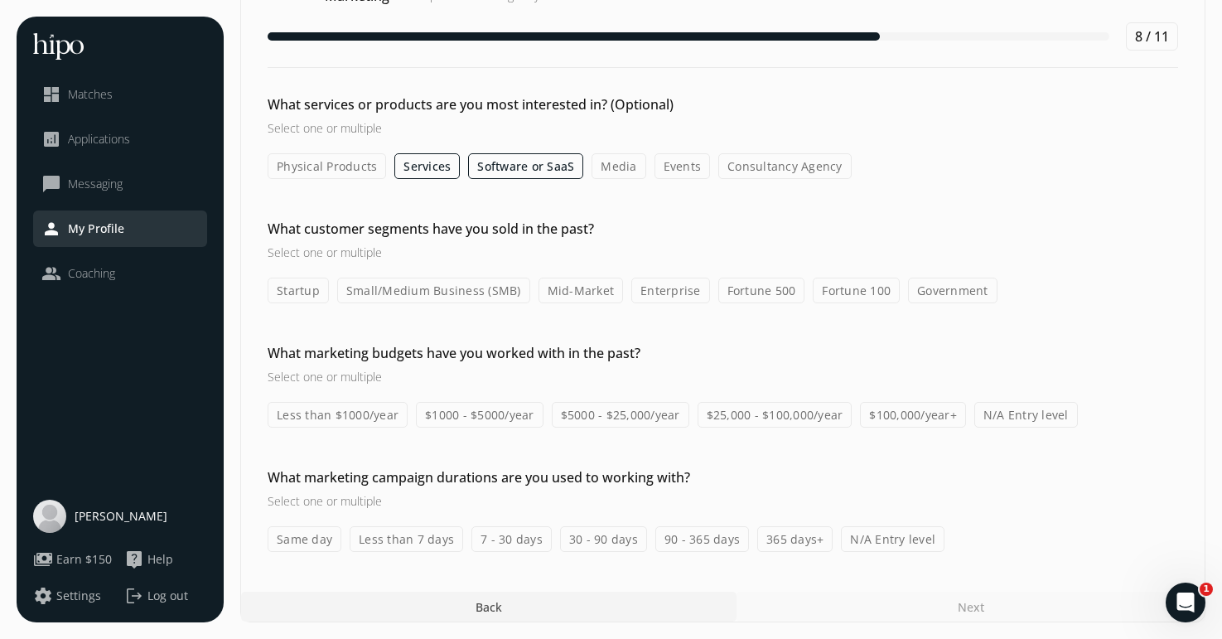
click at [422, 285] on label "Small/Medium Business (SMB)" at bounding box center [433, 291] width 193 height 26
click at [0, 0] on input "Small/Medium Business (SMB)" at bounding box center [0, 0] width 0 height 0
click at [581, 288] on label "Mid-Market" at bounding box center [581, 291] width 85 height 26
click at [0, 0] on input "Mid-Market" at bounding box center [0, 0] width 0 height 0
click at [319, 296] on label "Startup" at bounding box center [298, 291] width 61 height 26
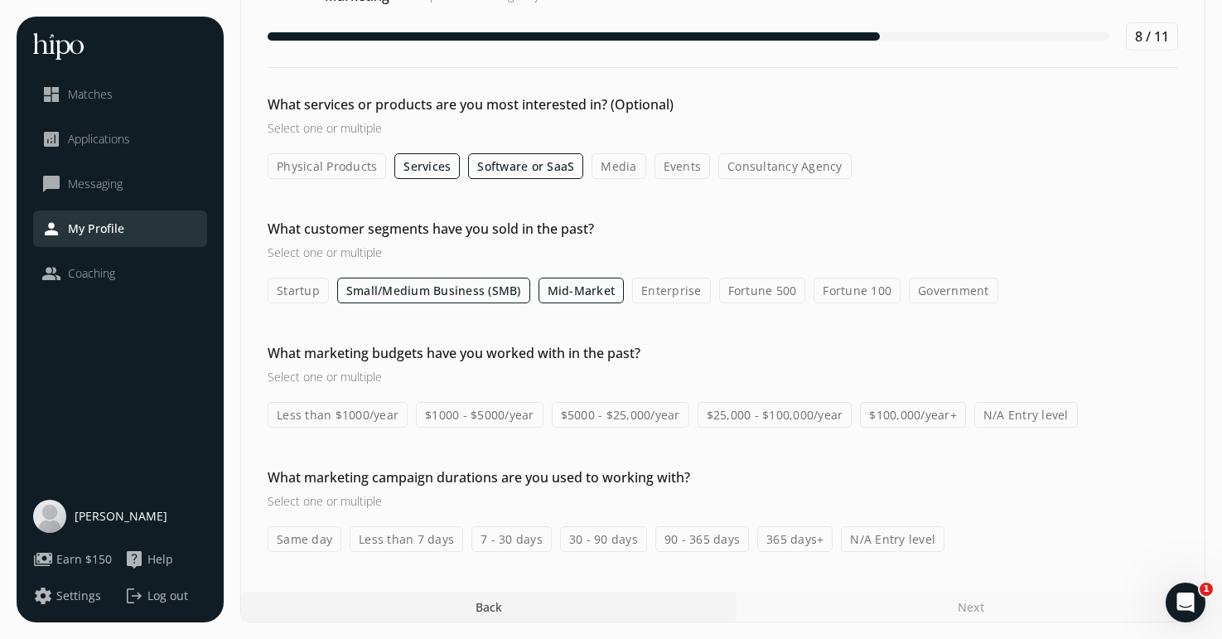
click at [0, 0] on input "Startup" at bounding box center [0, 0] width 0 height 0
click at [528, 416] on label "$1000 - $5000/year" at bounding box center [480, 415] width 128 height 26
click at [0, 0] on input "$1000 - $5000/year" at bounding box center [0, 0] width 0 height 0
click at [631, 416] on label "$5000 - $25,000/year" at bounding box center [621, 415] width 138 height 26
click at [0, 0] on input "$5000 - $25,000/year" at bounding box center [0, 0] width 0 height 0
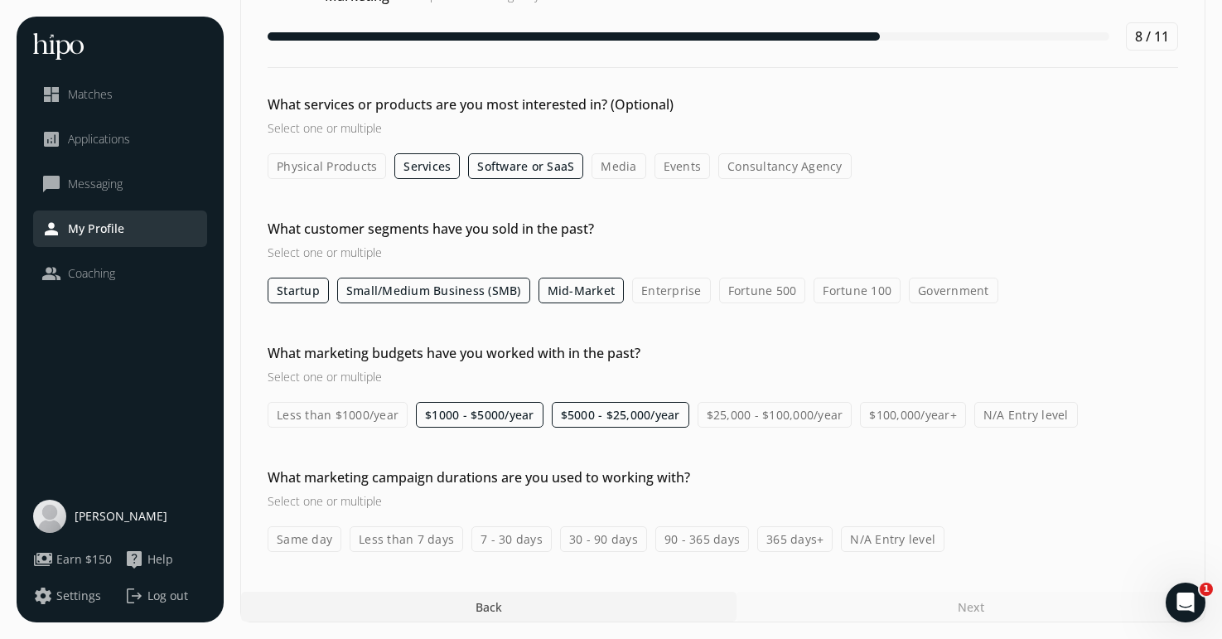
click at [813, 411] on label "$25,000 - $100,000/year" at bounding box center [775, 415] width 155 height 26
click at [0, 0] on input "$25,000 - $100,000/year" at bounding box center [0, 0] width 0 height 0
click at [933, 409] on label "$100,000/year+" at bounding box center [913, 415] width 106 height 26
click at [0, 0] on input "$100,000/year+" at bounding box center [0, 0] width 0 height 0
click at [782, 539] on label "365 days+" at bounding box center [794, 539] width 75 height 26
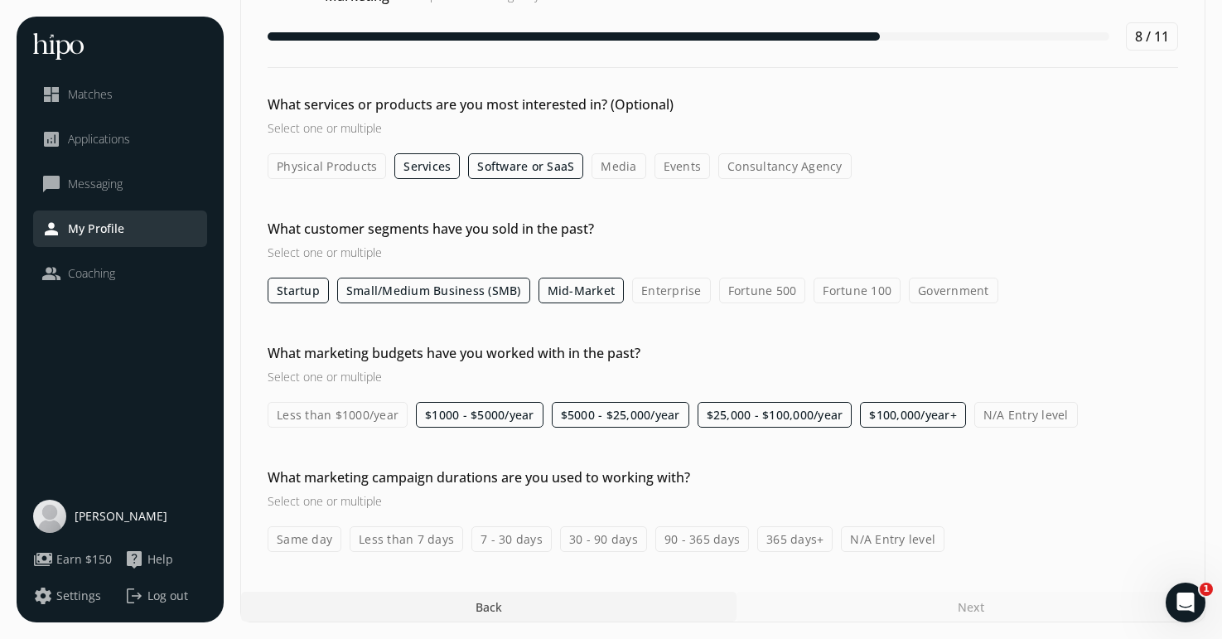
click at [0, 0] on input "365 days+" at bounding box center [0, 0] width 0 height 0
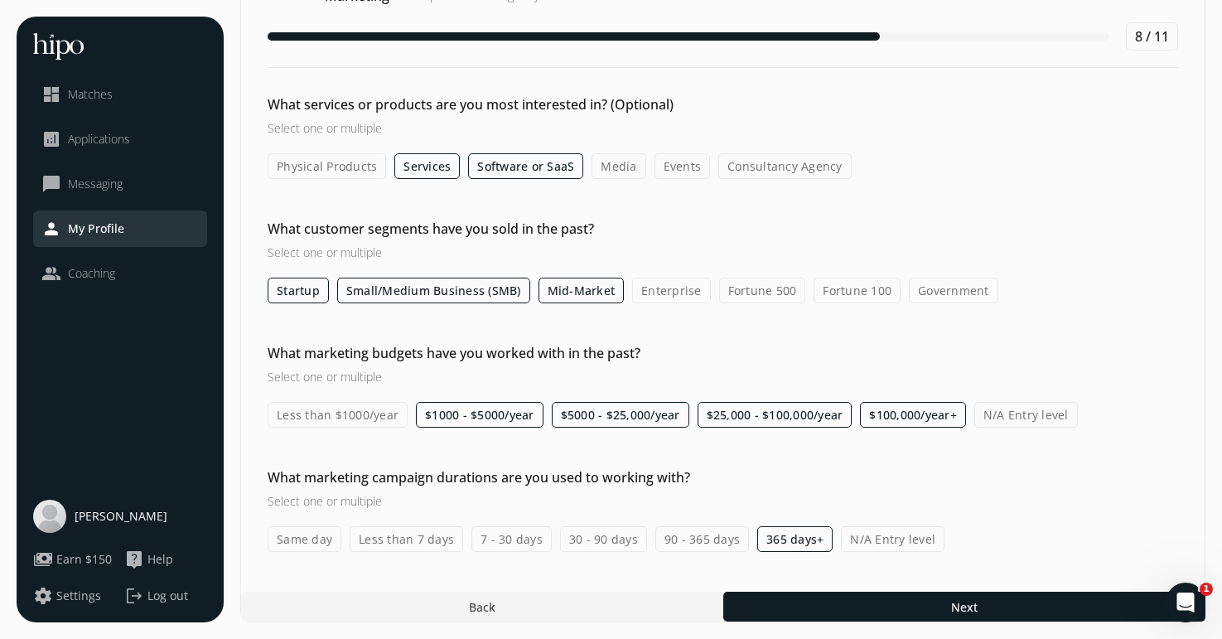
click at [684, 544] on label "90 - 365 days" at bounding box center [702, 539] width 94 height 26
click at [0, 0] on input "90 - 365 days" at bounding box center [0, 0] width 0 height 0
click at [616, 543] on label "30 - 90 days" at bounding box center [603, 539] width 87 height 26
click at [0, 0] on input "30 - 90 days" at bounding box center [0, 0] width 0 height 0
click at [612, 546] on label "30 - 90 days" at bounding box center [603, 539] width 87 height 26
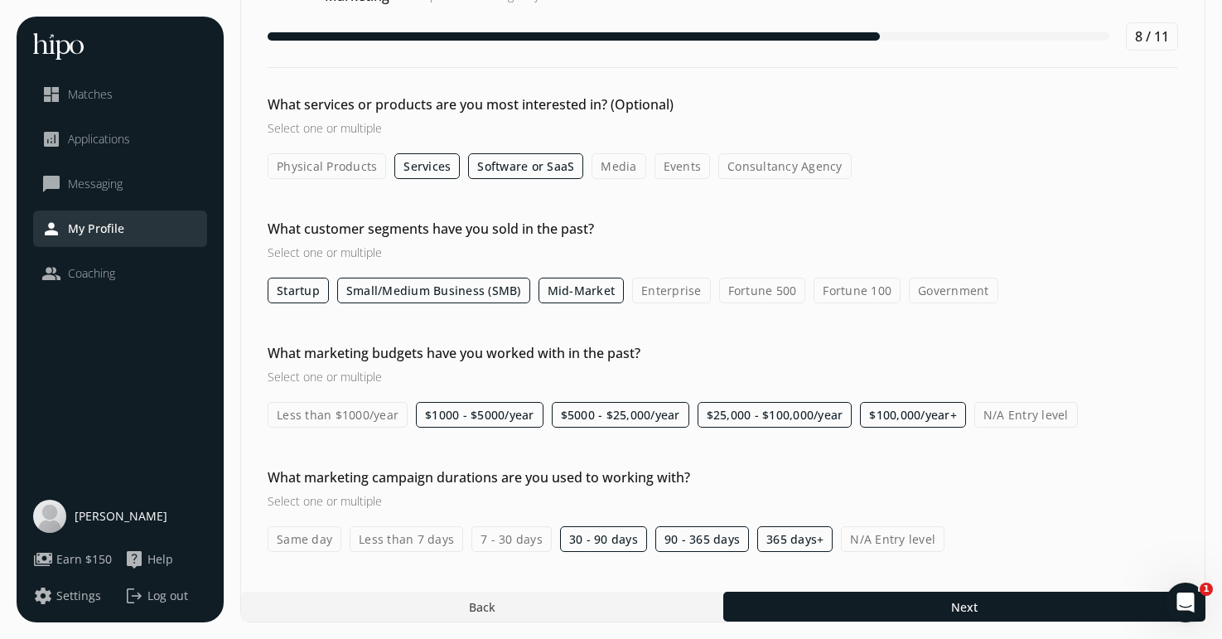
click at [0, 0] on input "30 - 90 days" at bounding box center [0, 0] width 0 height 0
click at [580, 534] on label "30 - 90 days" at bounding box center [603, 539] width 87 height 26
click at [0, 0] on input "30 - 90 days" at bounding box center [0, 0] width 0 height 0
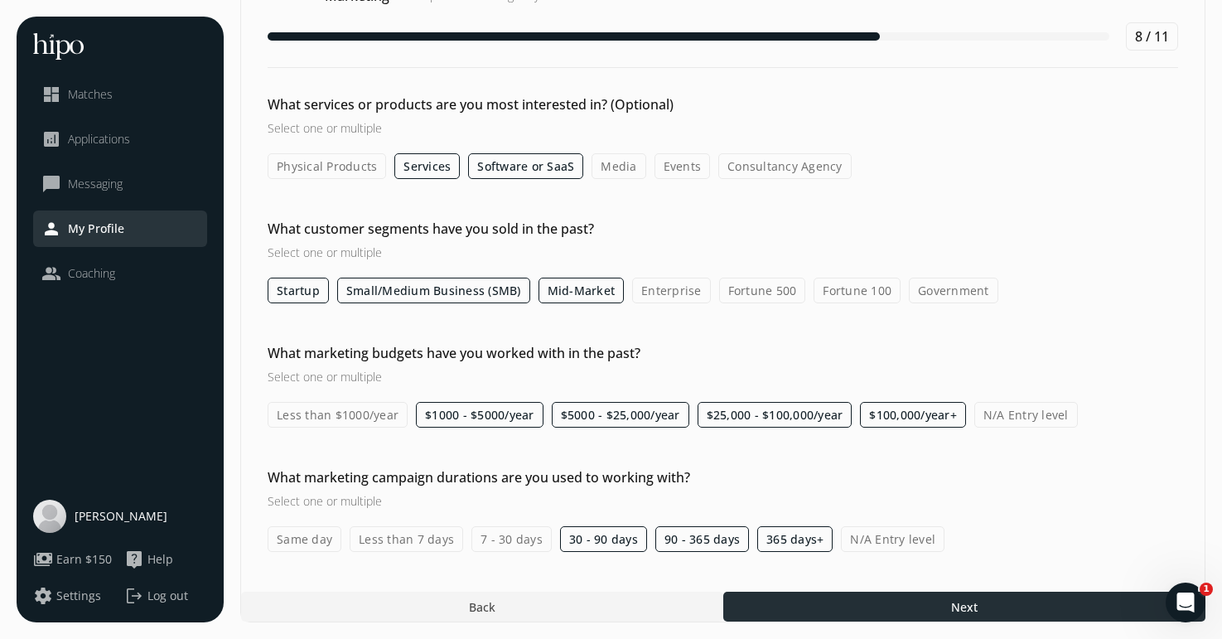
click at [828, 610] on div at bounding box center [964, 607] width 482 height 30
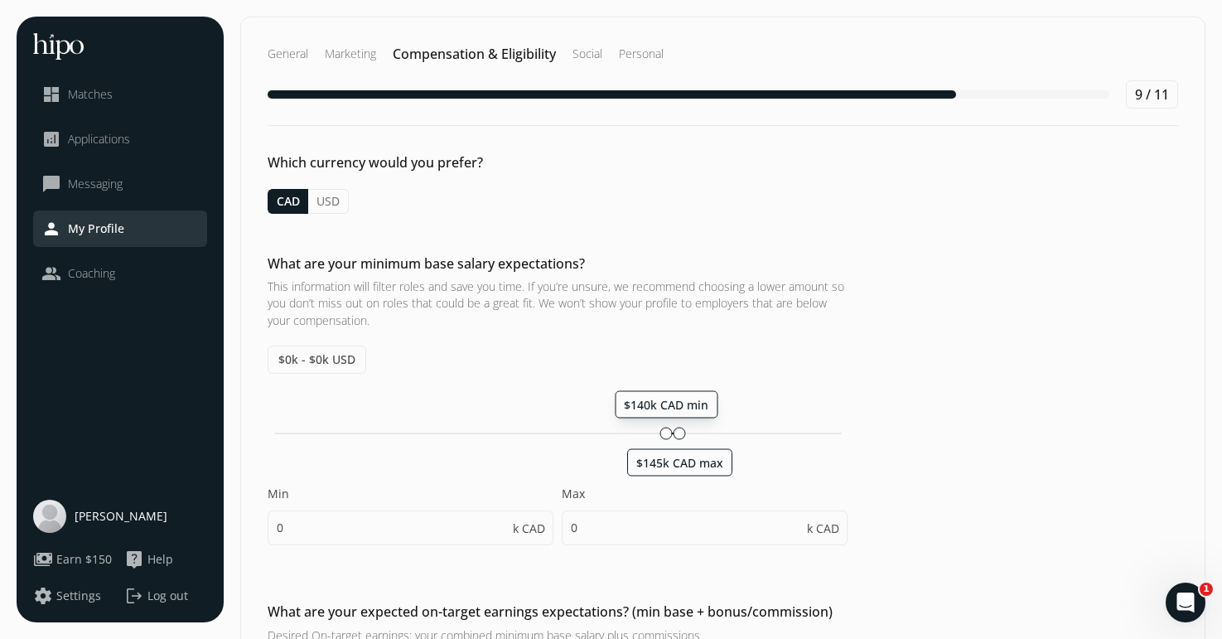
drag, startPoint x: 277, startPoint y: 400, endPoint x: 670, endPoint y: 408, distance: 392.8
click at [670, 408] on span "$140k CAD min" at bounding box center [666, 404] width 85 height 16
type input "140"
type input "145"
type input "140"
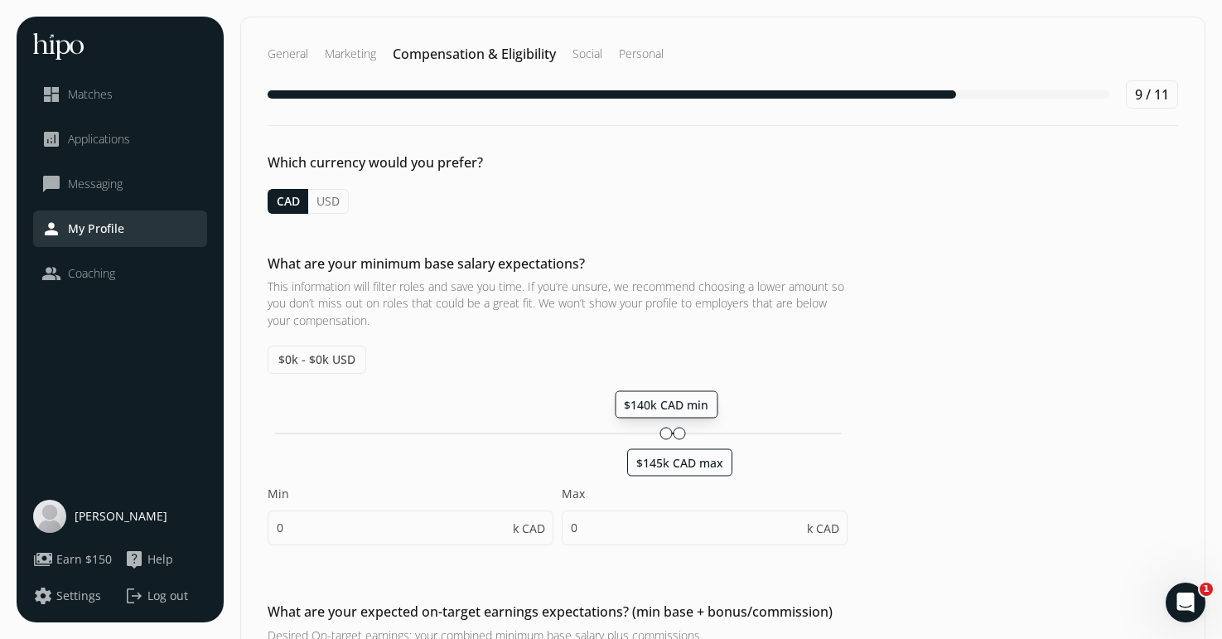
type input "145"
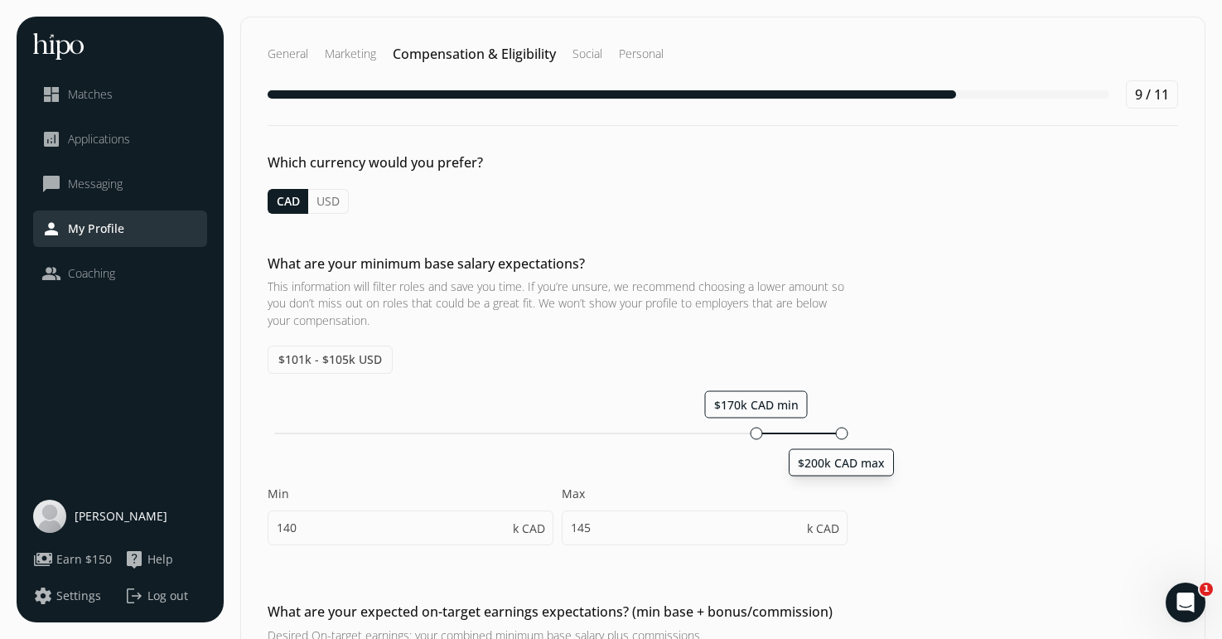
drag, startPoint x: 689, startPoint y: 464, endPoint x: 894, endPoint y: 475, distance: 204.9
click at [894, 475] on div "What are your minimum base salary expectations? This information will filter ro…" at bounding box center [723, 408] width 964 height 308
type input "170"
type input "200"
type input "170"
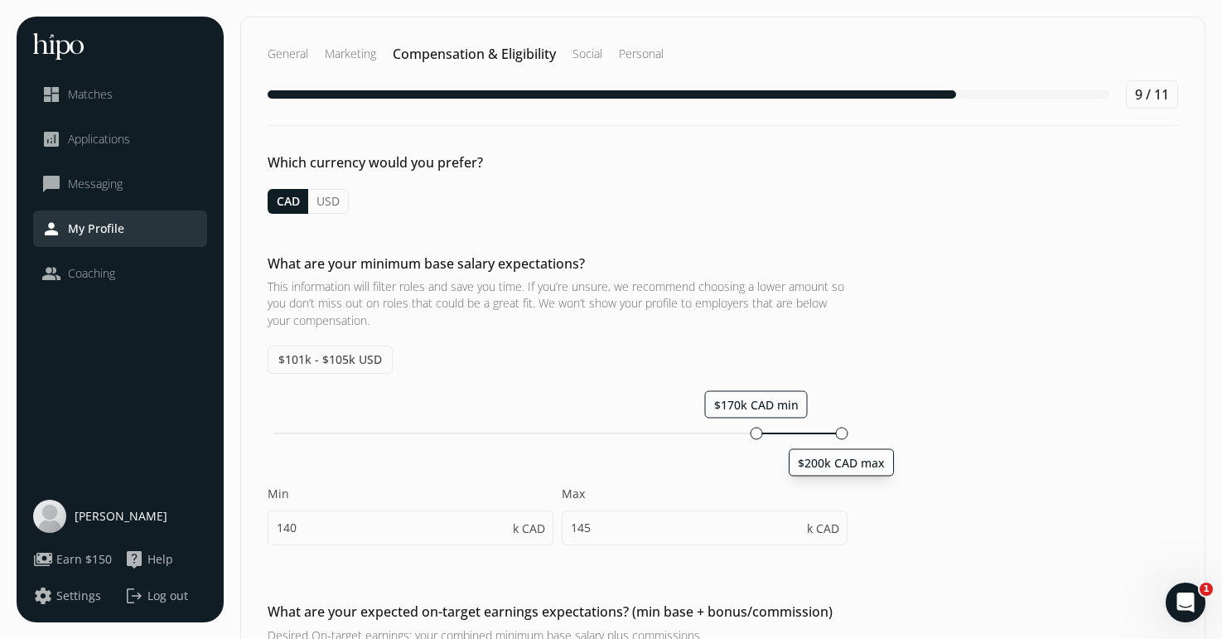
type input "175"
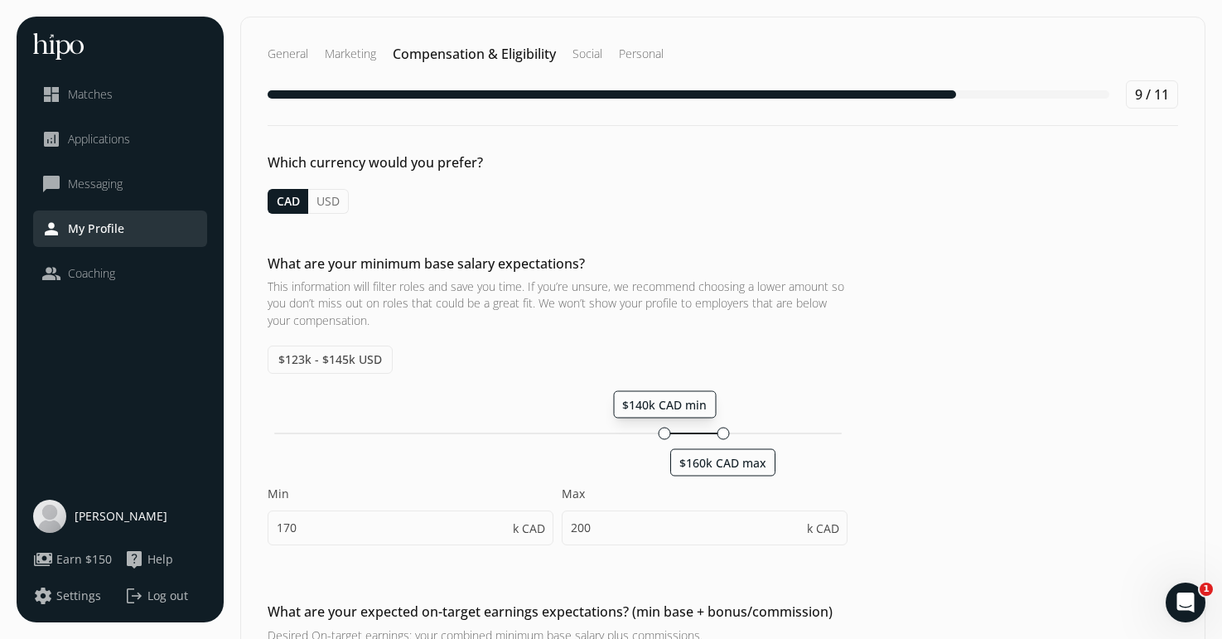
drag, startPoint x: 724, startPoint y: 399, endPoint x: 667, endPoint y: 404, distance: 57.4
click at [667, 404] on span "$140k CAD min" at bounding box center [664, 404] width 85 height 16
type input "140"
type input "160"
drag, startPoint x: 714, startPoint y: 457, endPoint x: 773, endPoint y: 451, distance: 59.1
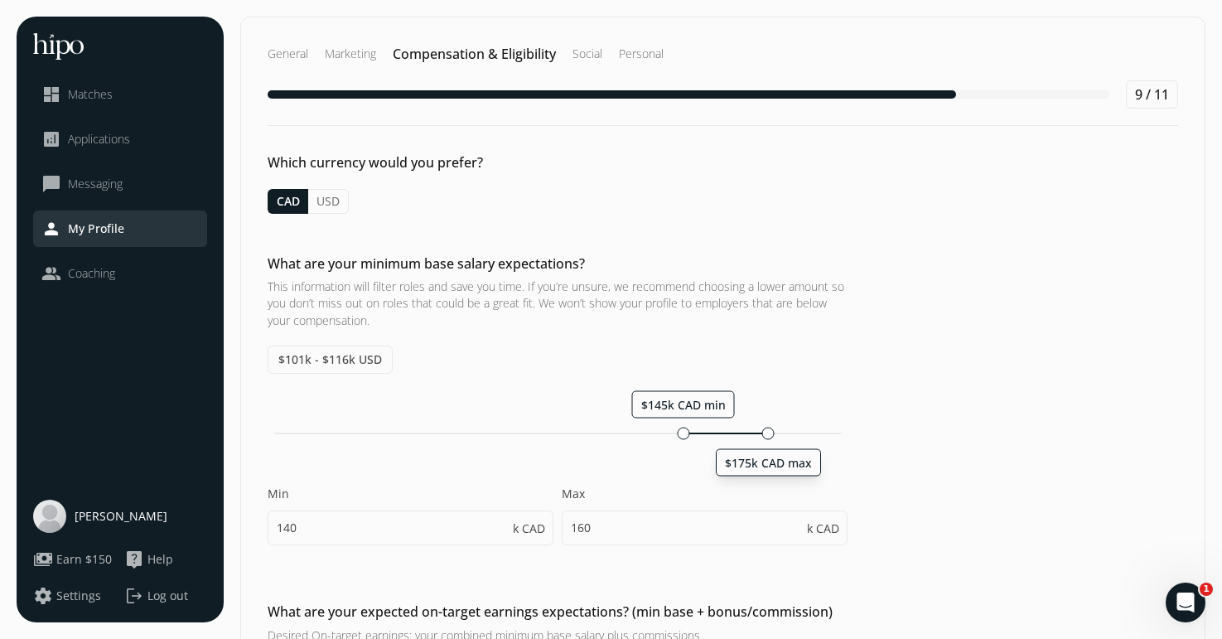
click at [773, 451] on div "$175k CAD max" at bounding box center [768, 461] width 105 height 27
type input "145"
type input "175"
drag, startPoint x: 650, startPoint y: 407, endPoint x: 670, endPoint y: 406, distance: 19.9
click at [670, 406] on span "$140k CAD min" at bounding box center [667, 404] width 85 height 16
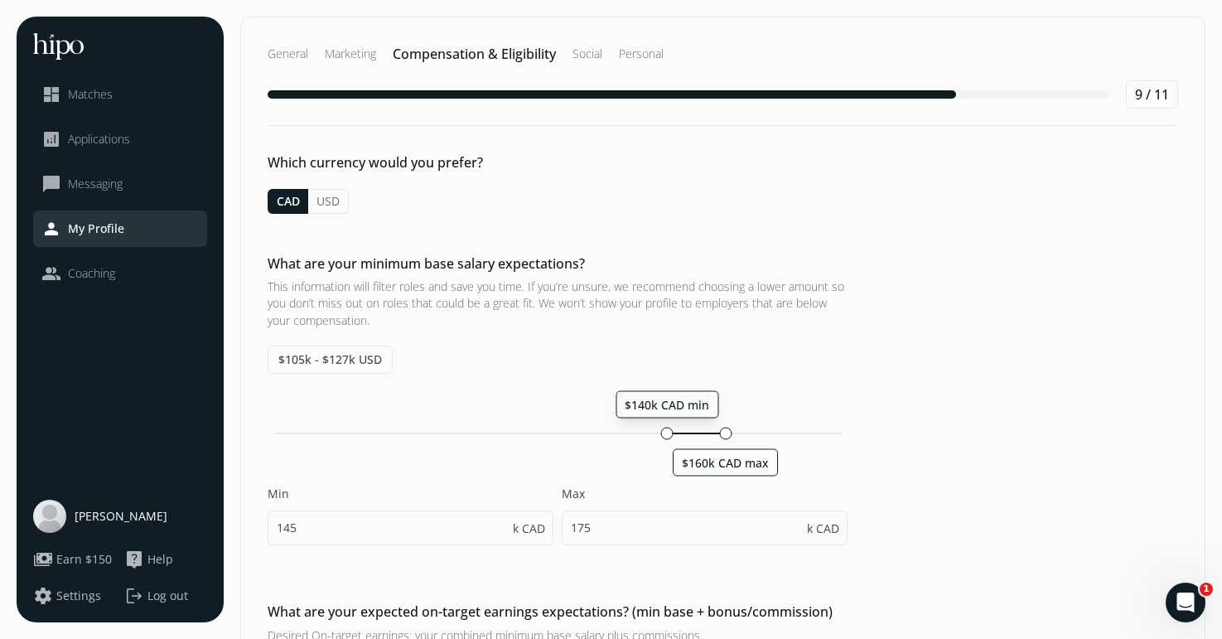
type input "140"
drag, startPoint x: 721, startPoint y: 466, endPoint x: 766, endPoint y: 464, distance: 44.8
click at [766, 464] on span "$170k CAD max" at bounding box center [761, 462] width 87 height 16
type input "170"
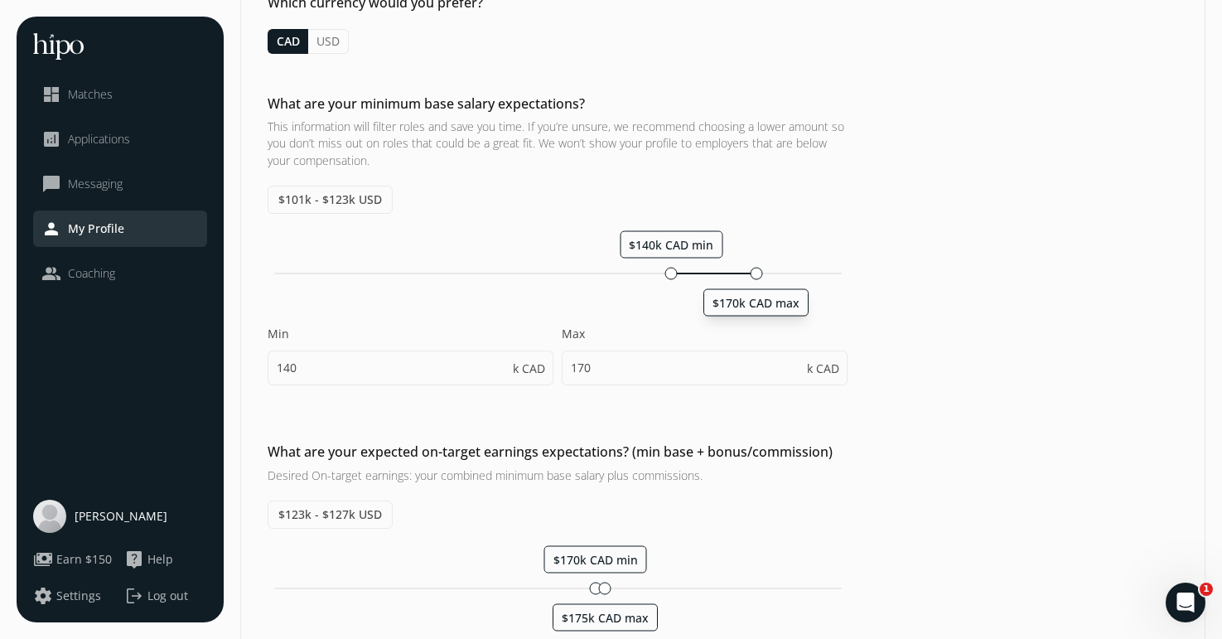
scroll to position [167, 0]
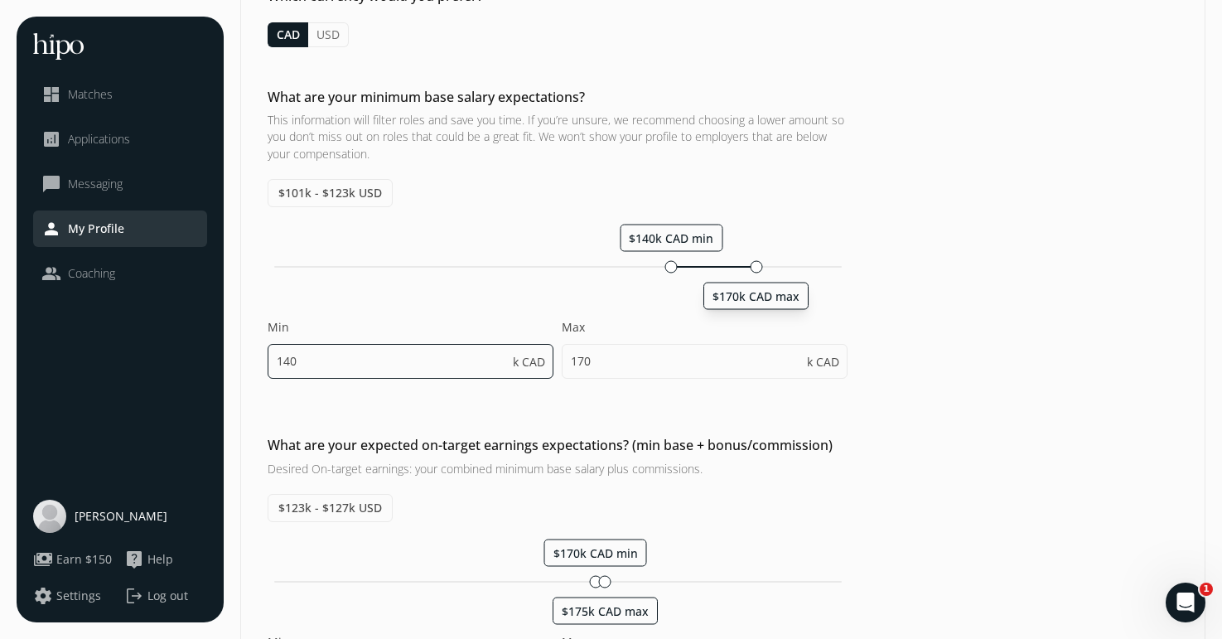
click at [307, 361] on input "140" at bounding box center [411, 361] width 286 height 35
type input "130"
type input "160"
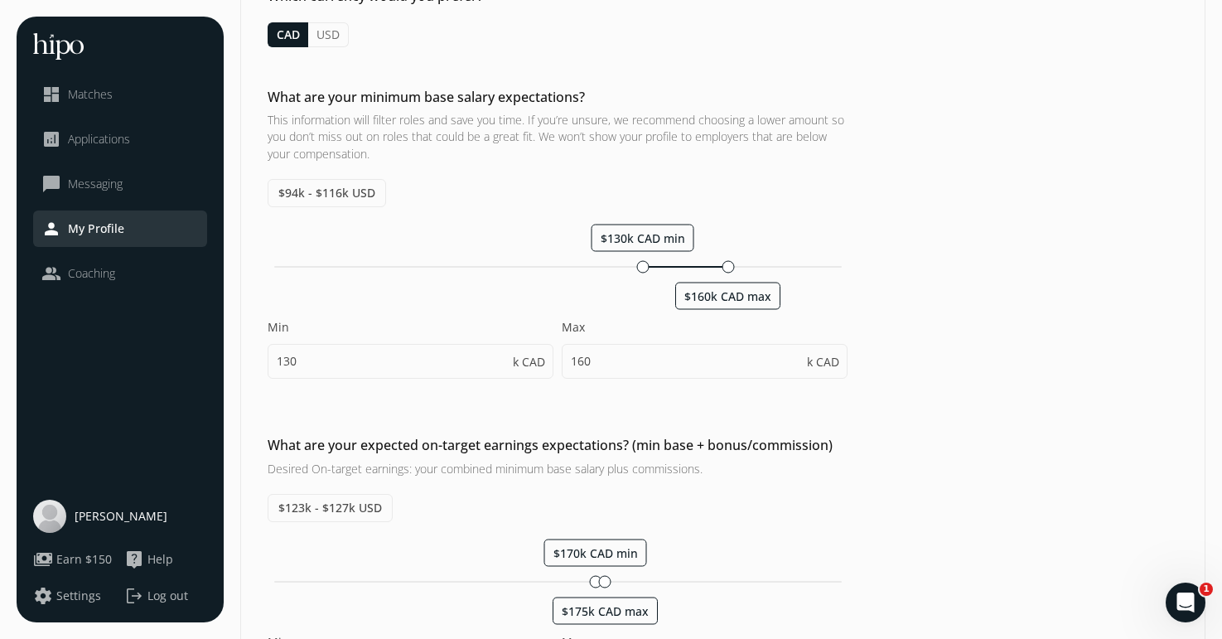
click at [249, 297] on div "What are your minimum base salary expectations? This information will filter ro…" at bounding box center [723, 241] width 964 height 308
click at [288, 360] on input "130" at bounding box center [411, 361] width 286 height 35
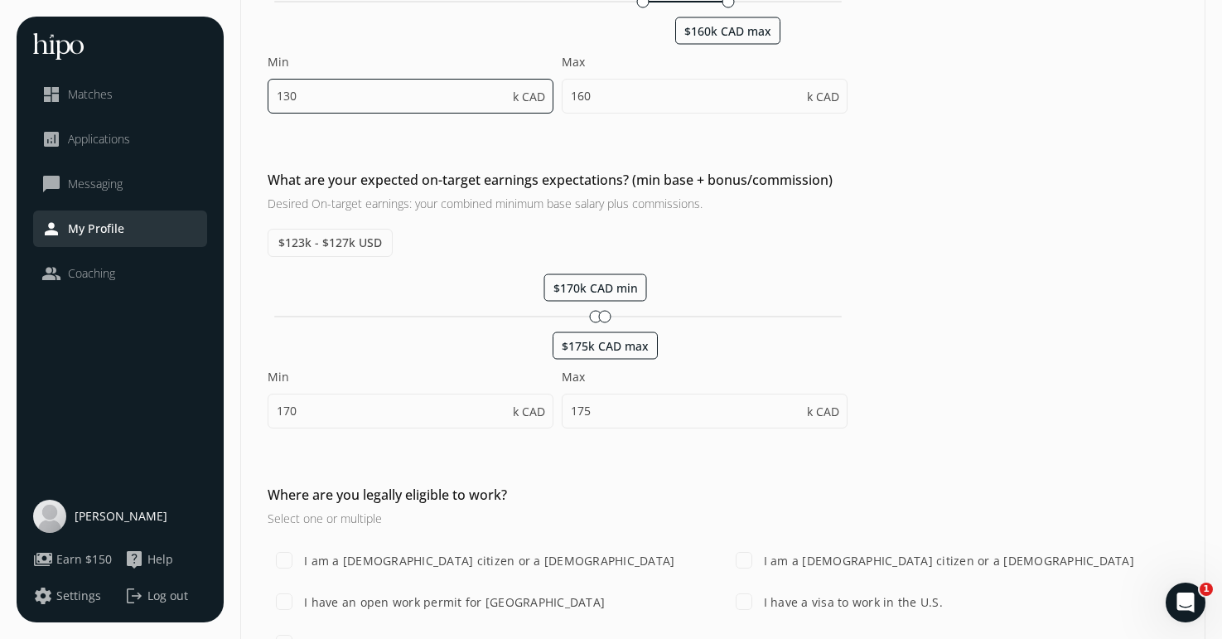
scroll to position [433, 0]
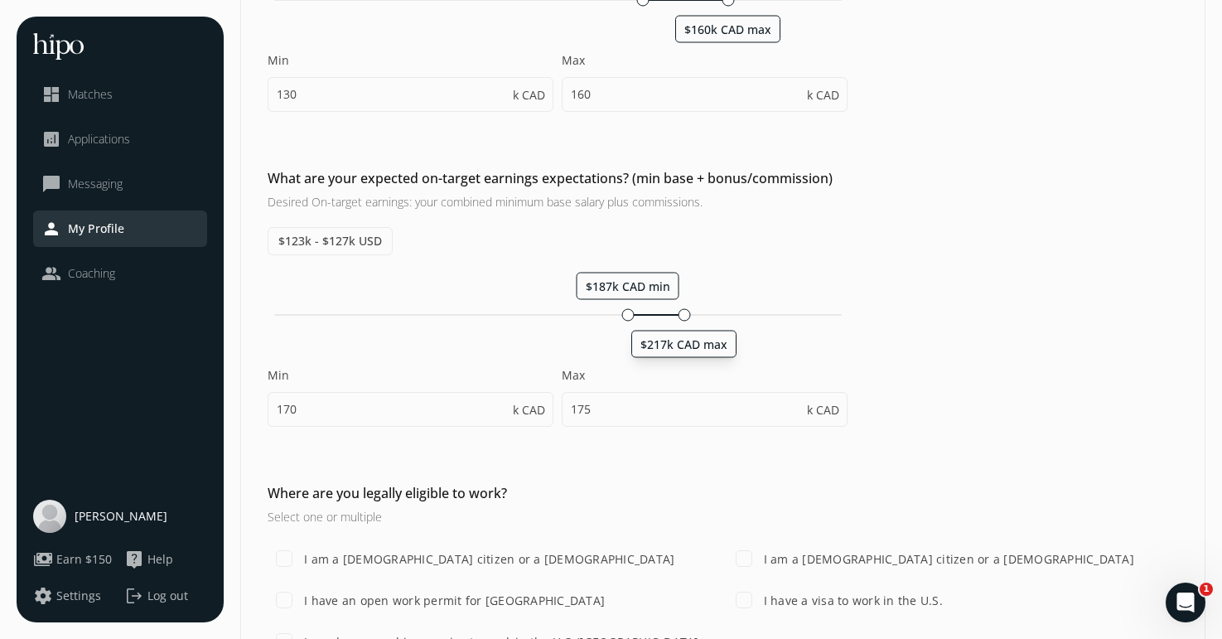
drag, startPoint x: 631, startPoint y: 341, endPoint x: 687, endPoint y: 343, distance: 56.4
click at [687, 343] on span "$217k CAD max" at bounding box center [684, 344] width 87 height 16
type input "187"
type input "217"
click at [385, 412] on input "187" at bounding box center [411, 409] width 286 height 35
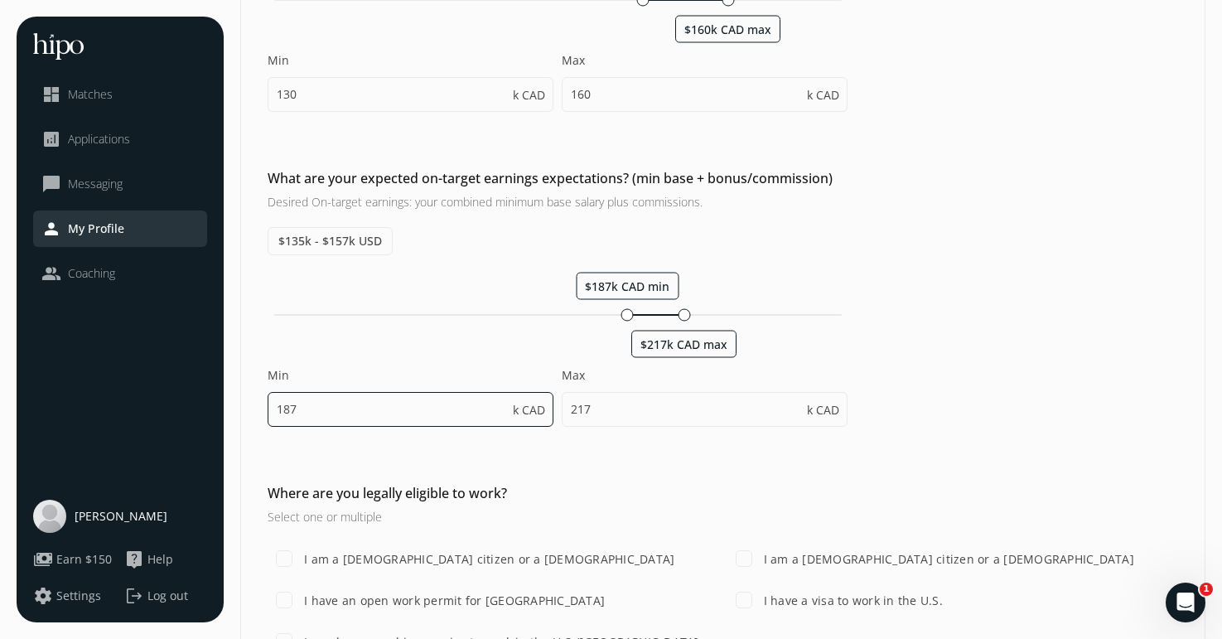
click at [385, 412] on input "187" at bounding box center [411, 409] width 286 height 35
type input "190"
click at [990, 351] on div "What are your expected on-target earnings expectations? (min base + bonus/commi…" at bounding box center [723, 305] width 964 height 275
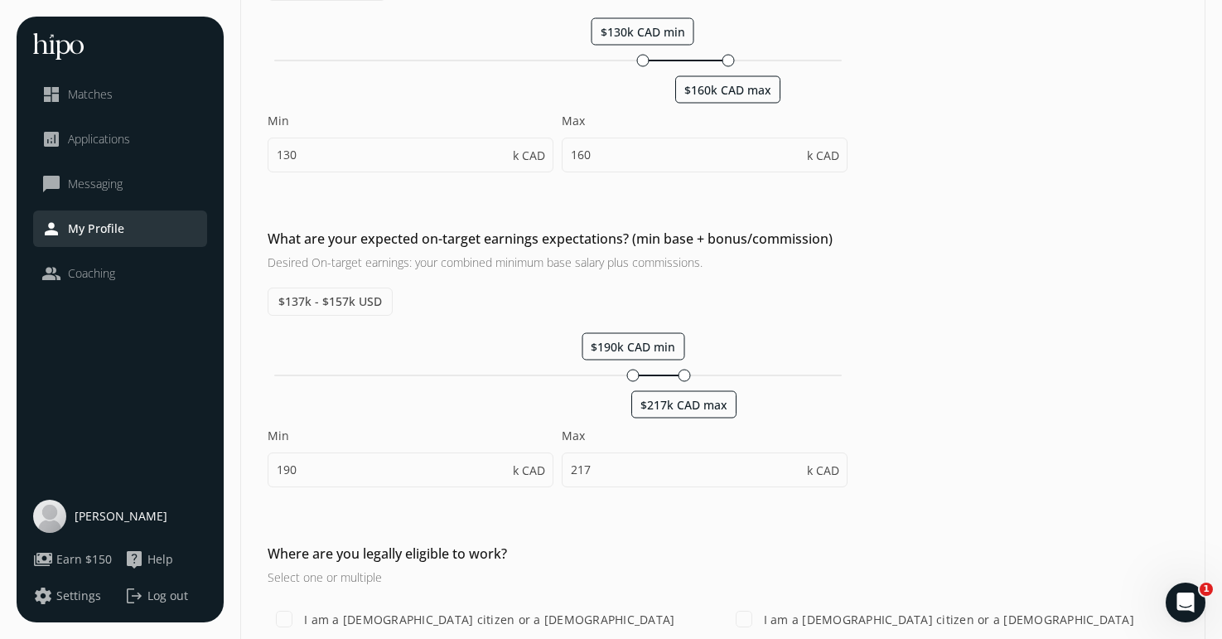
scroll to position [539, 0]
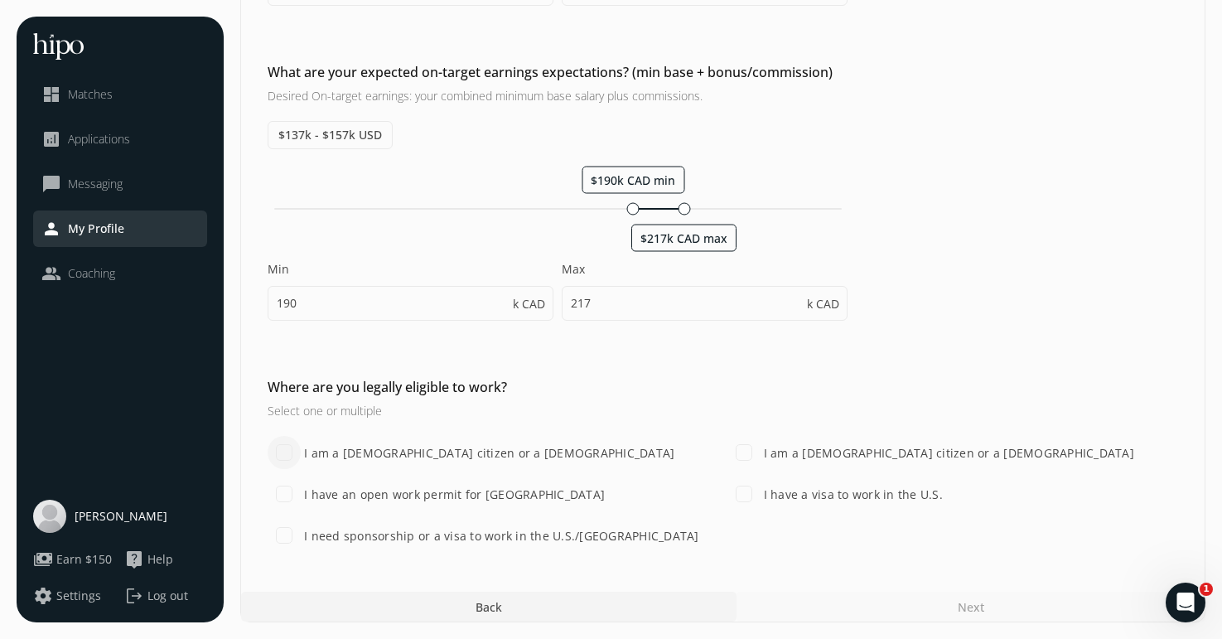
click at [283, 450] on input "I am a [DEMOGRAPHIC_DATA] citizen or a [DEMOGRAPHIC_DATA]" at bounding box center [284, 452] width 33 height 33
checkbox input "true"
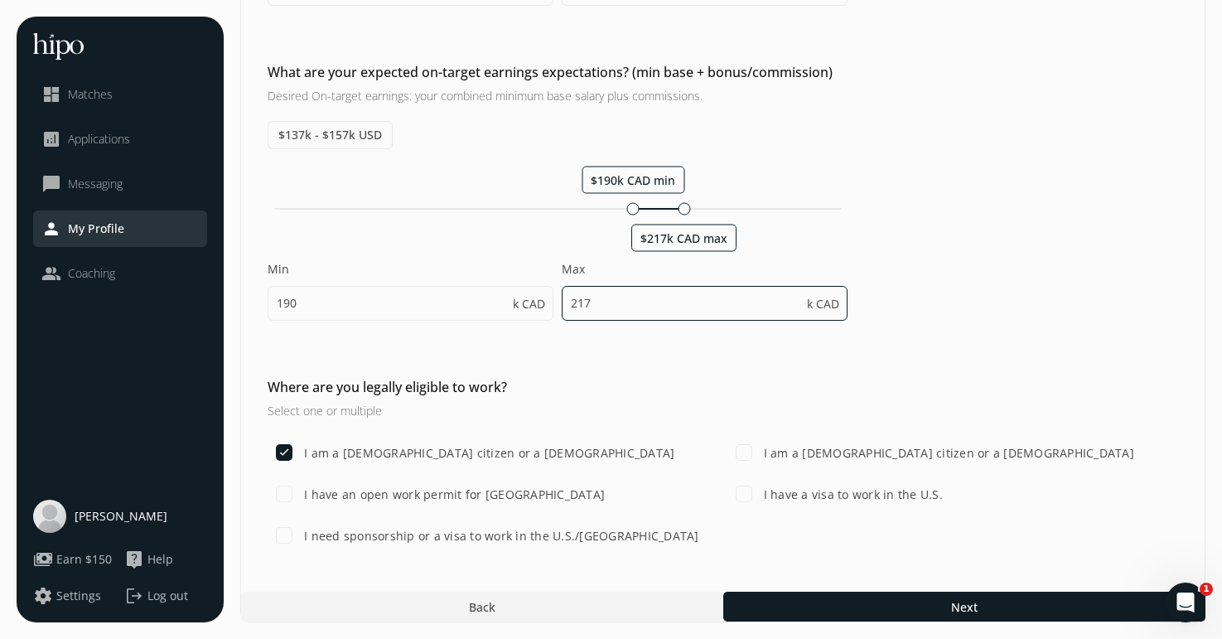
click at [635, 303] on input "217" at bounding box center [705, 303] width 286 height 35
click at [959, 358] on div "Which currency would you prefer? CAD USD What is your hourly rate? $0 - $0 USD …" at bounding box center [723, 82] width 964 height 939
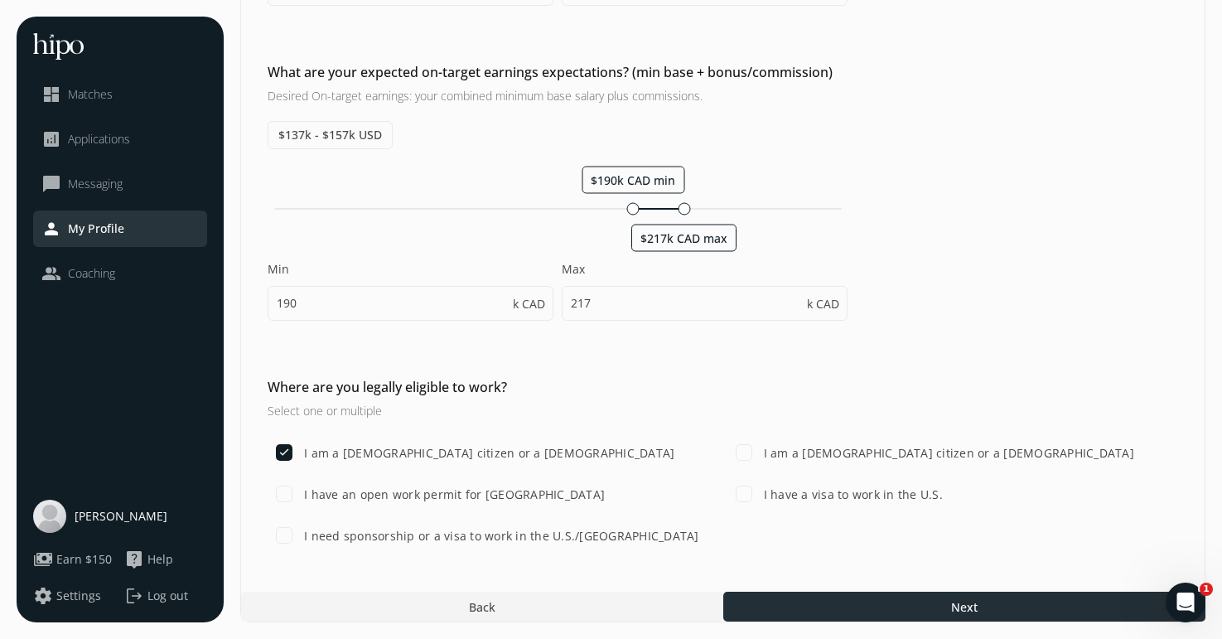
click at [866, 603] on div at bounding box center [964, 607] width 482 height 30
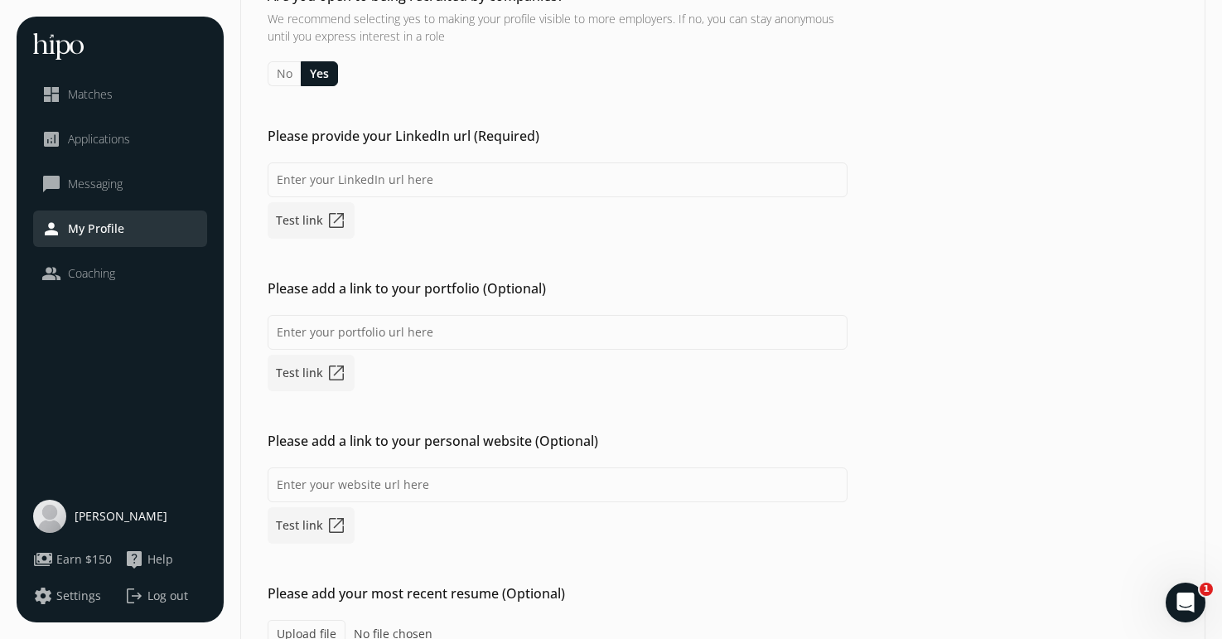
scroll to position [174, 0]
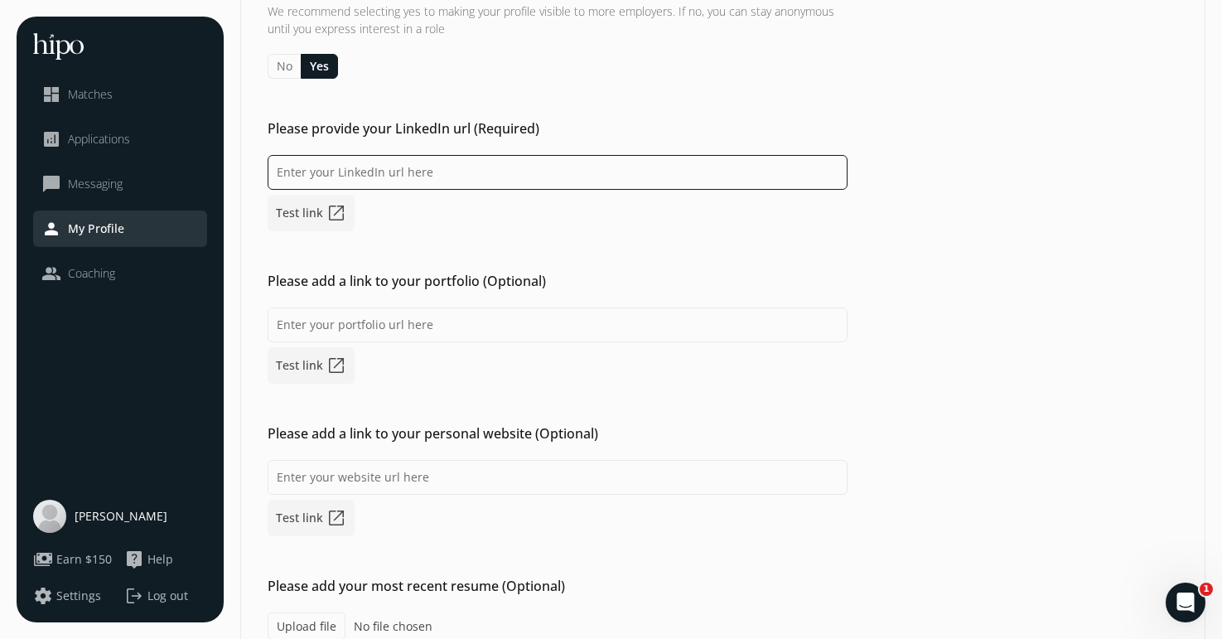
click at [382, 175] on input at bounding box center [558, 172] width 580 height 35
paste input "[URL][DOMAIN_NAME]"
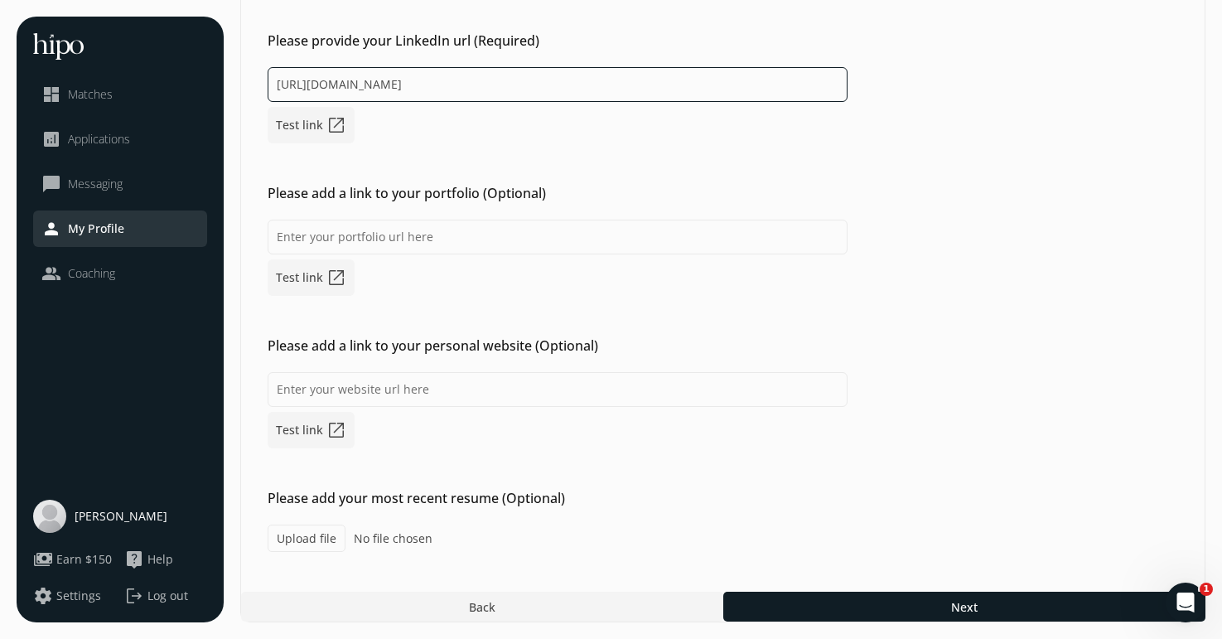
type input "[URL][DOMAIN_NAME]"
click at [320, 539] on label "Upload file" at bounding box center [307, 537] width 78 height 27
type input "C:\fakepath\[PERSON_NAME] - Founding or Senior Product Marketer CV .pdf"
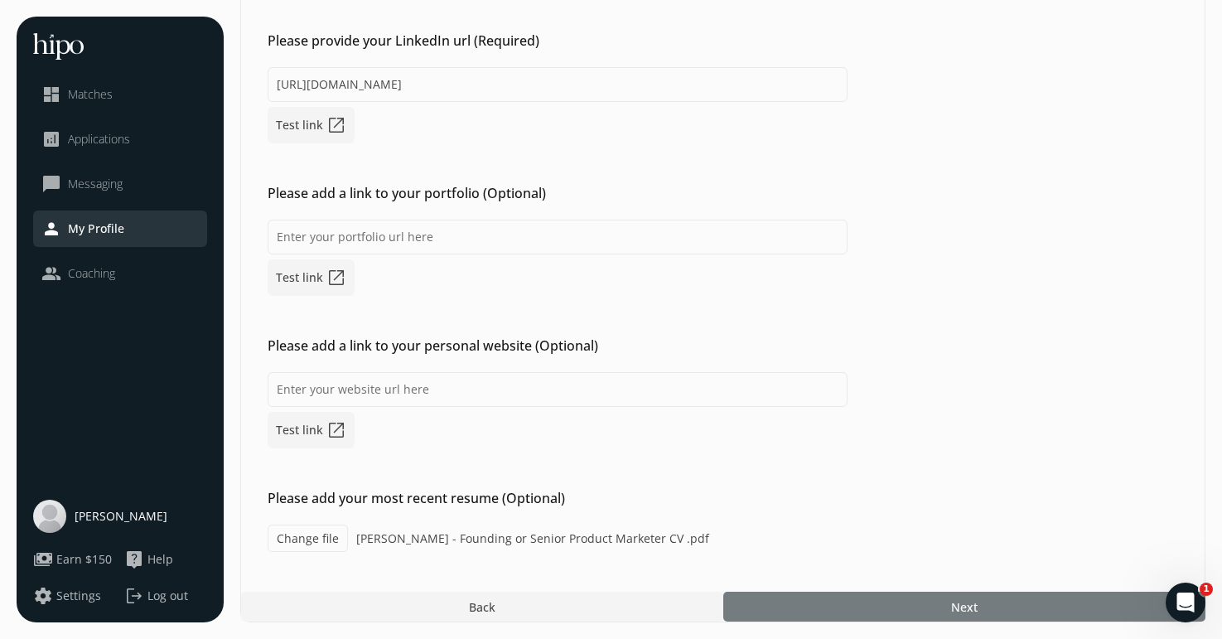
click at [882, 596] on div at bounding box center [964, 607] width 482 height 30
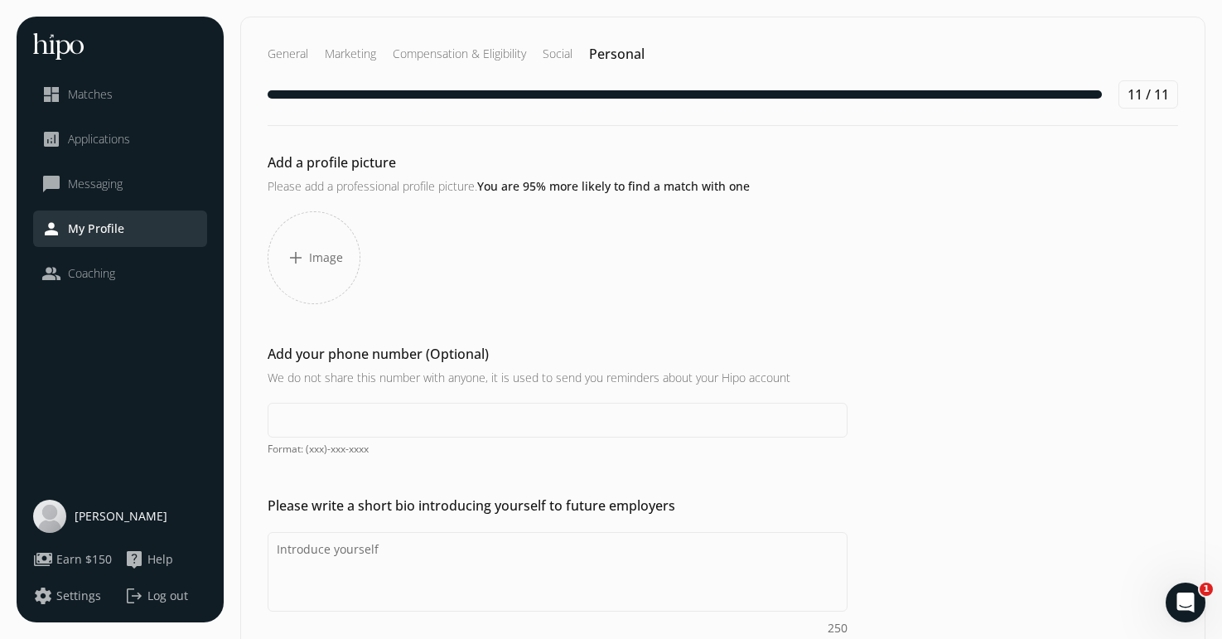
click at [302, 238] on div "add Image" at bounding box center [314, 257] width 93 height 93
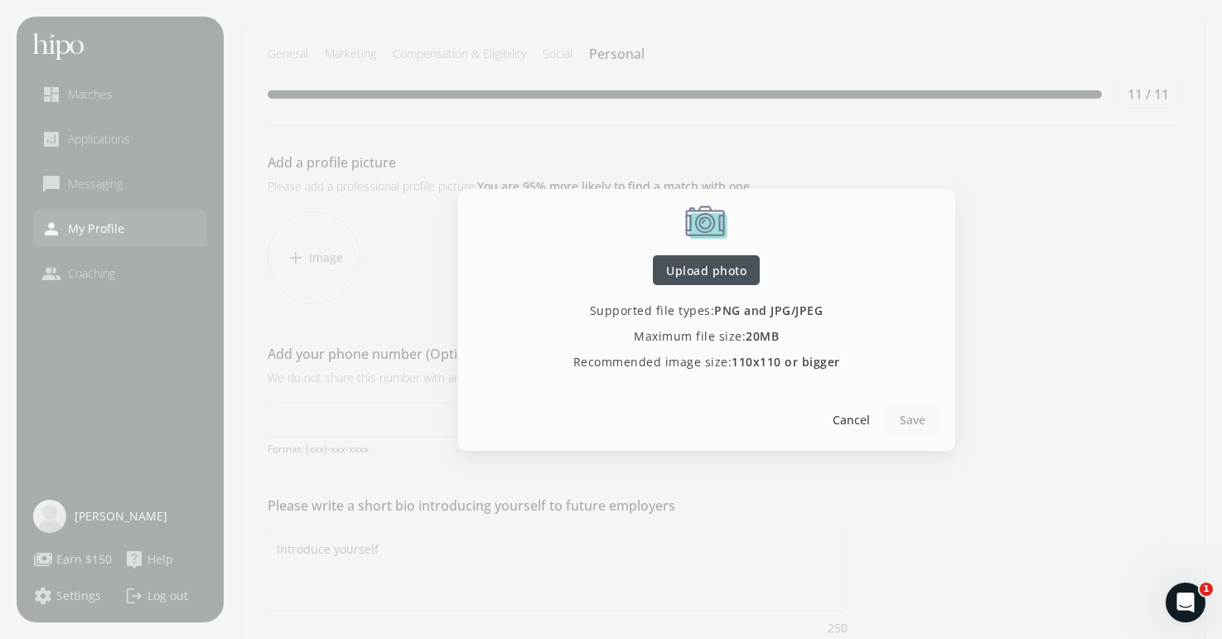
click at [708, 275] on span "Upload photo" at bounding box center [706, 269] width 80 height 17
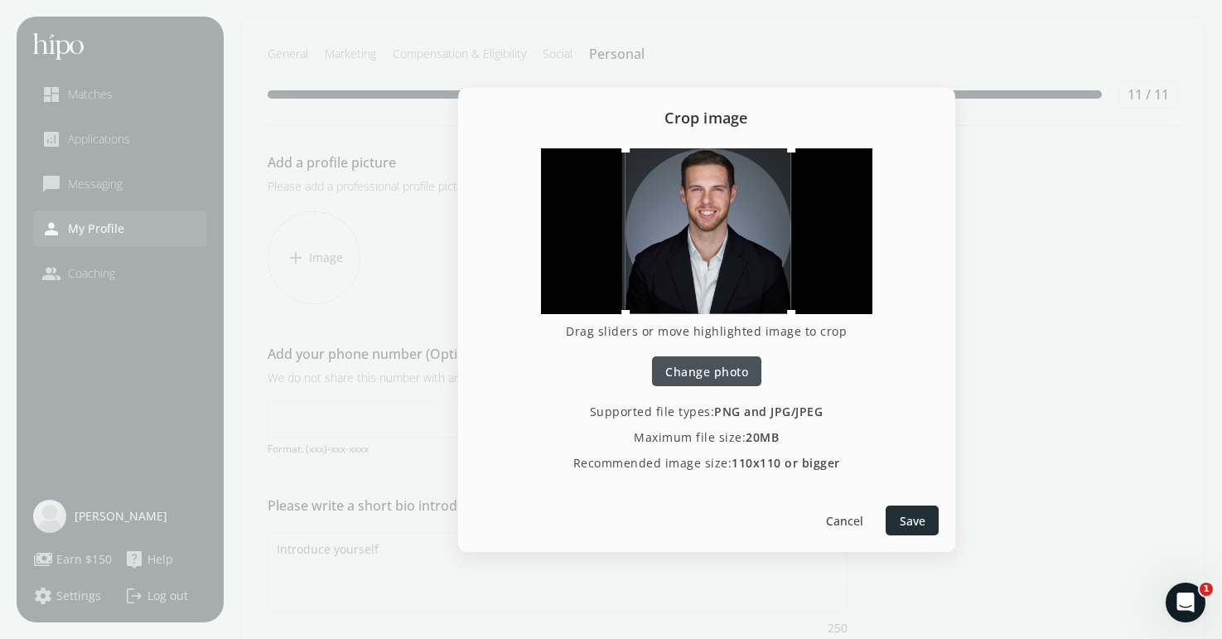
click at [914, 512] on span "Save" at bounding box center [912, 519] width 26 height 17
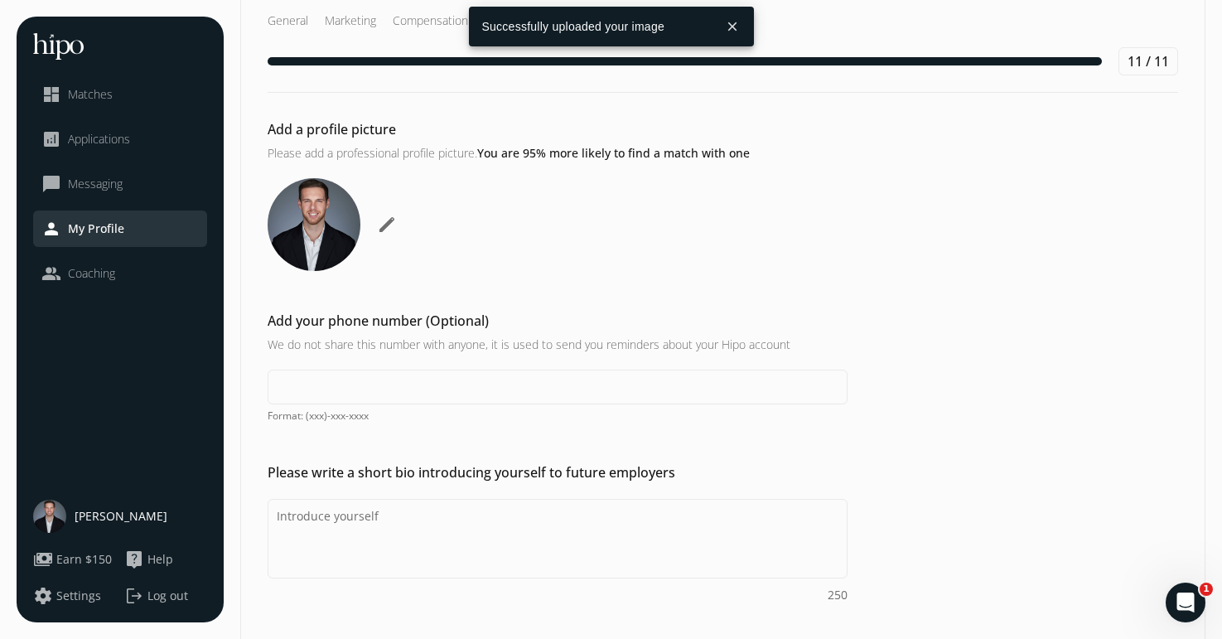
scroll to position [35, 0]
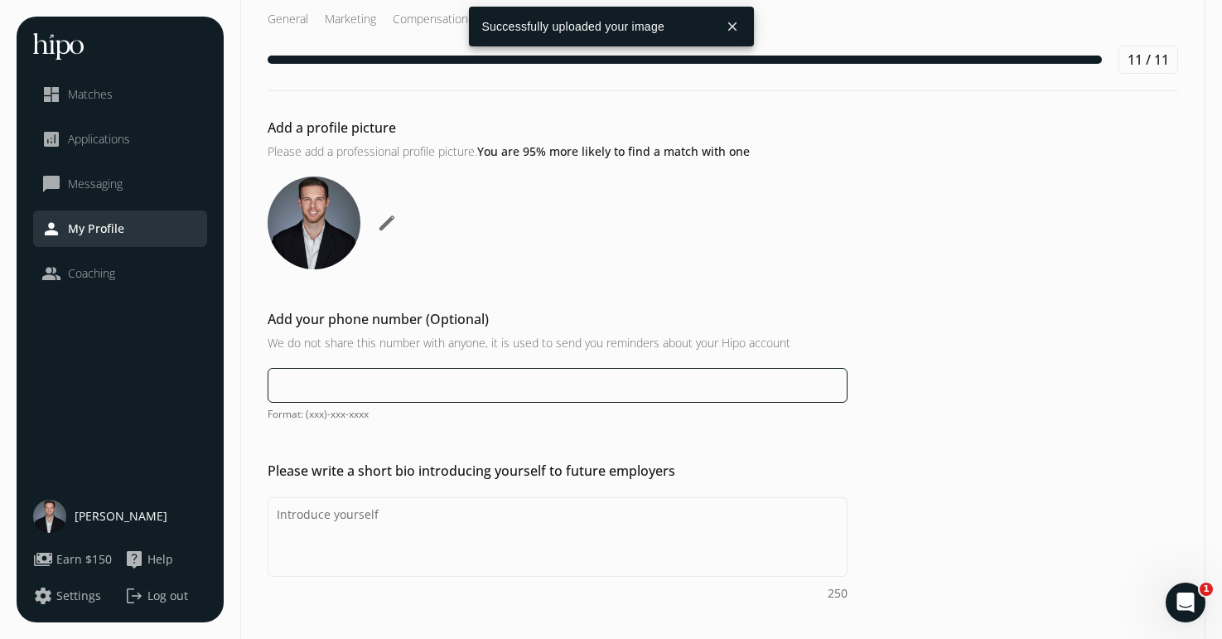
click at [550, 371] on input at bounding box center [558, 385] width 580 height 35
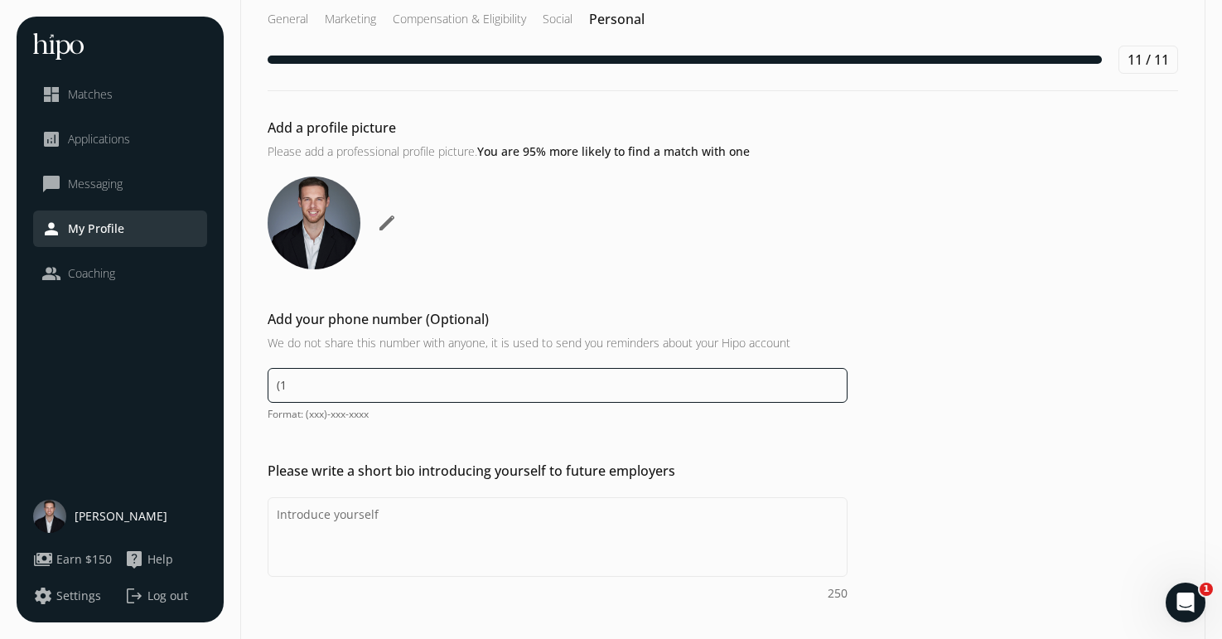
type input "("
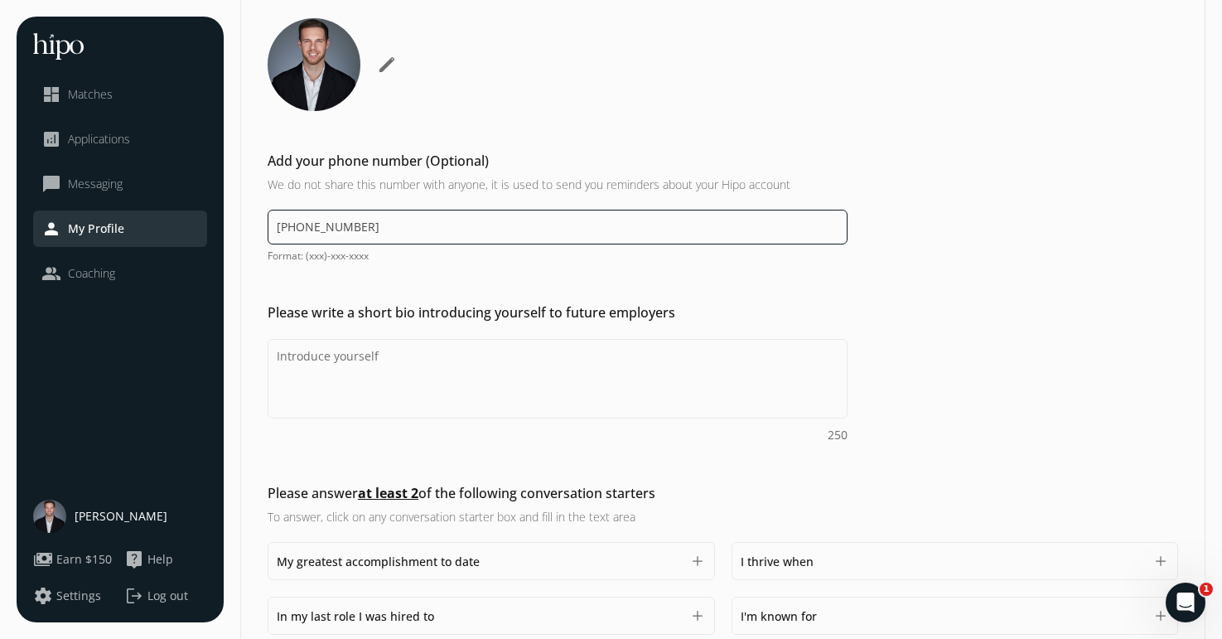
scroll to position [195, 0]
type input "[PHONE_NUMBER]"
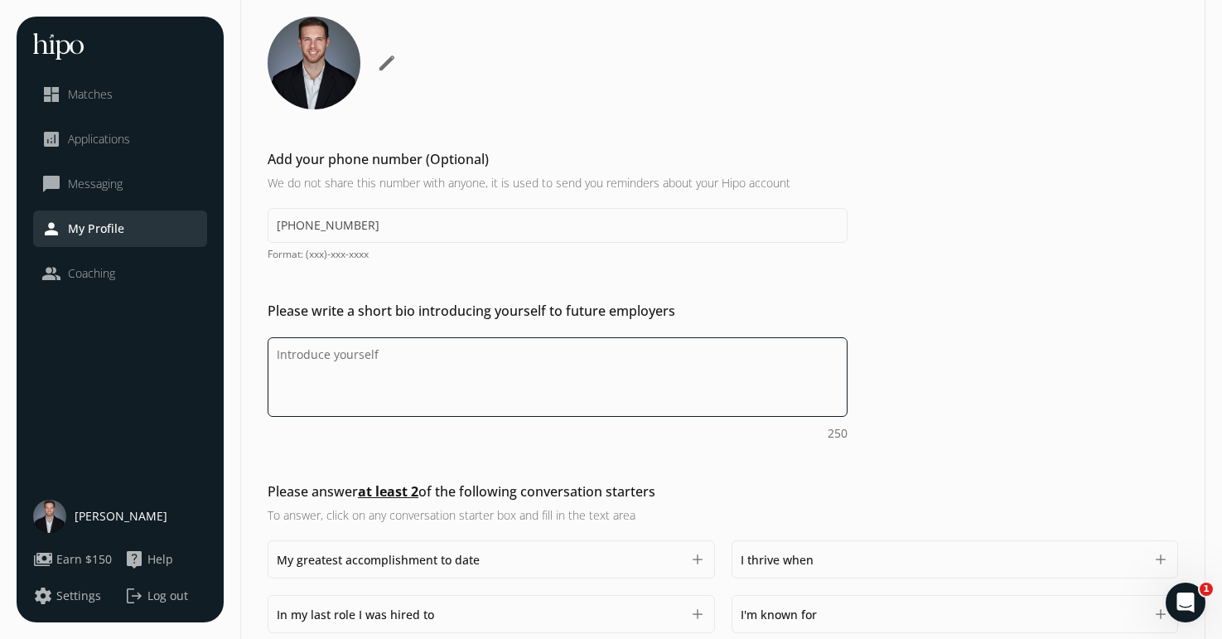
click at [461, 384] on textarea "Do you feel like we missed asking any questions that would improve your profile…" at bounding box center [558, 377] width 580 height 80
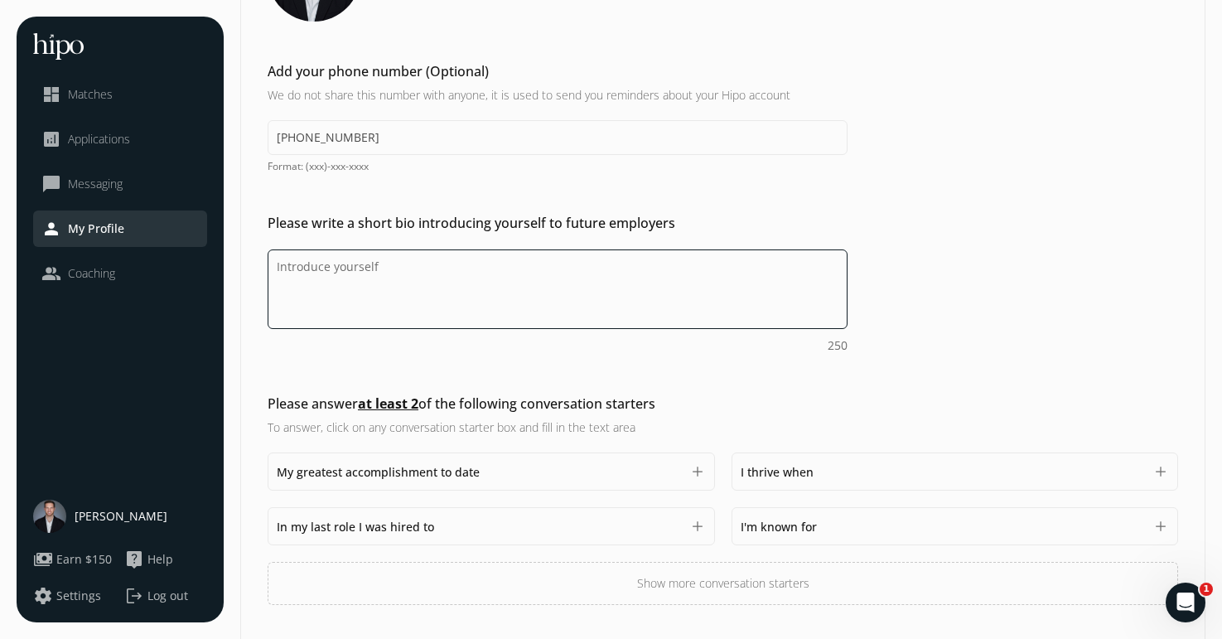
click at [389, 273] on textarea "Do you feel like we missed asking any questions that would improve your profile…" at bounding box center [558, 289] width 580 height 80
paste textarea "Product marketer and operator with 6+ years of experience making B2B SaaS platf…"
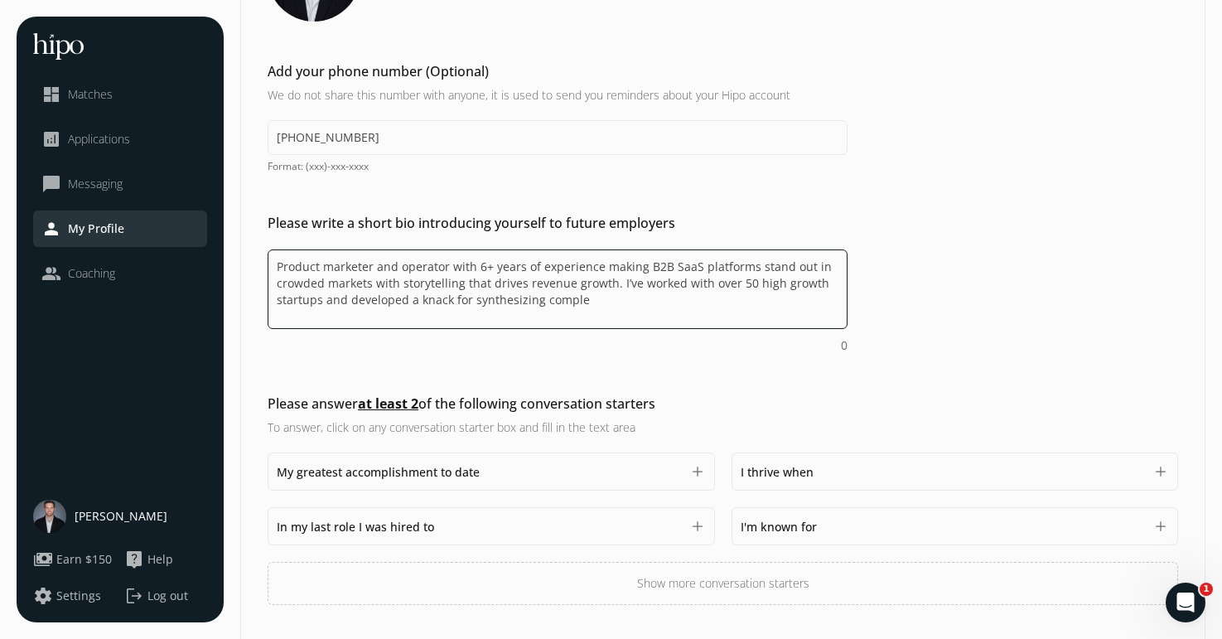
click at [369, 288] on textarea "Product marketer and operator with 6+ years of experience making B2B SaaS platf…" at bounding box center [558, 289] width 580 height 80
drag, startPoint x: 452, startPoint y: 302, endPoint x: 332, endPoint y: 307, distance: 119.4
click at [332, 307] on textarea "Product marketer and operator with 6+ years of experience making B2B SaaS platf…" at bounding box center [558, 289] width 580 height 80
paste textarea "synthesizing complex technologies and"
click at [589, 283] on textarea "Product marketer and operator with 6+ years of experience making B2B SaaS platf…" at bounding box center [558, 289] width 580 height 80
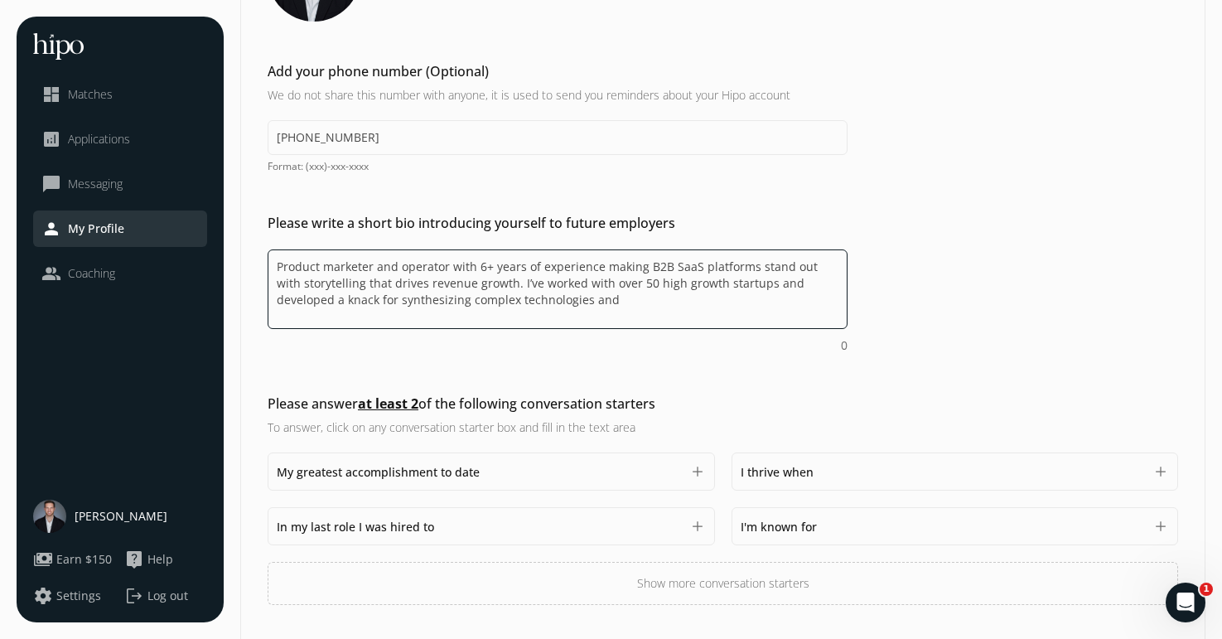
click at [589, 283] on textarea "Product marketer and operator with 6+ years of experience making B2B SaaS platf…" at bounding box center [558, 289] width 580 height 80
click at [655, 283] on textarea "Product marketer and operator with 6+ years of experience making B2B SaaS platf…" at bounding box center [558, 289] width 580 height 80
click at [520, 298] on textarea "Product marketer and operator with 6+ years of experience making B2B SaaS platf…" at bounding box center [558, 289] width 580 height 80
paste textarea "creating differe"
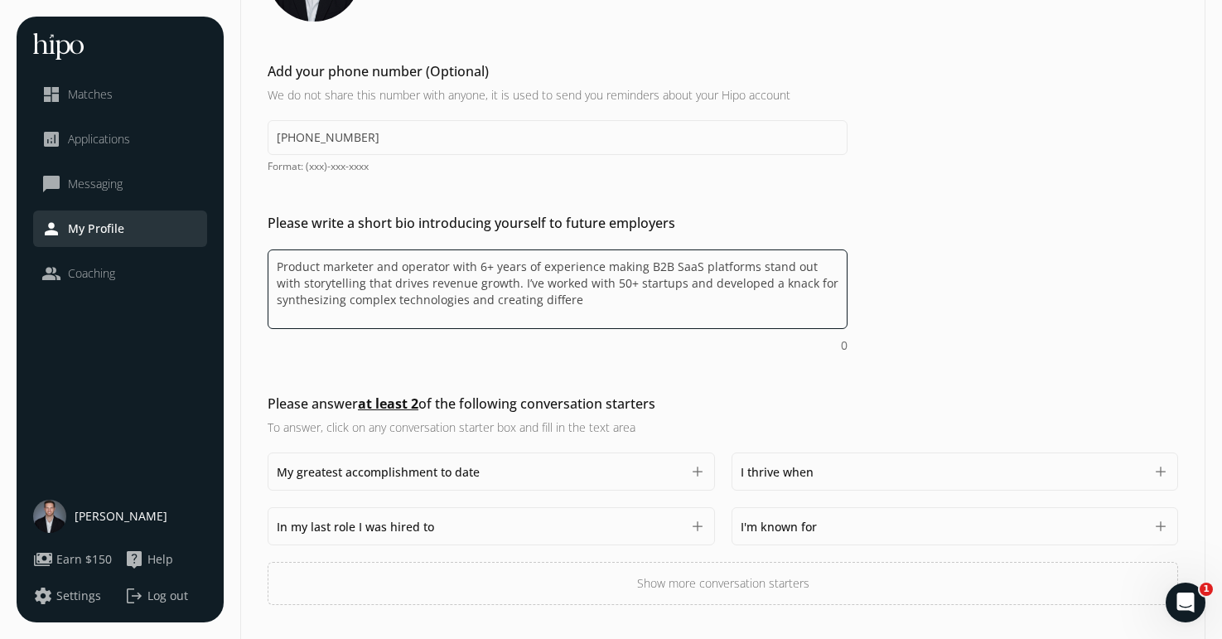
drag, startPoint x: 583, startPoint y: 302, endPoint x: 495, endPoint y: 288, distance: 89.6
click at [495, 288] on textarea "Product marketer and operator with 6+ years of experience making B2B SaaS platf…" at bounding box center [558, 289] width 580 height 80
paste textarea "synthesizing complex technologies and creating differentiated customer storytel…"
click at [492, 283] on textarea "Product marketer and operator with 6+ years of experience making B2B SaaS platf…" at bounding box center [558, 289] width 580 height 80
click at [636, 310] on textarea "Product marketer and operator with 6+ years of experience making B2B SaaS platf…" at bounding box center [558, 289] width 580 height 80
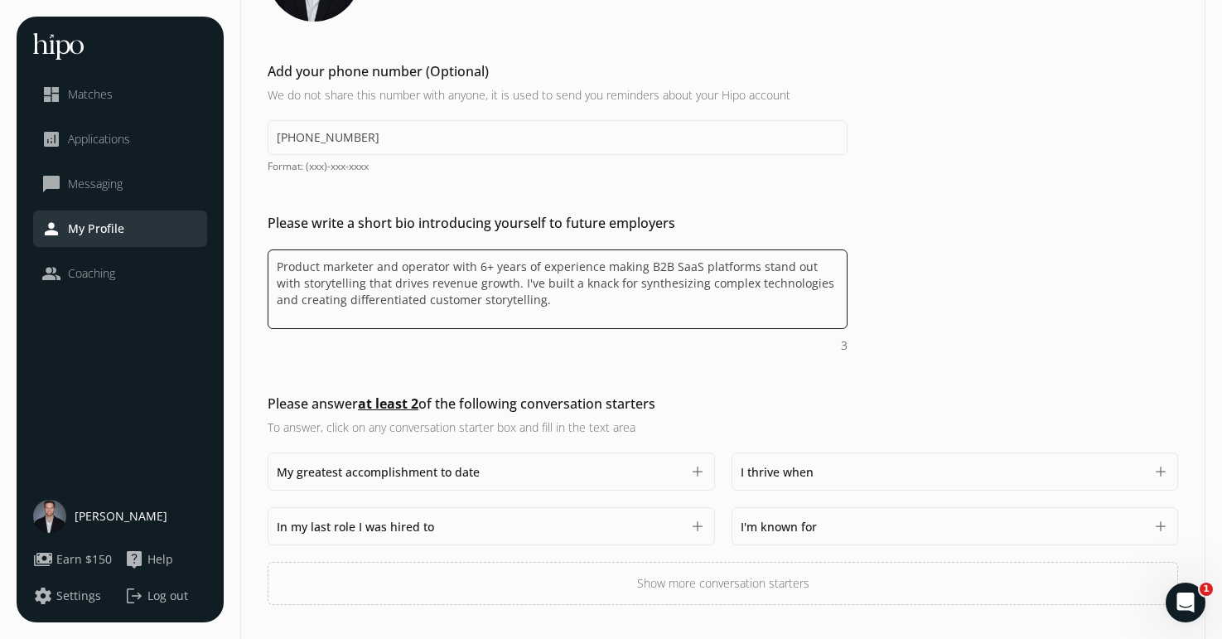
type textarea "Product marketer and operator with 6+ years of experience making B2B SaaS platf…"
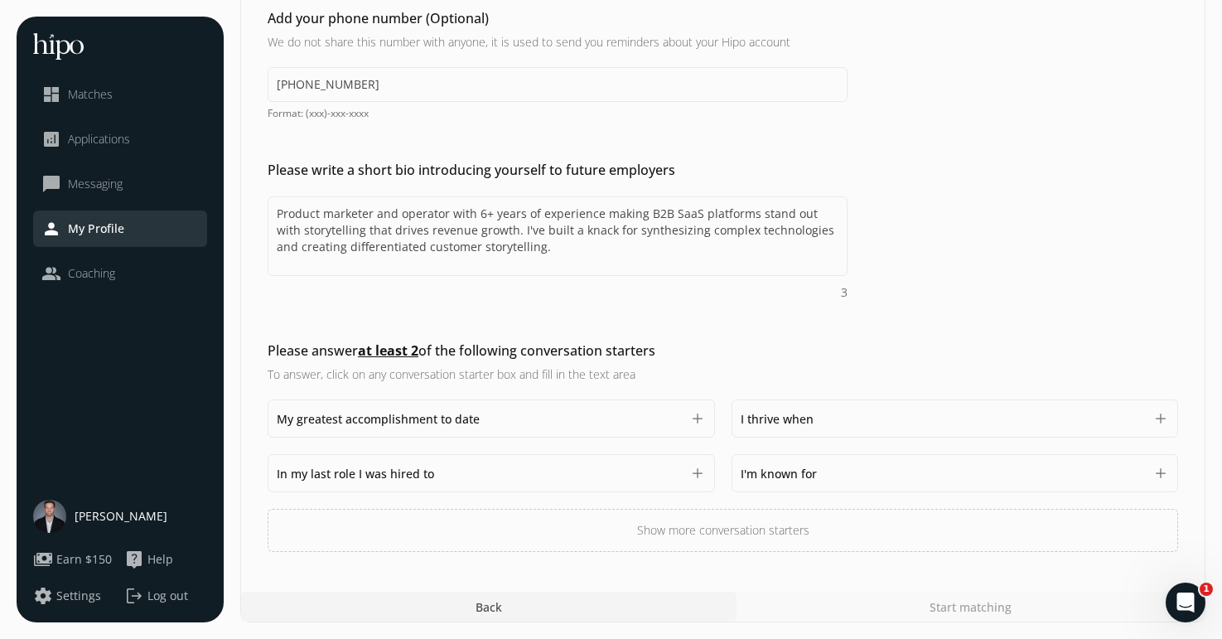
click at [621, 417] on div "My greatest accomplishment to date 1500" at bounding box center [479, 418] width 404 height 20
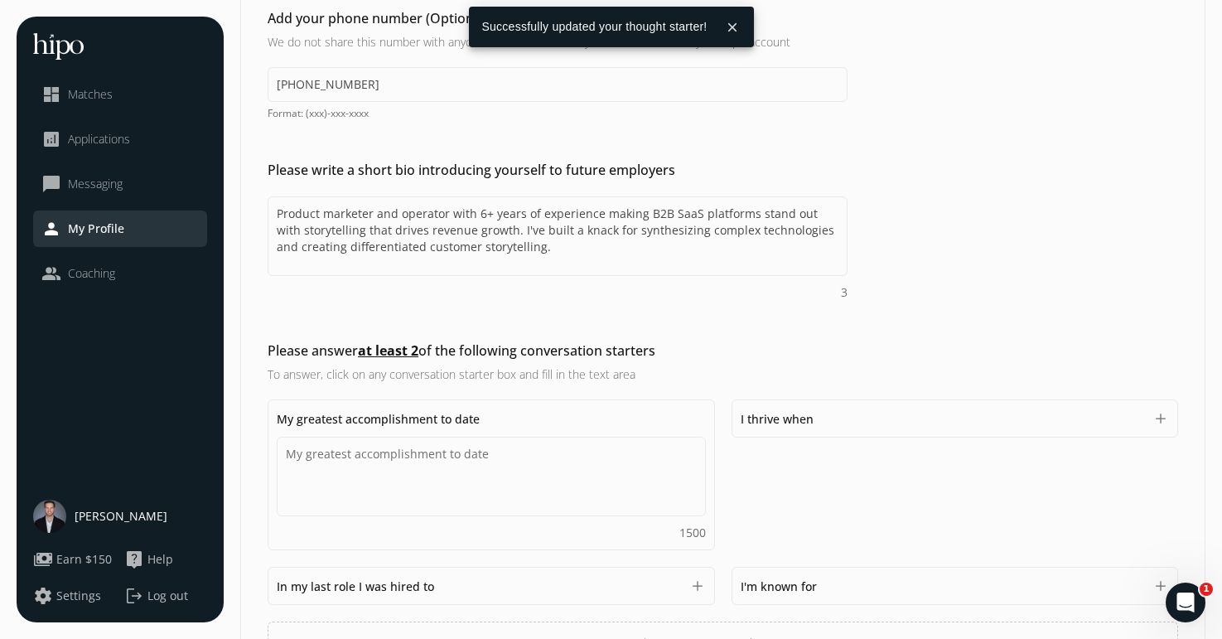
click at [870, 378] on div "Please answer at least 2 of the following conversation starters To answer, clic…" at bounding box center [723, 503] width 964 height 324
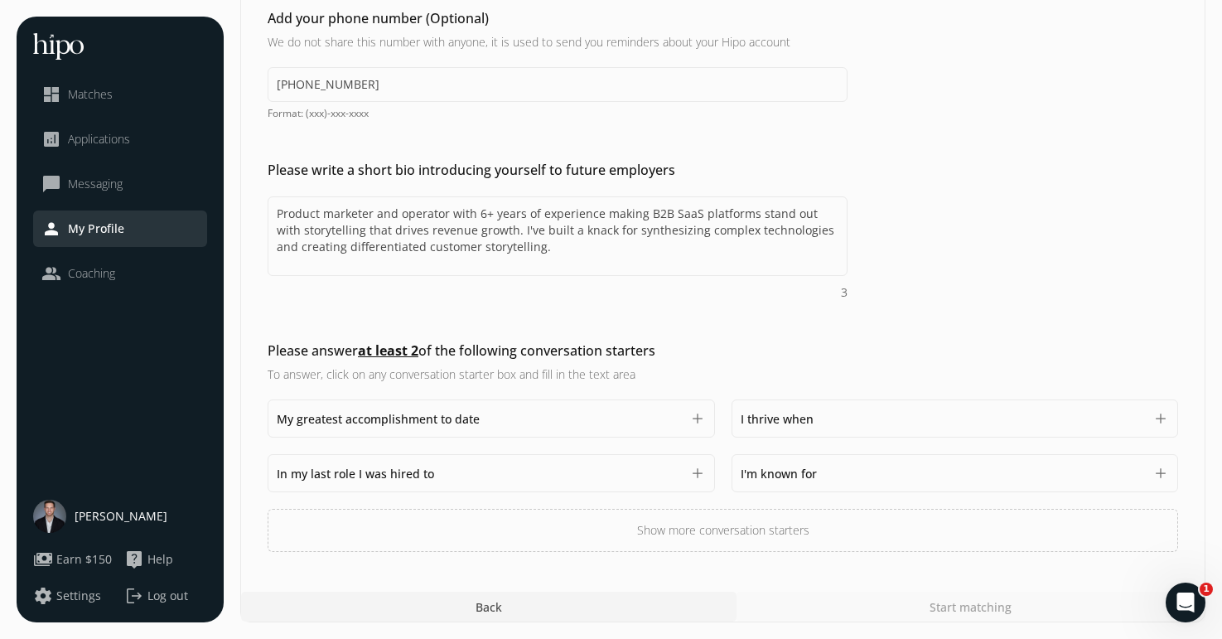
click at [695, 414] on button "add" at bounding box center [697, 418] width 17 height 17
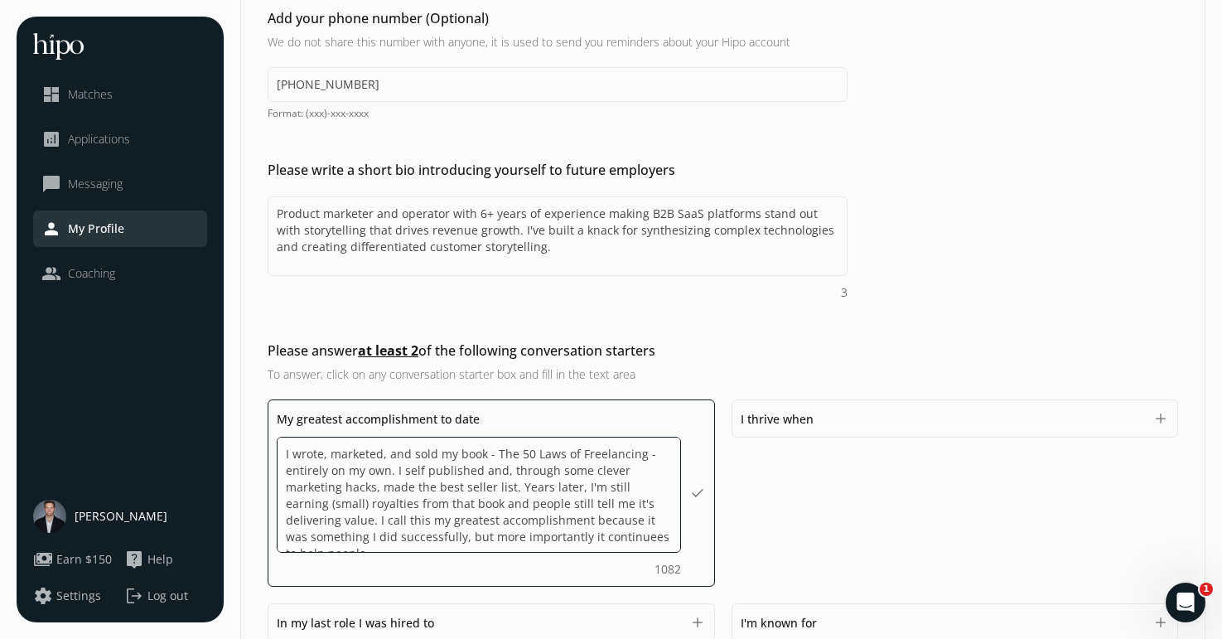
click at [561, 544] on textarea "I wrote, marketed, and sold my book - The 50 Laws of Freelancing - entirely on …" at bounding box center [479, 495] width 404 height 116
type textarea "I wrote, marketed, and sold my book - The 50 Laws of Freelancing - entirely on …"
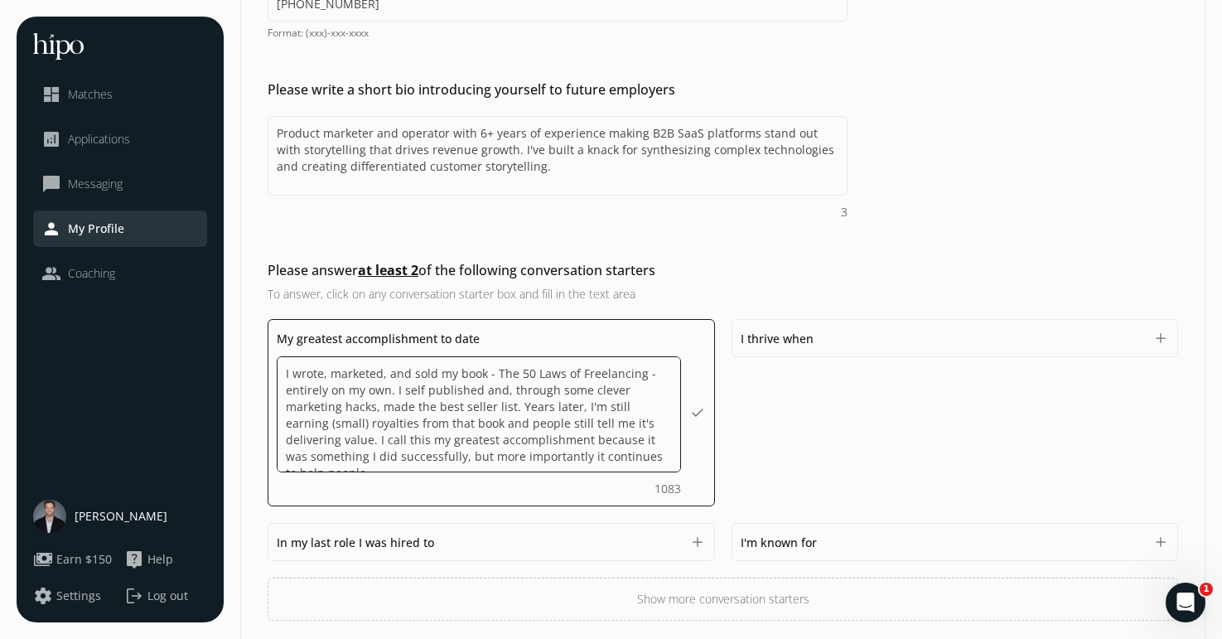
scroll to position [418, 0]
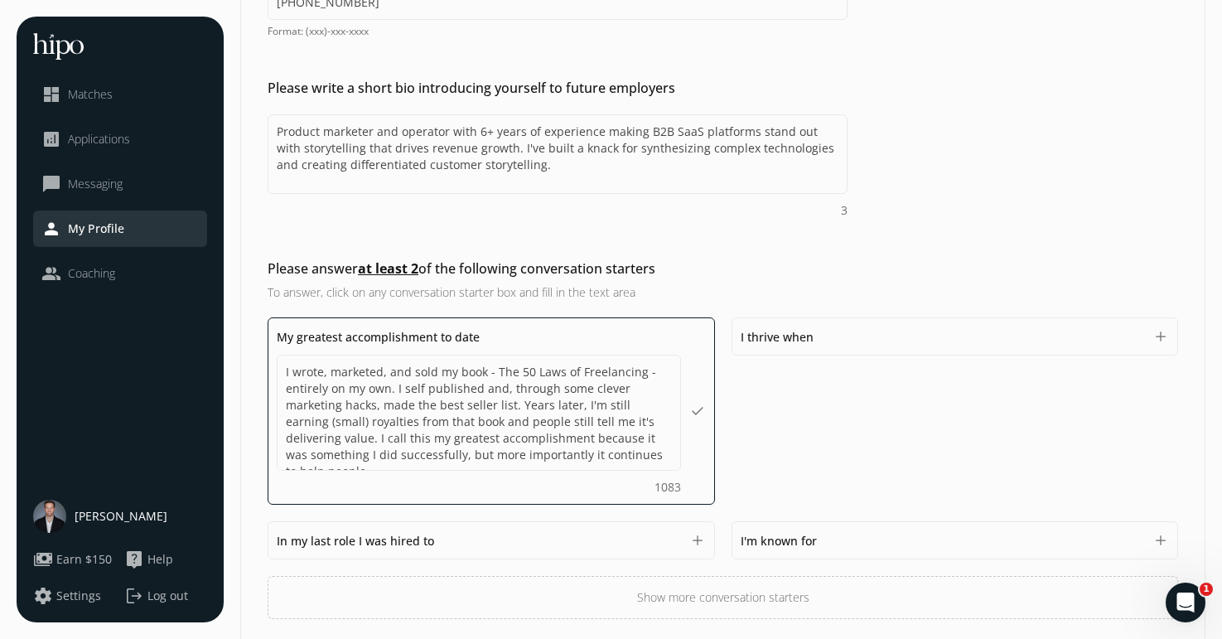
click at [1163, 339] on button "add" at bounding box center [1161, 336] width 17 height 17
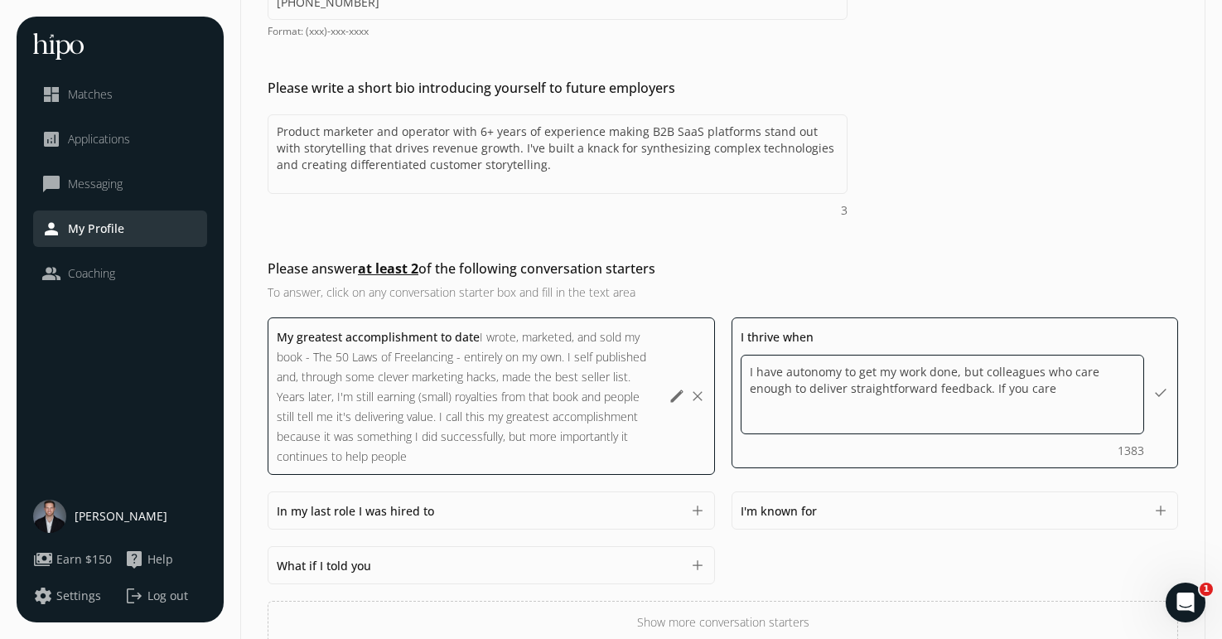
drag, startPoint x: 1031, startPoint y: 389, endPoint x: 981, endPoint y: 389, distance: 49.7
click at [980, 389] on textarea "I have autonomy to get my work done, but colleagues who care enough to deliver …" at bounding box center [943, 395] width 404 height 80
drag, startPoint x: 1037, startPoint y: 396, endPoint x: 950, endPoint y: 398, distance: 87.8
click at [950, 398] on textarea "I have autonomy to get my work done, but colleagues who care enough to deliver …" at bounding box center [943, 395] width 404 height 80
type textarea "I have autonomy to get my work done, but colleagues who care enough to deliver …"
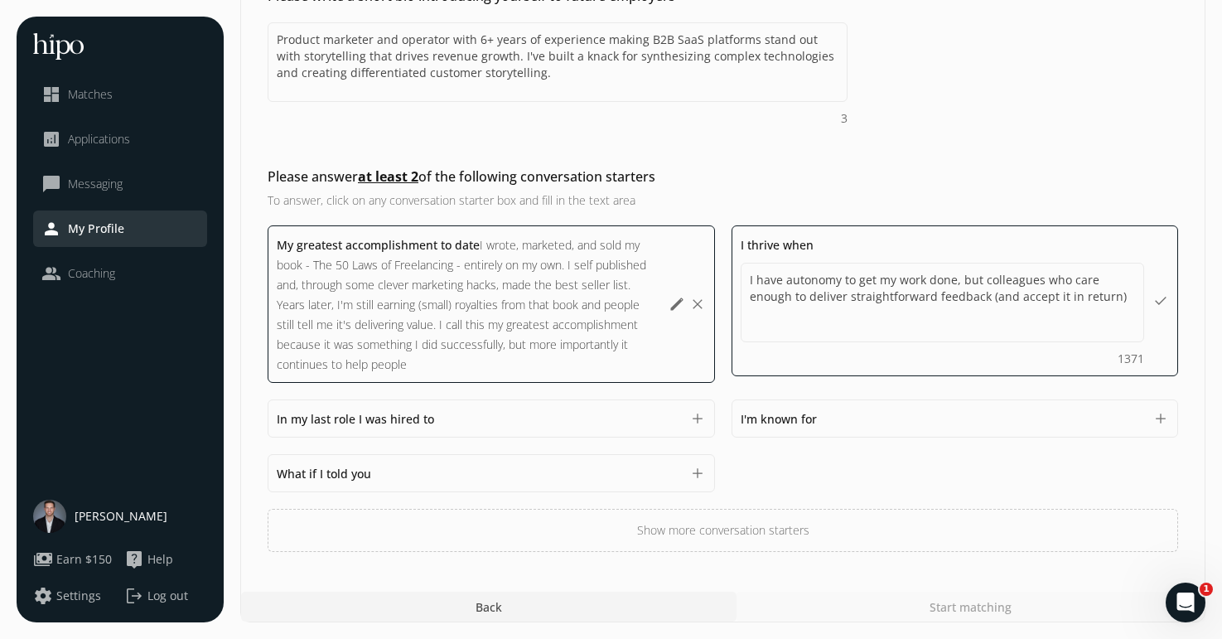
click at [950, 415] on div "I'm known for 1500" at bounding box center [943, 418] width 404 height 20
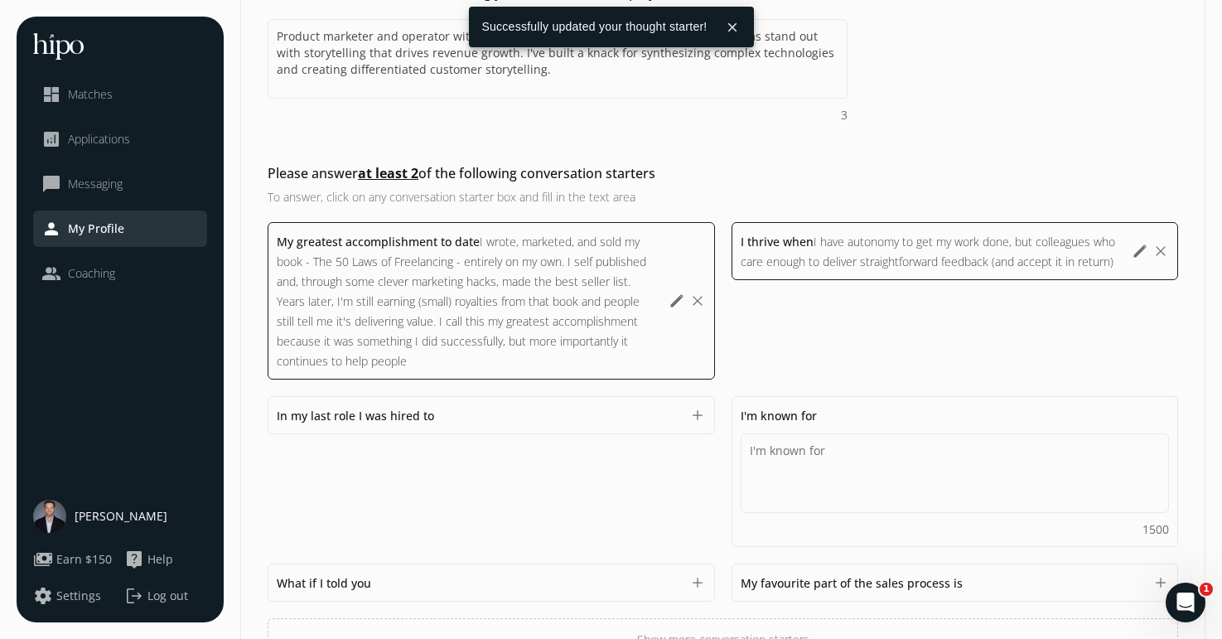
scroll to position [510, 0]
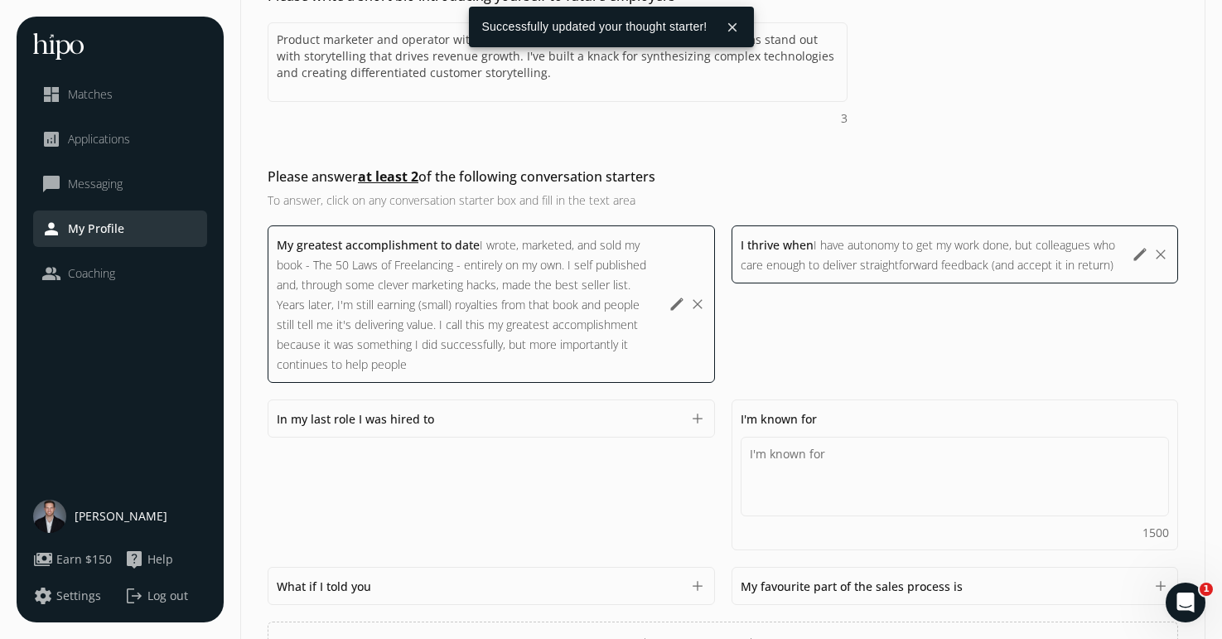
click at [936, 360] on div "I thrive when I have autonomy to get my work done, but colleagues who care enou…" at bounding box center [955, 303] width 447 height 157
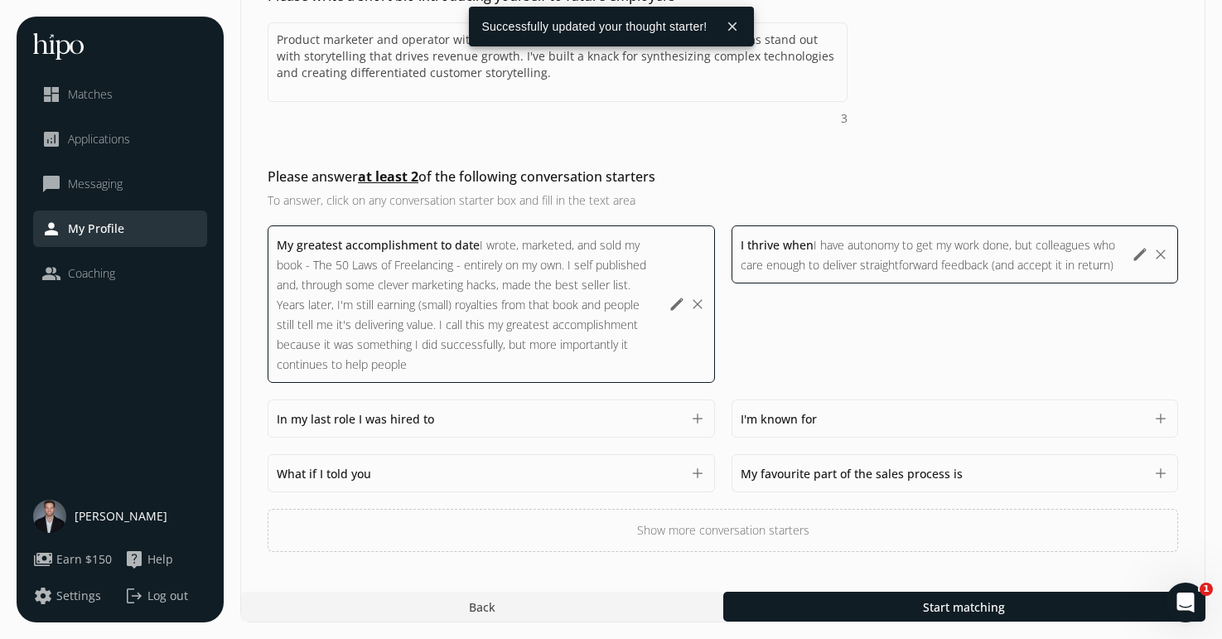
click at [902, 476] on span "My favourite part of the sales process is" at bounding box center [852, 474] width 222 height 16
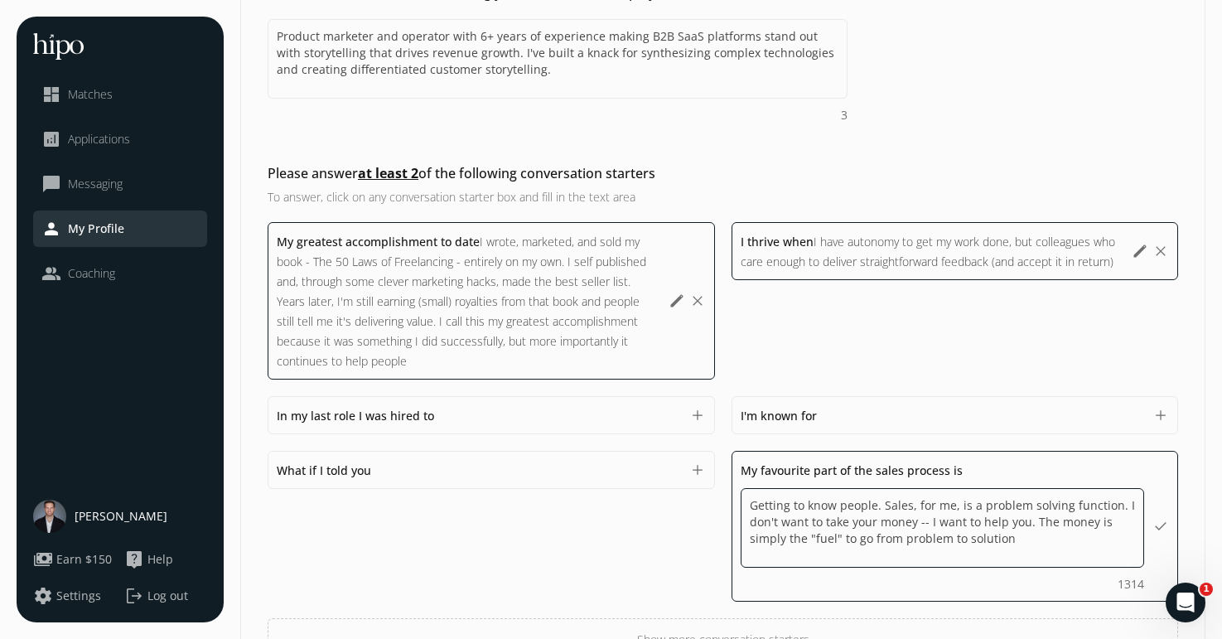
type textarea "Getting to know people. Sales, for me, is a problem solving function. I don't w…"
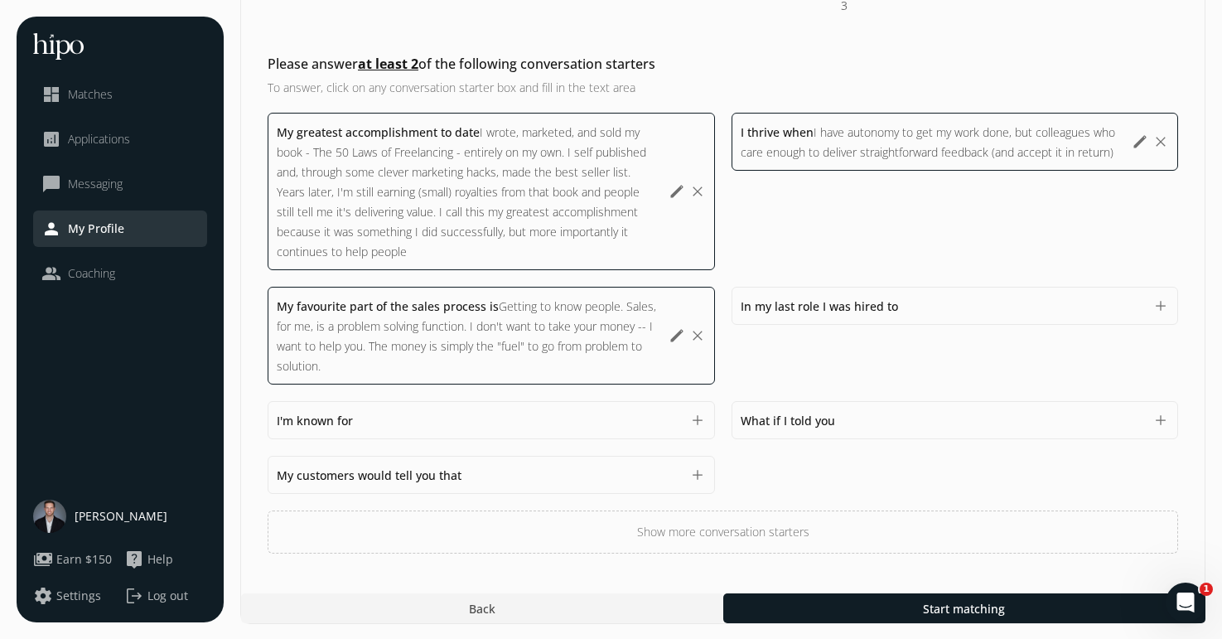
click at [925, 249] on div "I thrive when I have autonomy to get my work done, but colleagues who care enou…" at bounding box center [955, 191] width 447 height 157
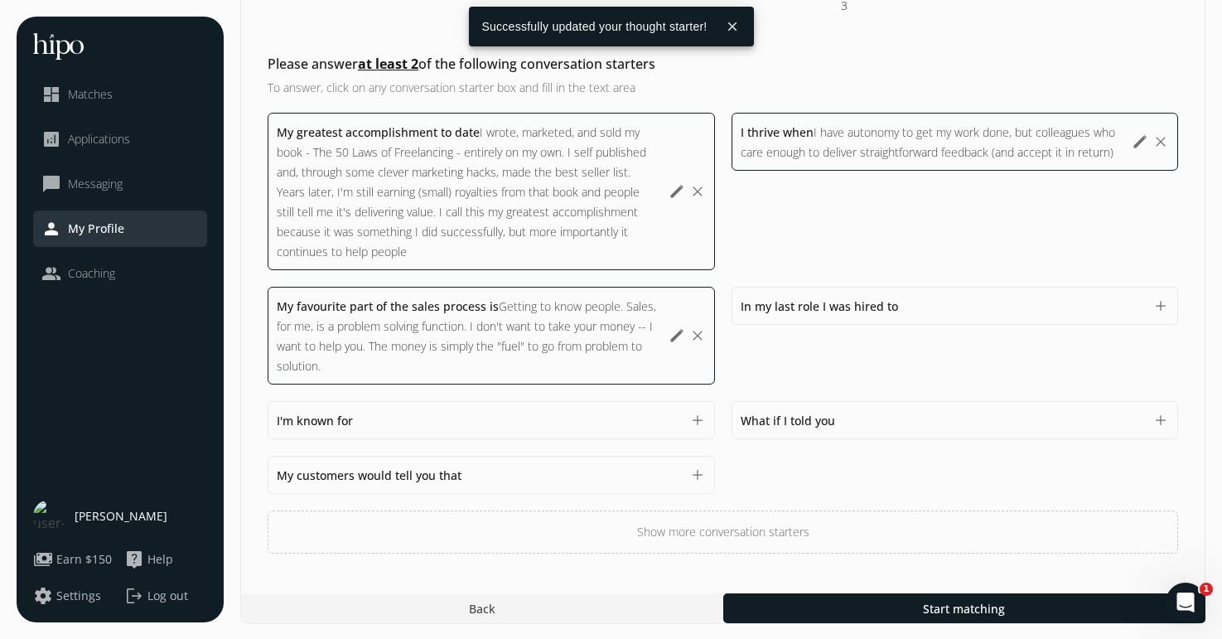
click at [723, 539] on button "Show more conversation starters" at bounding box center [723, 531] width 911 height 43
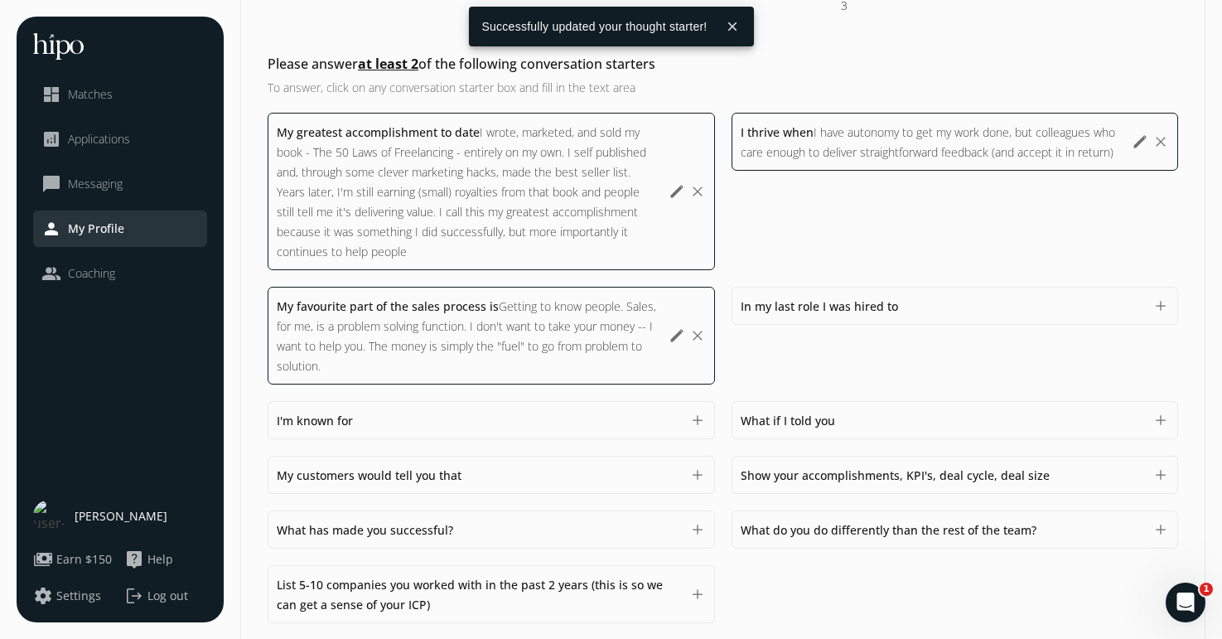
scroll to position [753, 0]
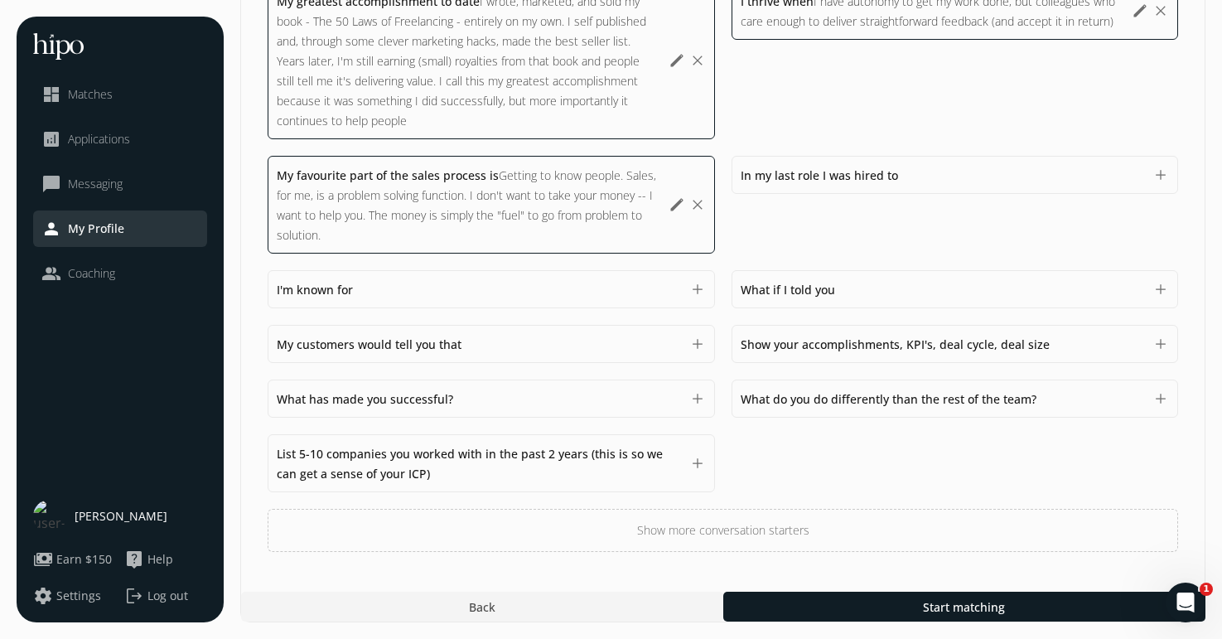
click at [907, 396] on span "What do you do differently than the rest of the team?" at bounding box center [889, 399] width 296 height 16
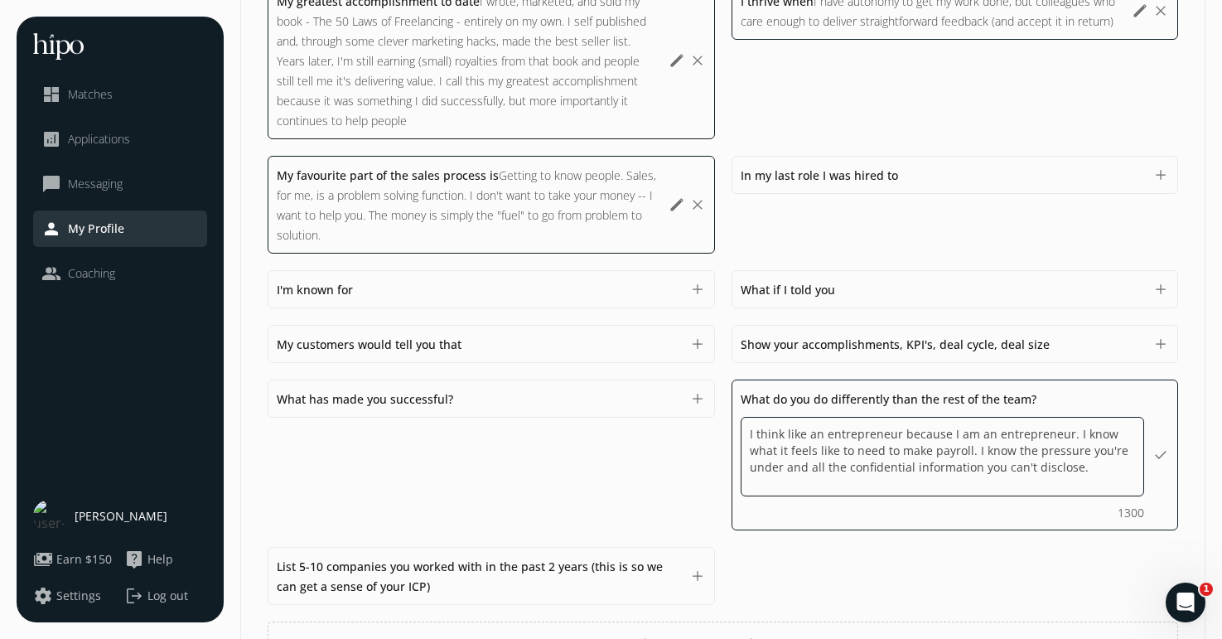
click at [761, 469] on textarea "I think like an entrepreneur because I am an entrepreneur. I know what it feels…" at bounding box center [943, 457] width 404 height 80
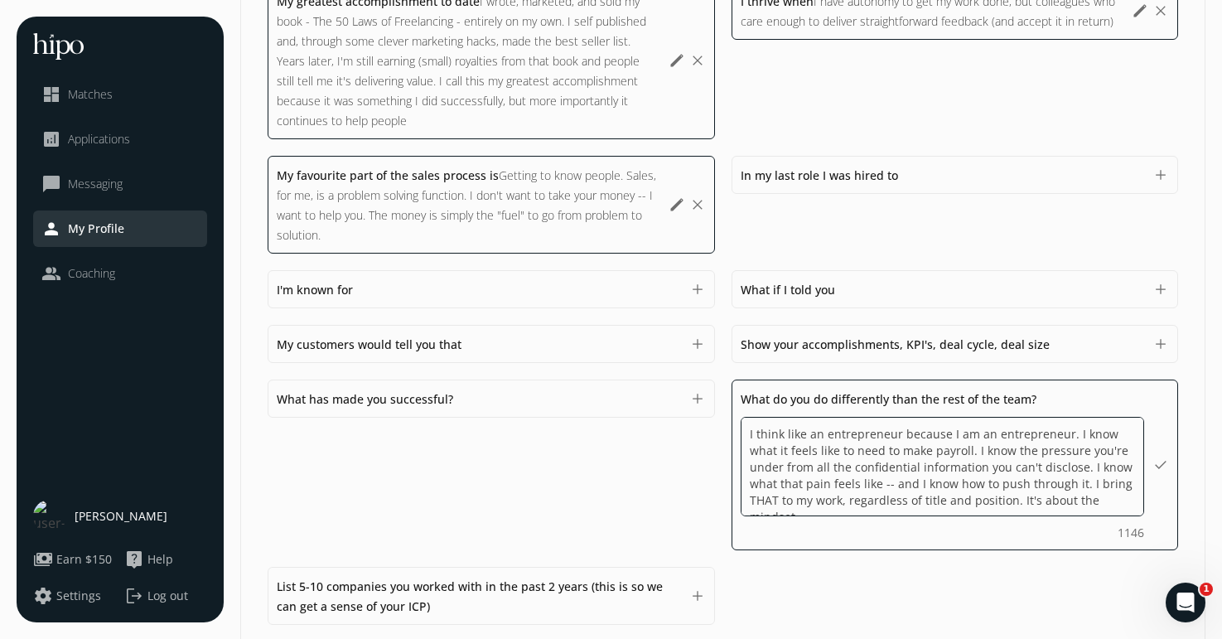
scroll to position [2, 0]
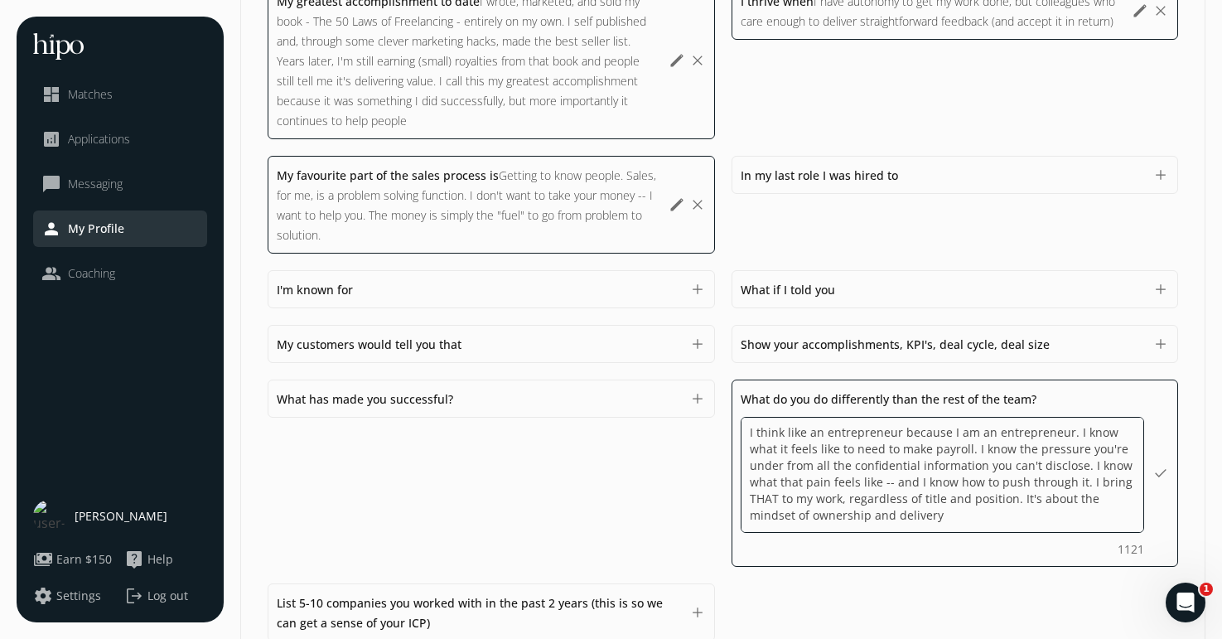
type textarea "I think like an entrepreneur because I am an entrepreneur. I know what it feels…"
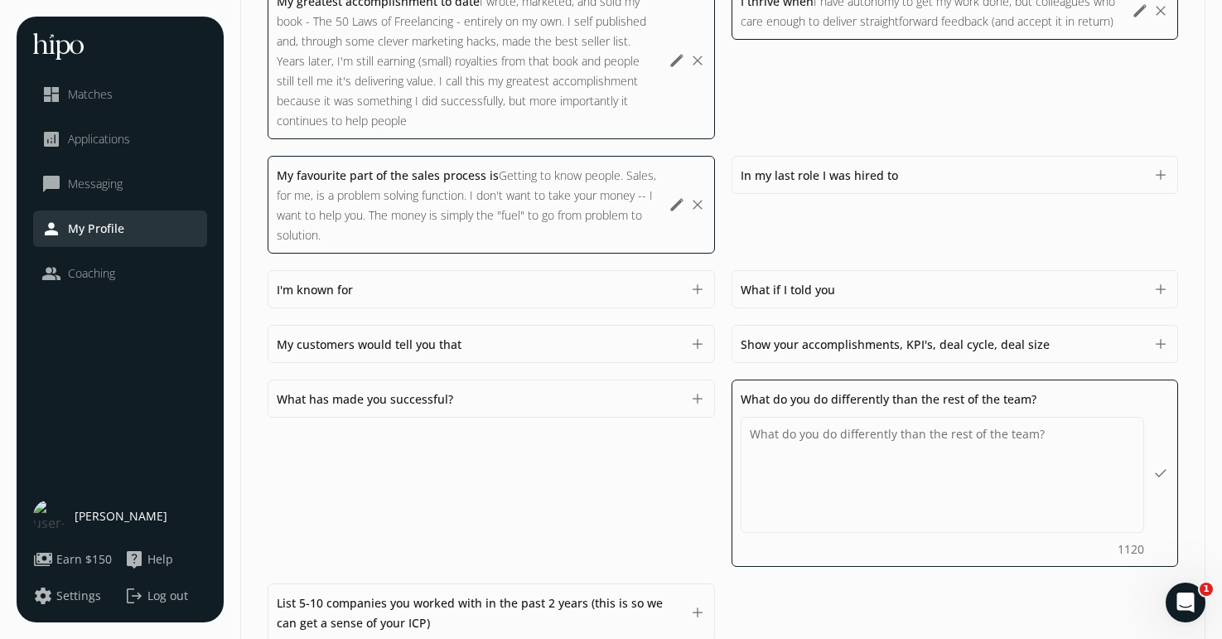
click at [940, 225] on div "In my last role I was hired to I think like an entrepreneur because I am an ent…" at bounding box center [955, 205] width 447 height 98
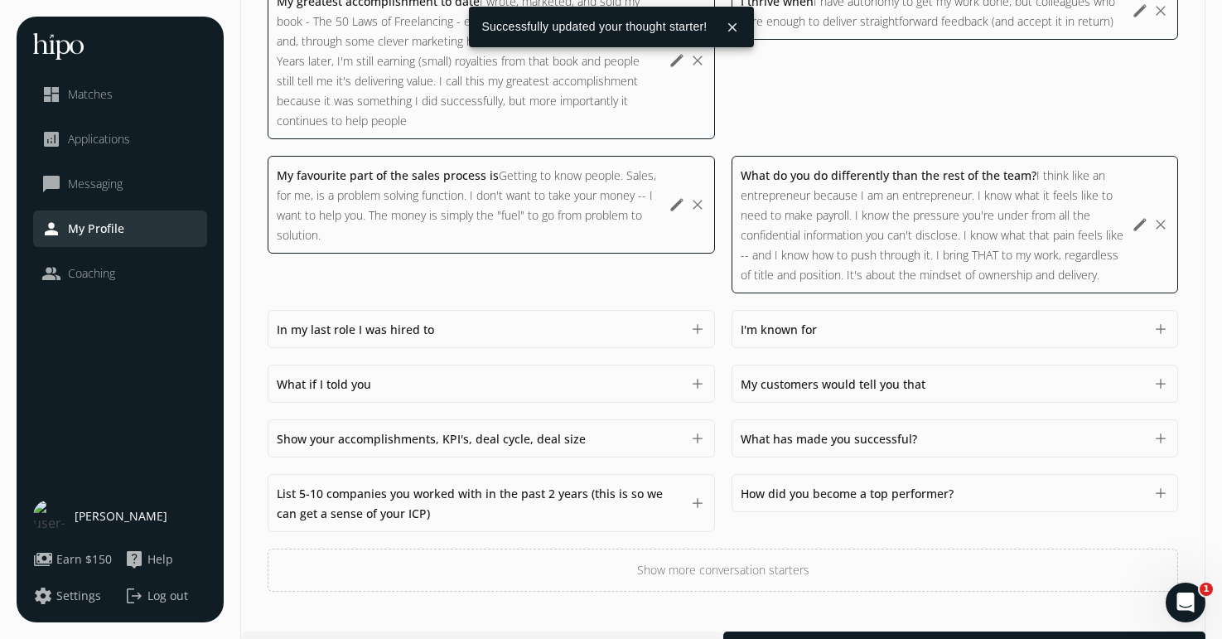
scroll to position [793, 0]
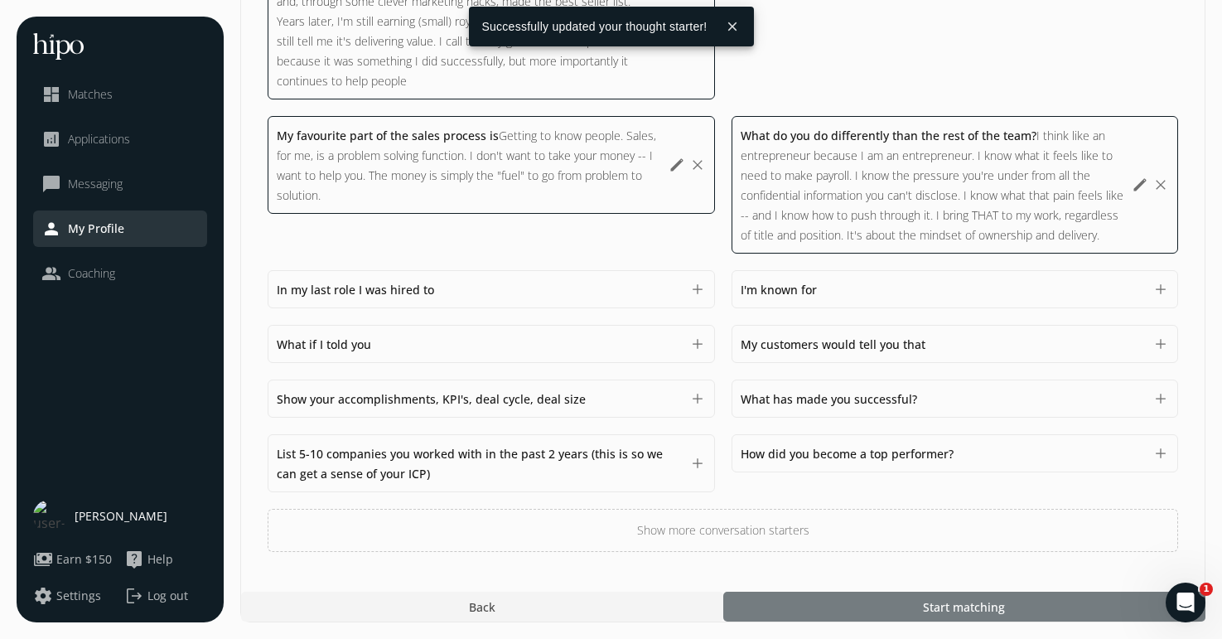
click at [949, 611] on span "Start matching" at bounding box center [964, 606] width 82 height 17
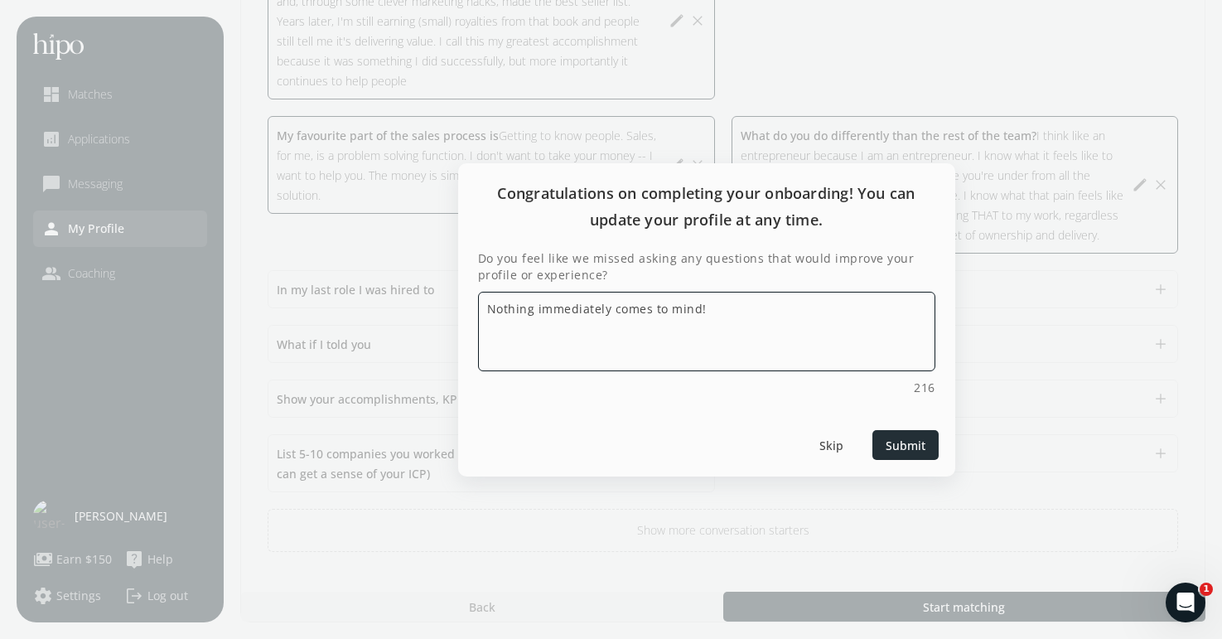
type textarea "Nothing immediately comes to mind!"
click at [910, 430] on div at bounding box center [906, 445] width 66 height 30
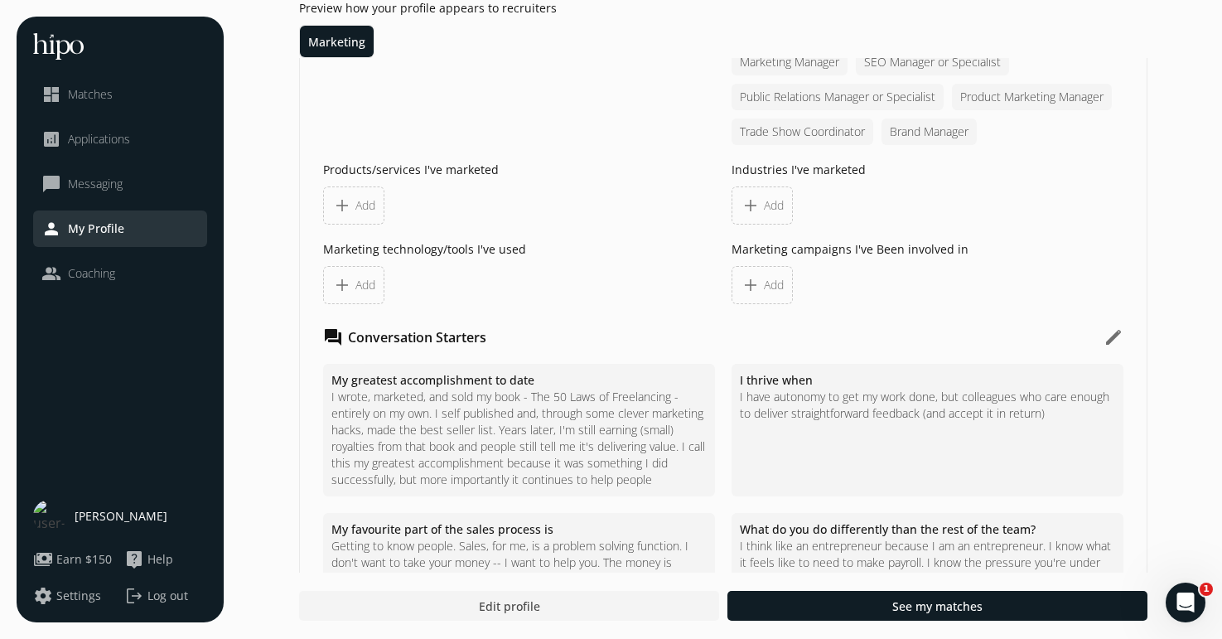
scroll to position [1456, 0]
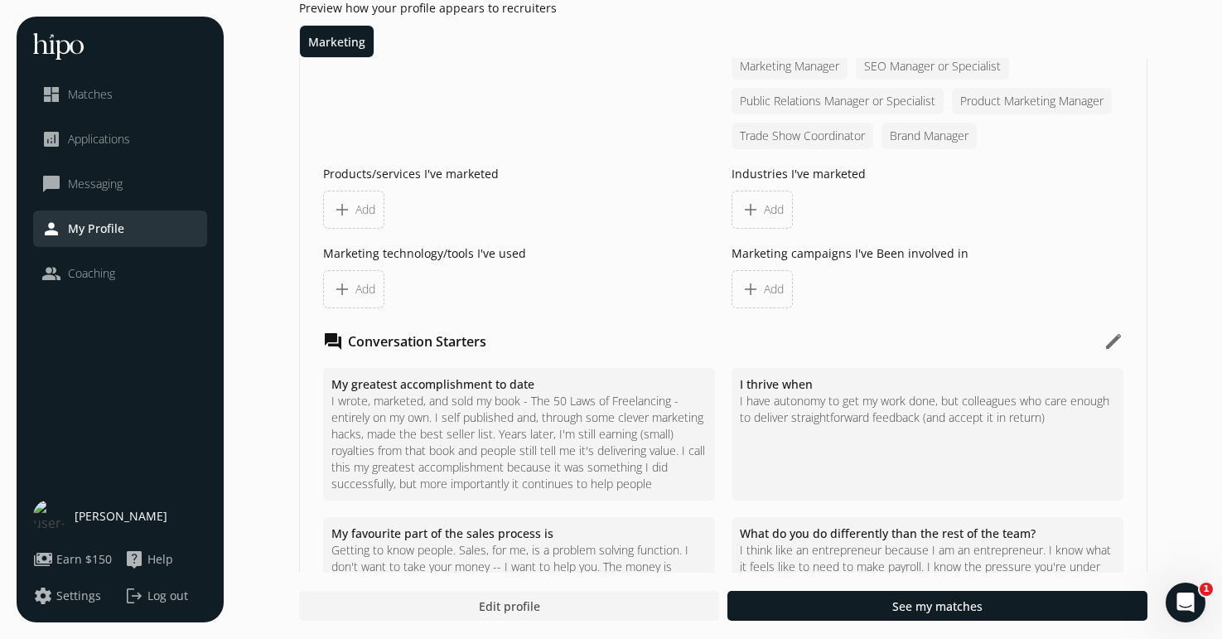
click at [761, 299] on div "add Add" at bounding box center [762, 289] width 43 height 20
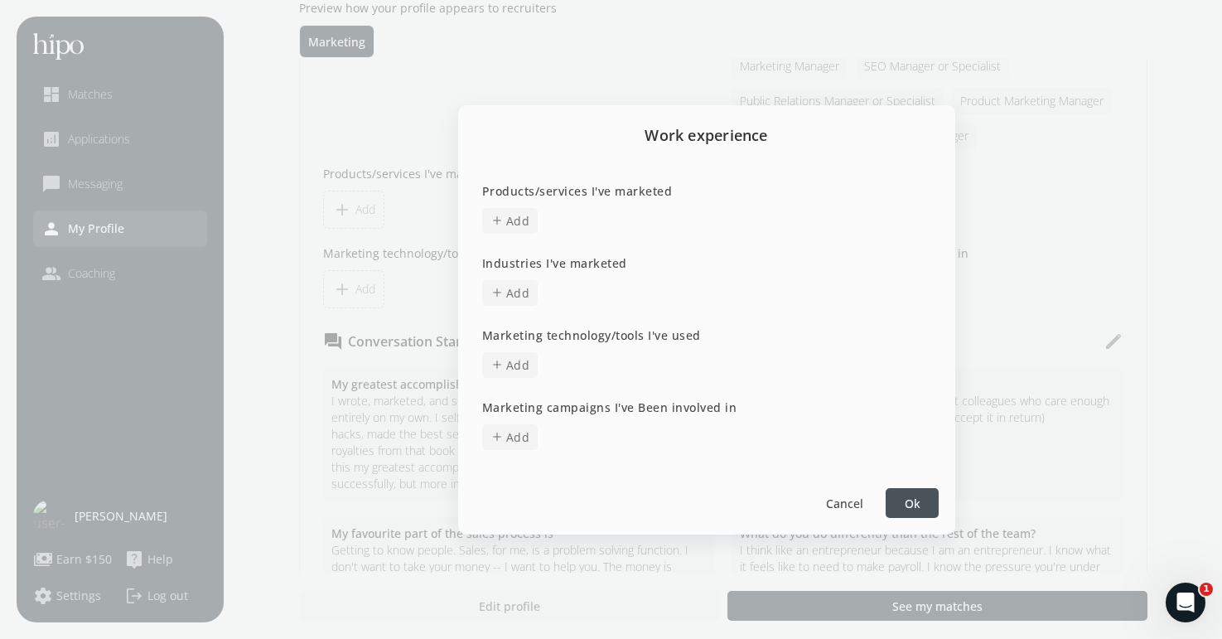
click at [510, 222] on span "Add" at bounding box center [518, 220] width 24 height 17
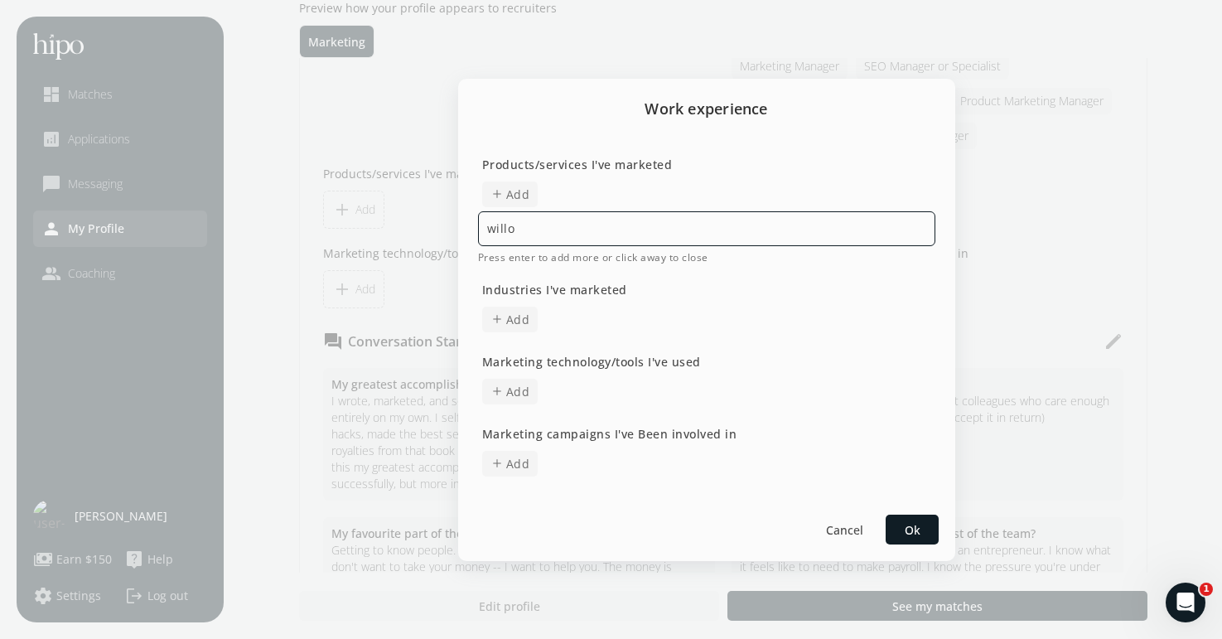
type input "willo"
type input "Willo (1-way Video interviewin"
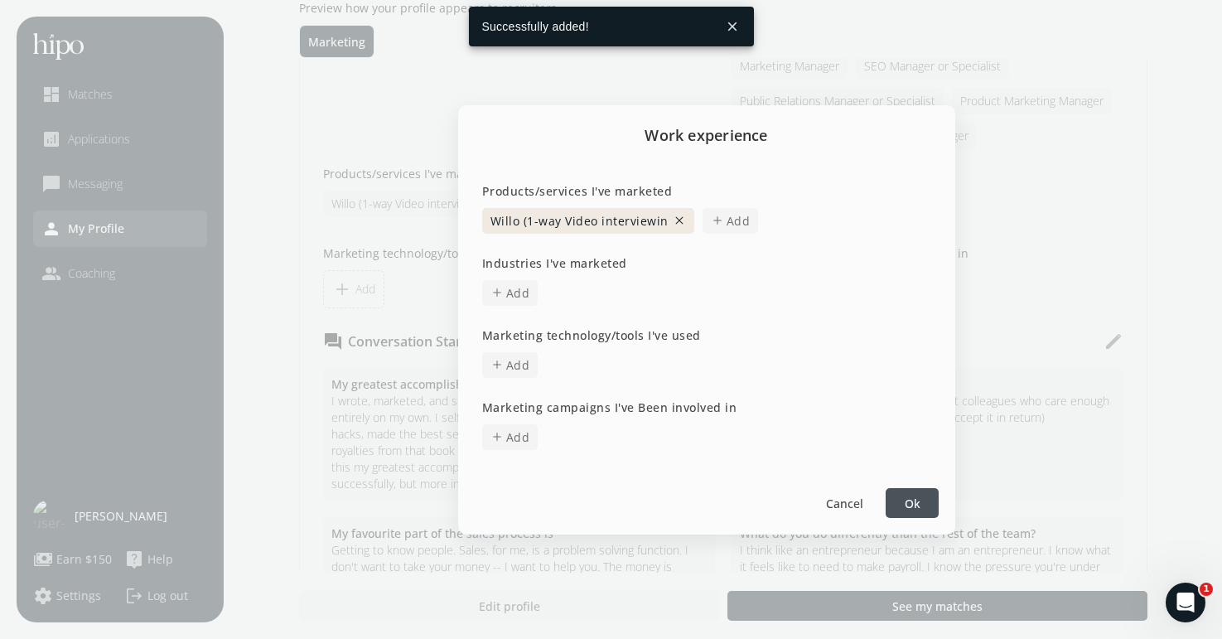
click at [674, 223] on button "close" at bounding box center [679, 220] width 13 height 13
click at [515, 222] on span "Add" at bounding box center [518, 220] width 24 height 17
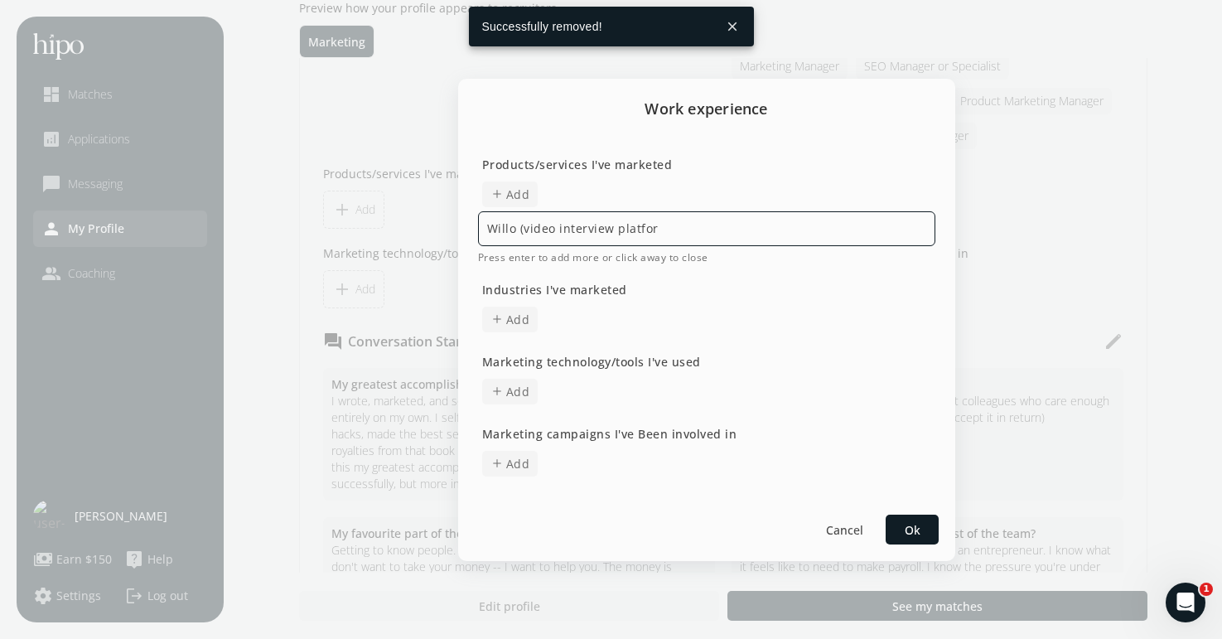
drag, startPoint x: 671, startPoint y: 231, endPoint x: 617, endPoint y: 231, distance: 53.9
click at [617, 231] on input "Willo (video interview platfor" at bounding box center [706, 228] width 457 height 35
type input "Willo (video interviews)"
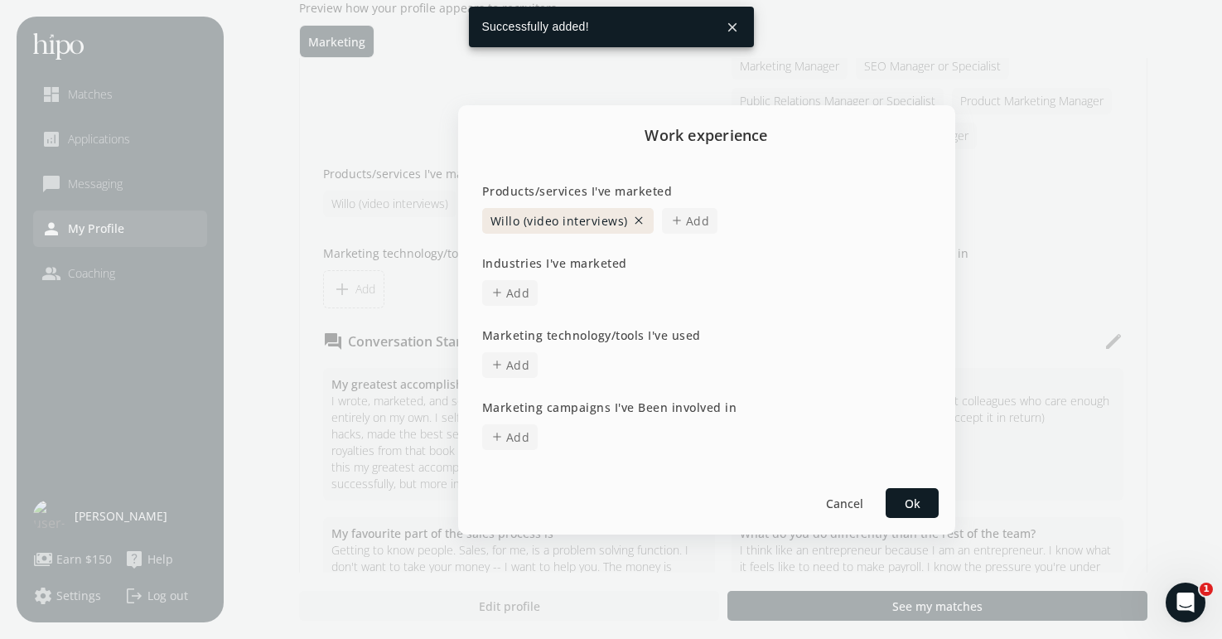
click at [505, 294] on span "add Add" at bounding box center [510, 293] width 56 height 26
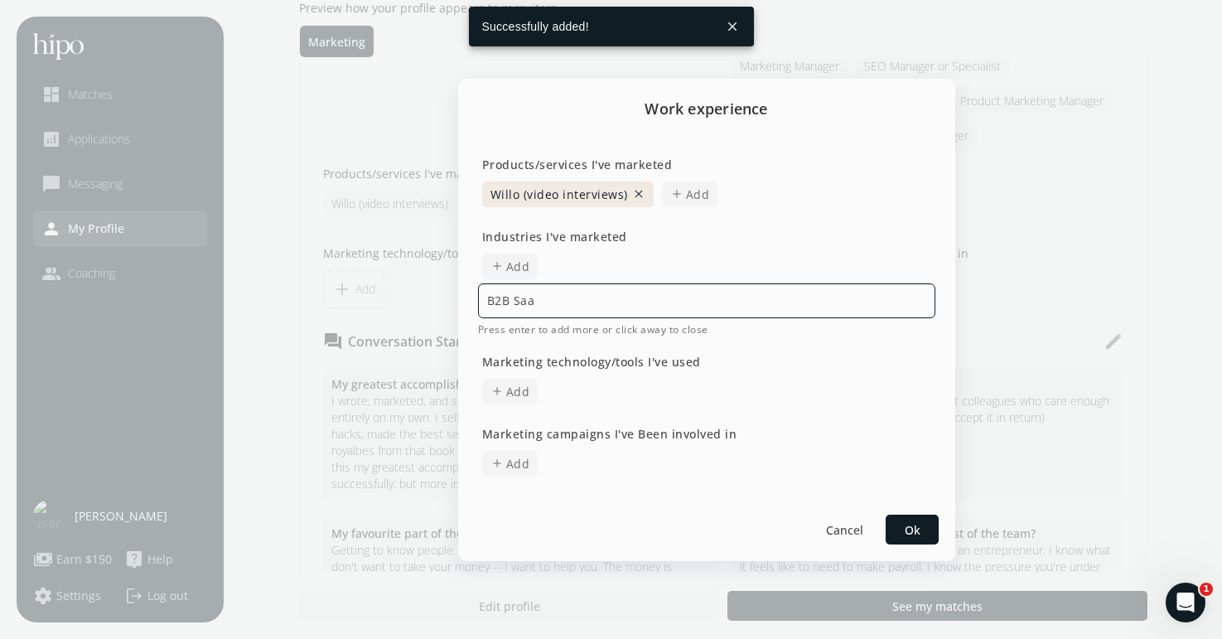
type input "B2B SaaS"
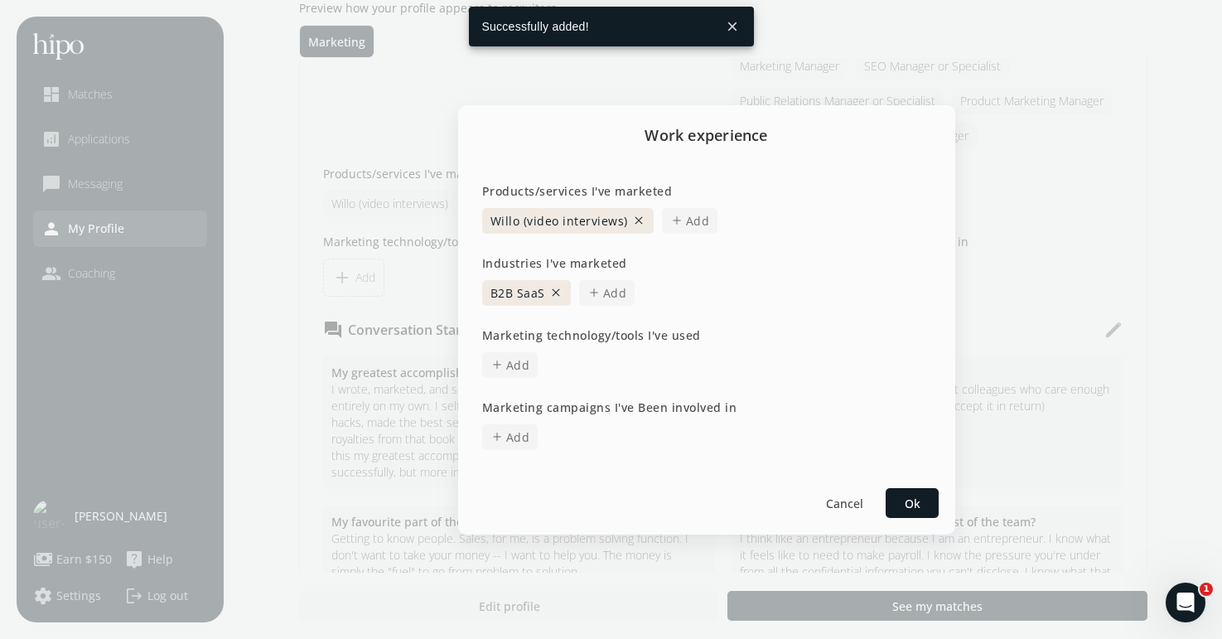
click at [616, 288] on span "Add" at bounding box center [615, 292] width 24 height 17
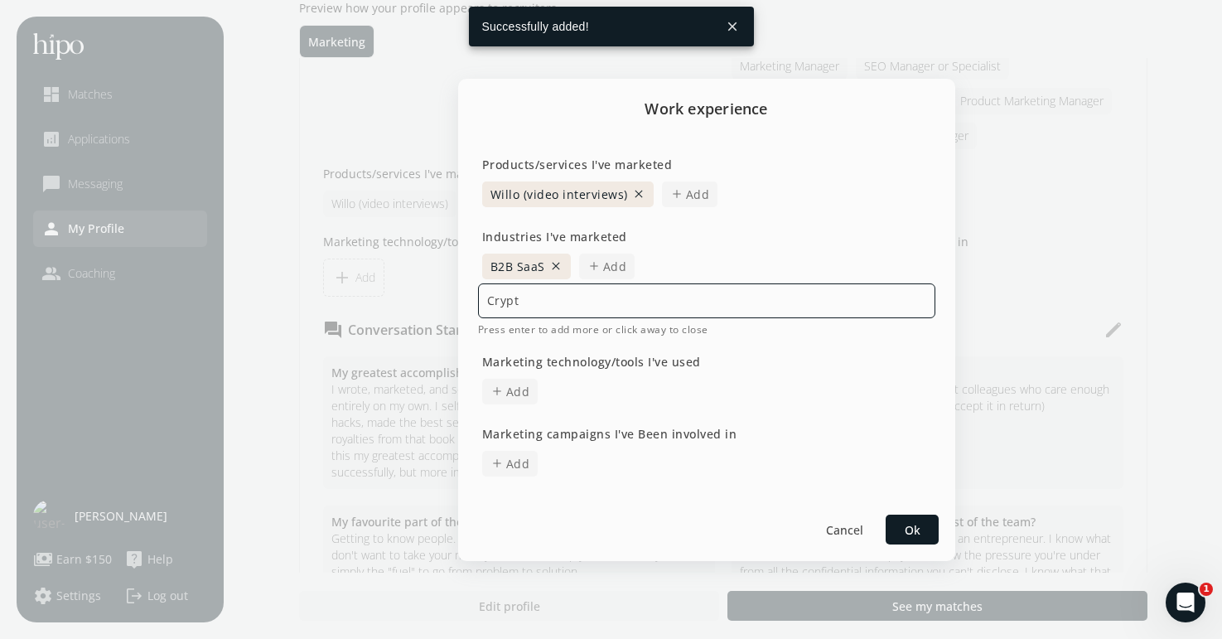
type input "Crypto"
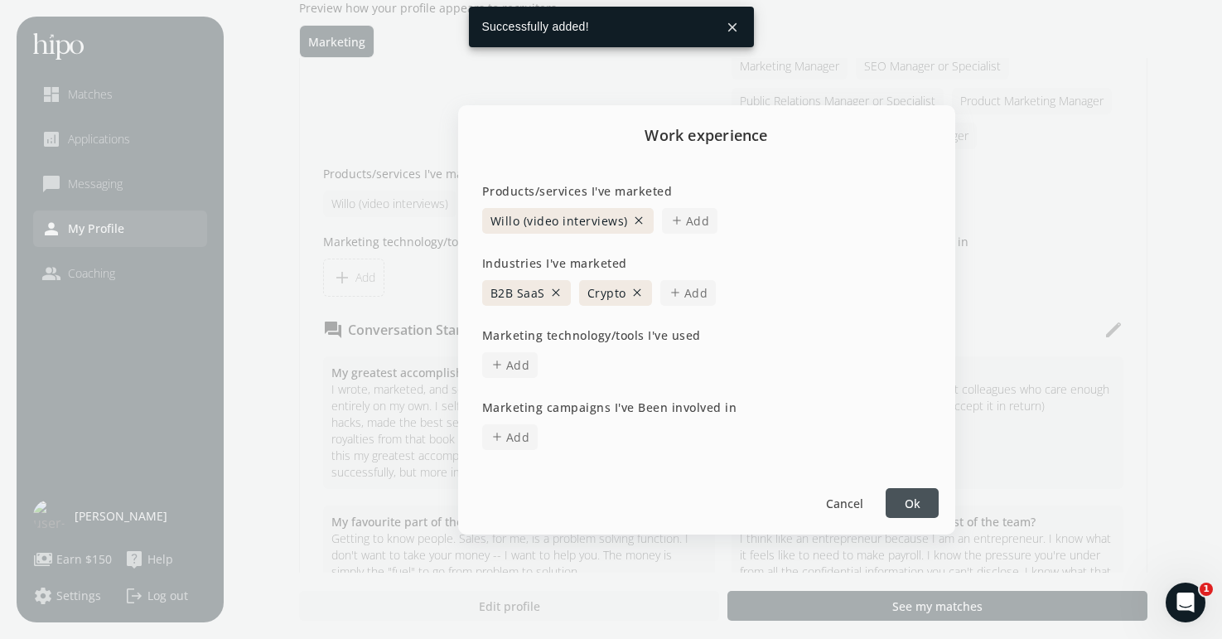
click at [670, 294] on span "add" at bounding box center [675, 292] width 13 height 13
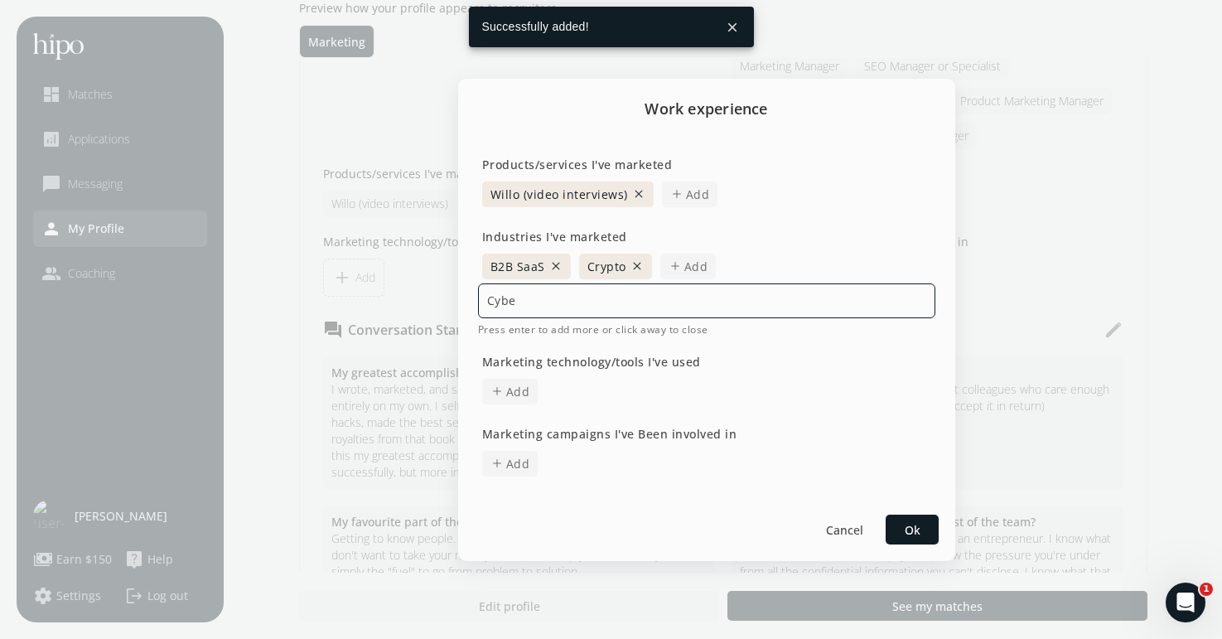
type input "Cyber"
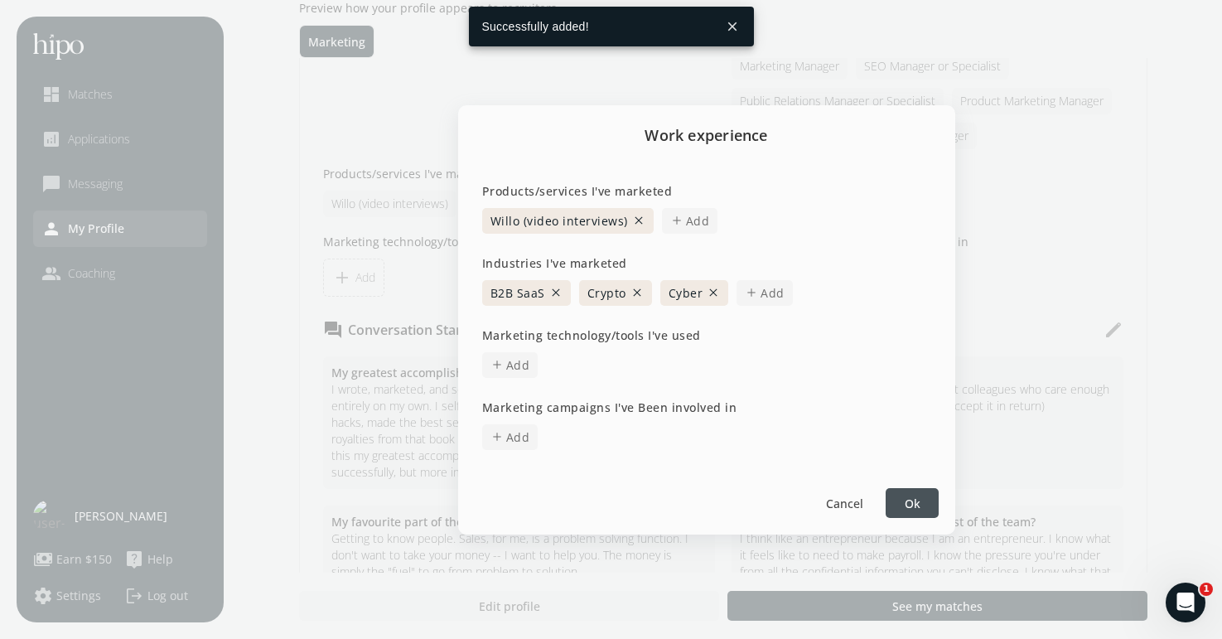
click at [755, 293] on span "add" at bounding box center [751, 292] width 13 height 13
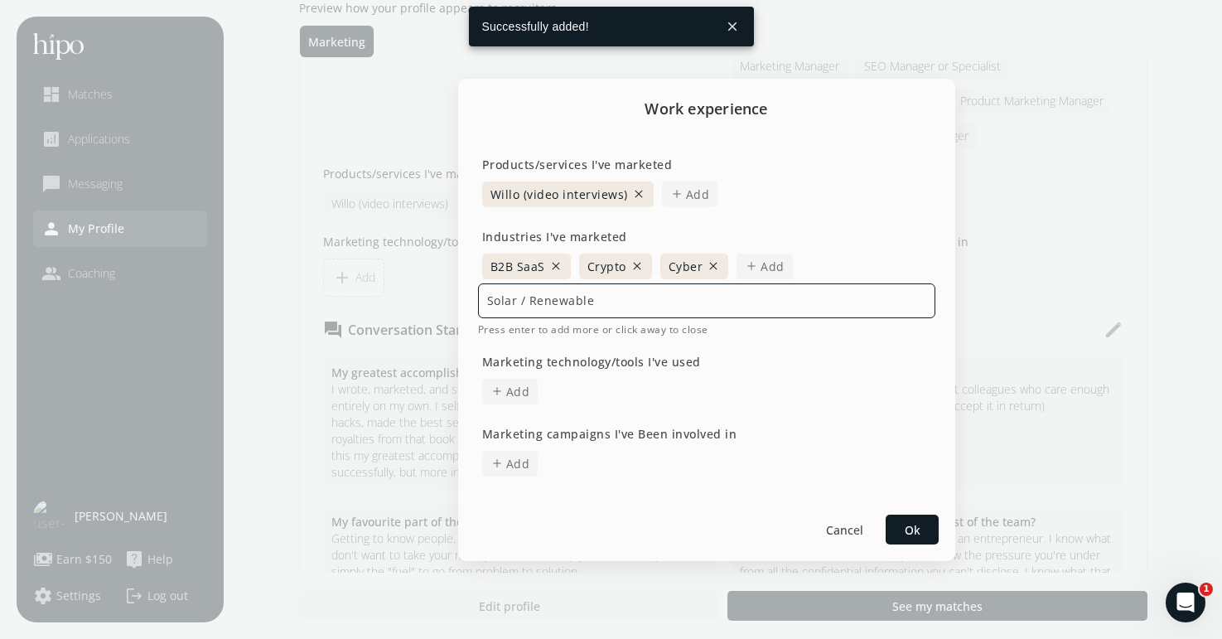
type input "Solar / Renewables"
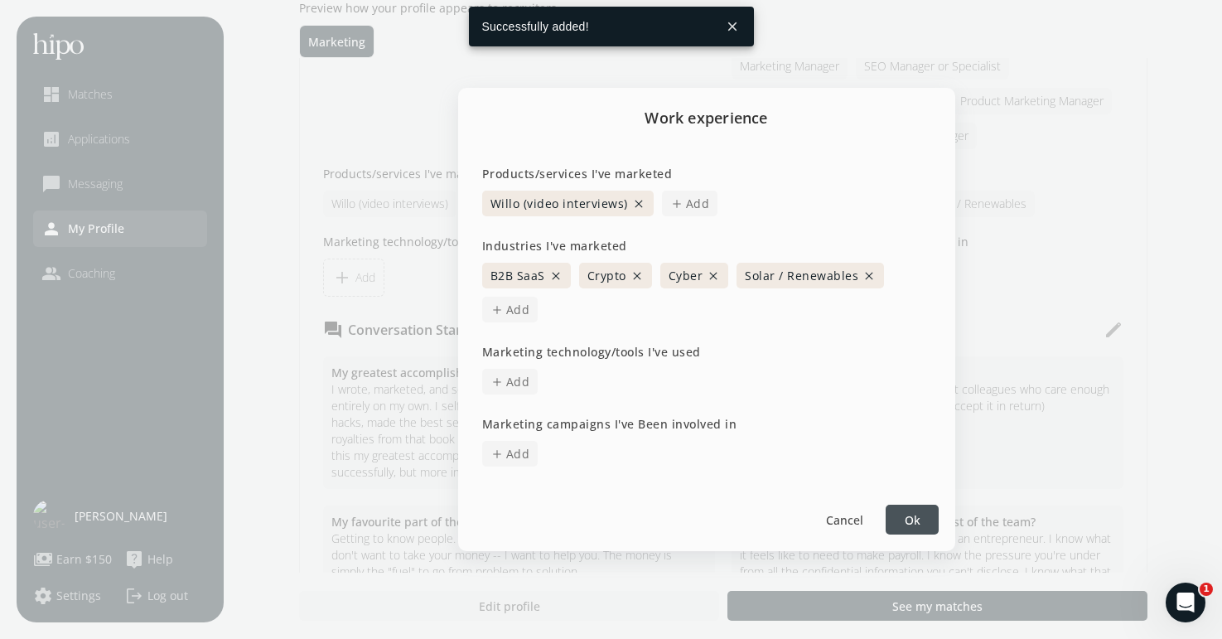
click at [929, 522] on div at bounding box center [912, 520] width 53 height 30
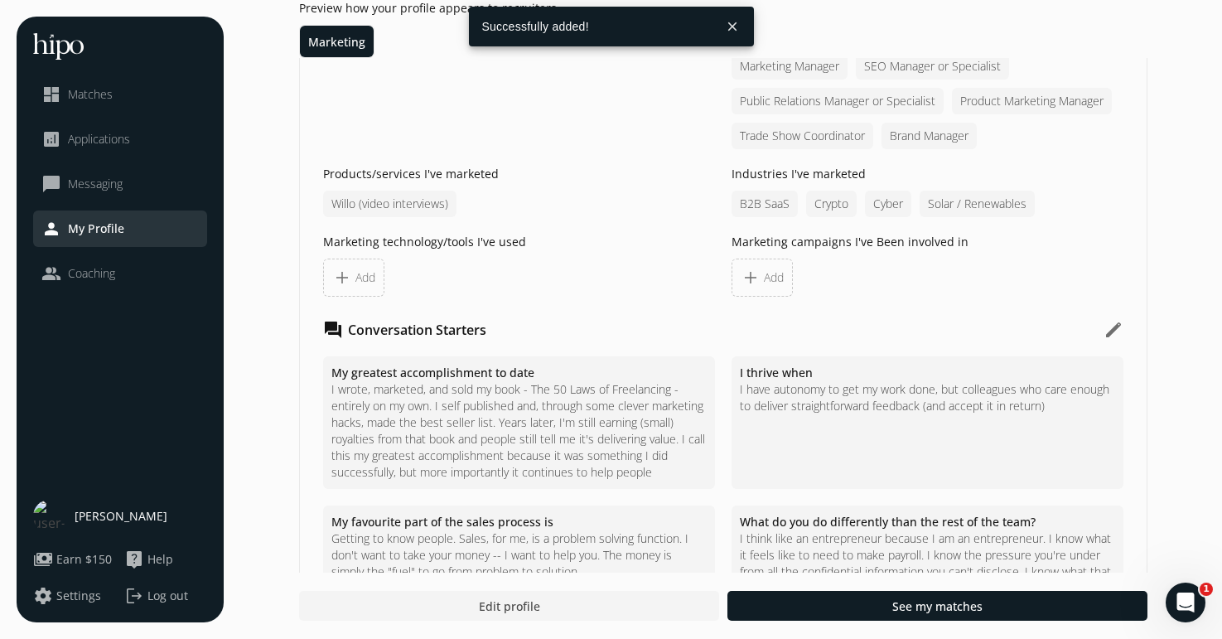
click at [773, 286] on span "Add" at bounding box center [774, 277] width 20 height 17
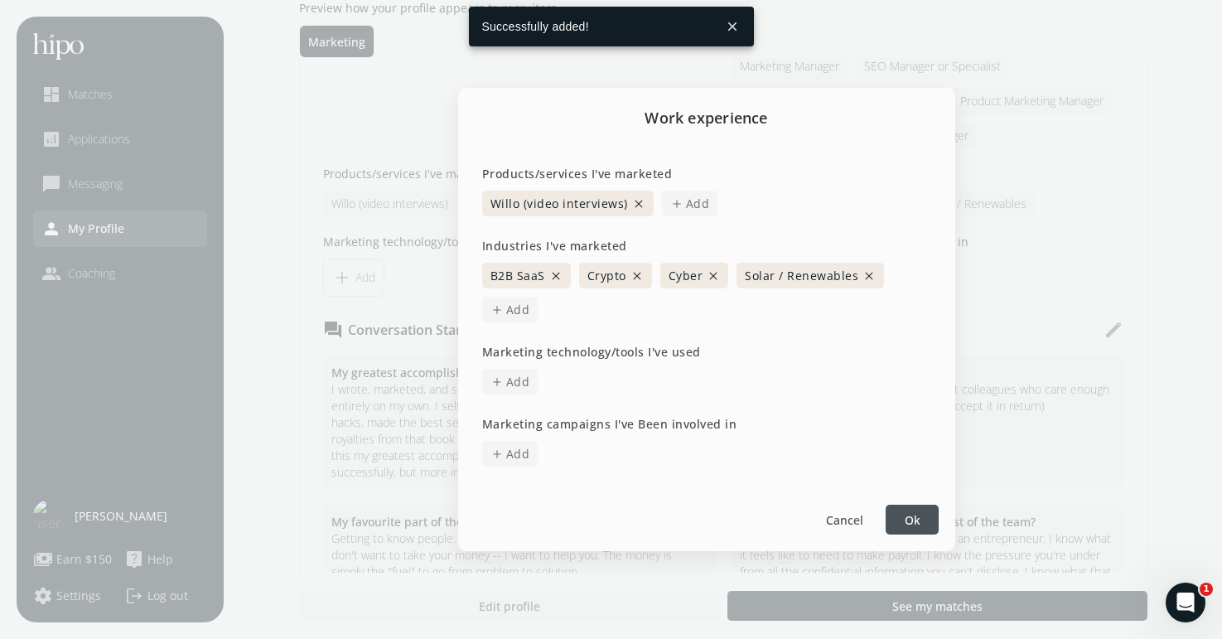
click at [498, 459] on span "add" at bounding box center [497, 453] width 13 height 13
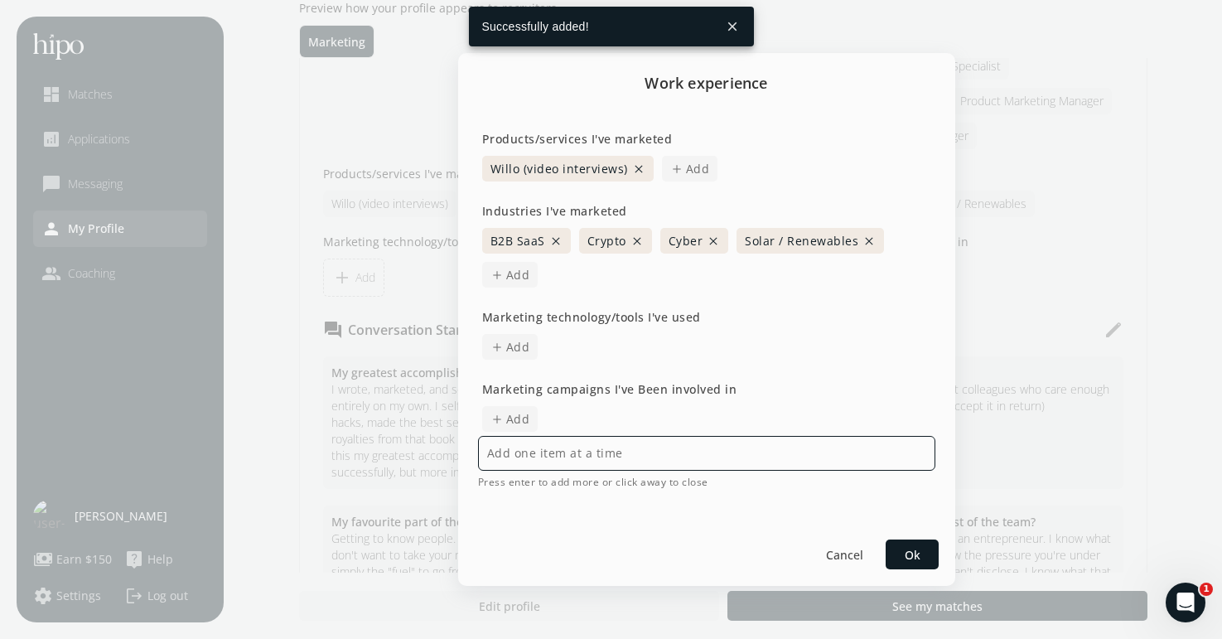
type input "1"
type input "Ebooks"
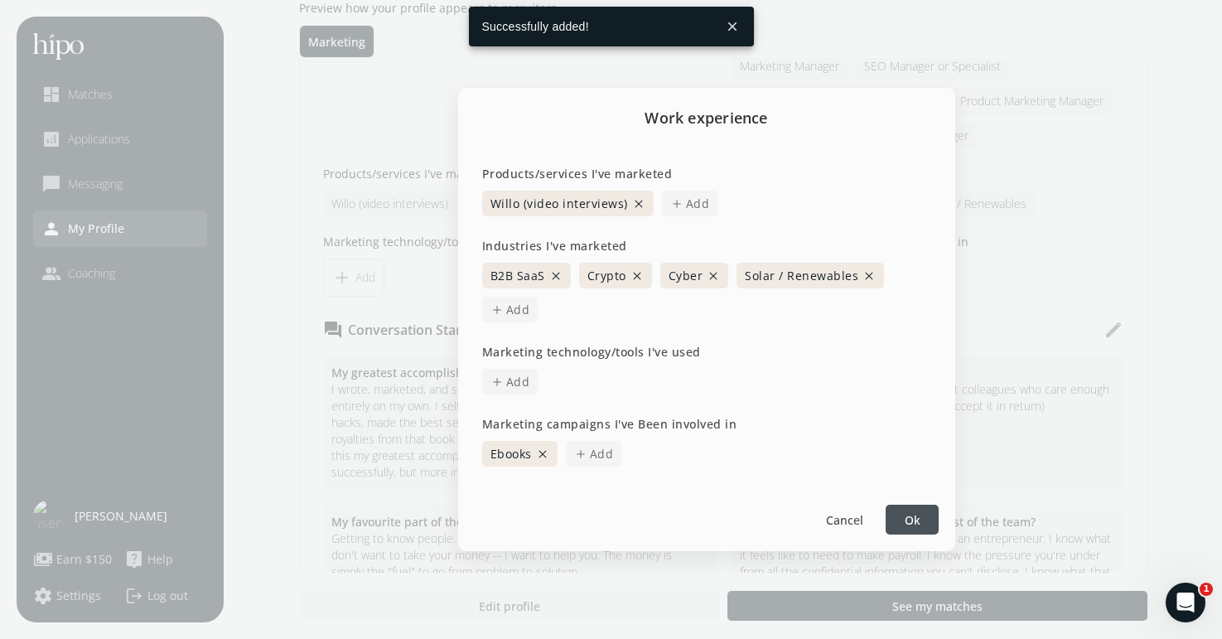
click at [602, 455] on span "Add" at bounding box center [602, 453] width 24 height 17
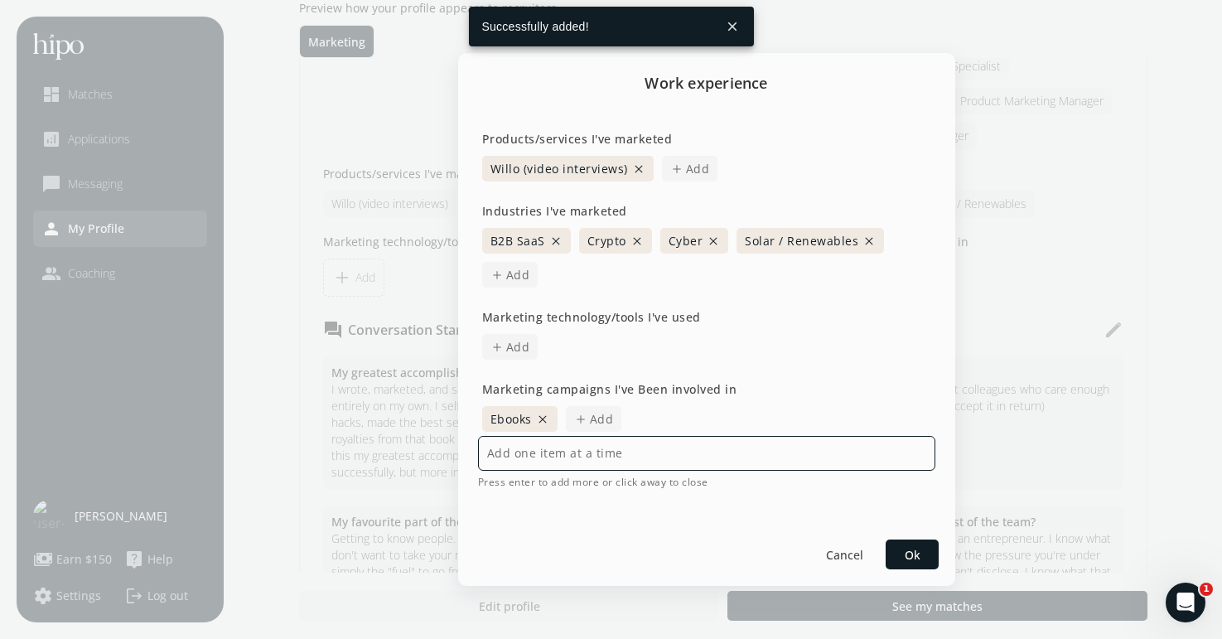
type input "C"
type input "Blogs"
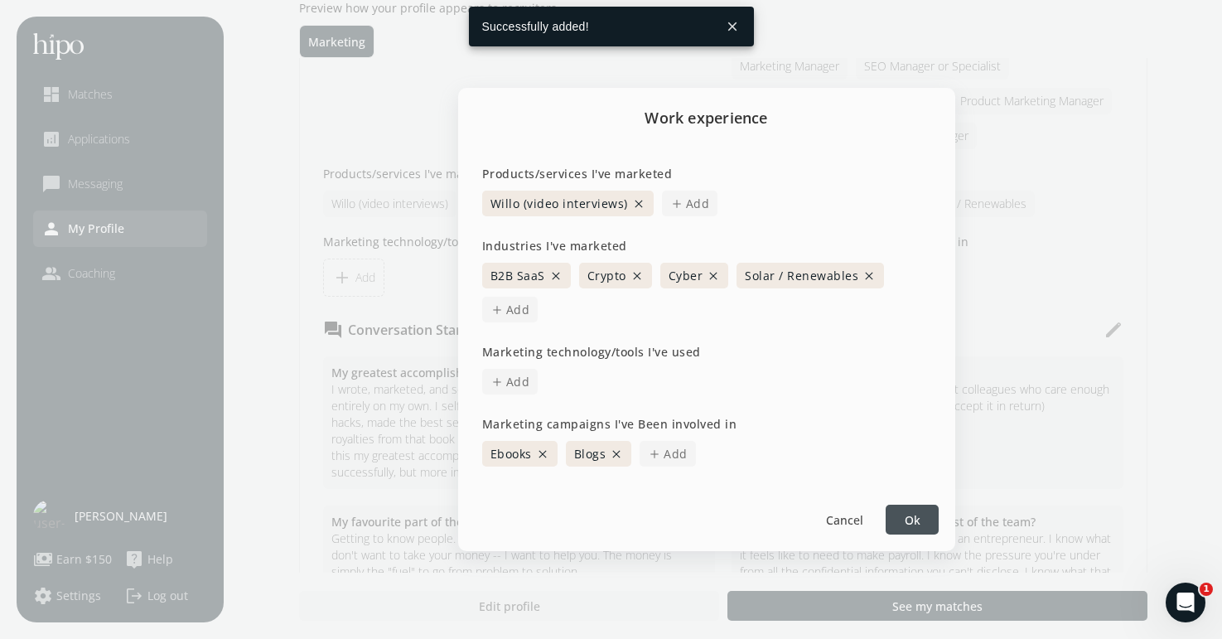
click at [662, 456] on span "add Add" at bounding box center [668, 454] width 56 height 26
click at [902, 553] on div "Work experience Products/services I've marketed Willo (video interviews) close …" at bounding box center [611, 319] width 1222 height 639
click at [911, 533] on div at bounding box center [912, 520] width 53 height 30
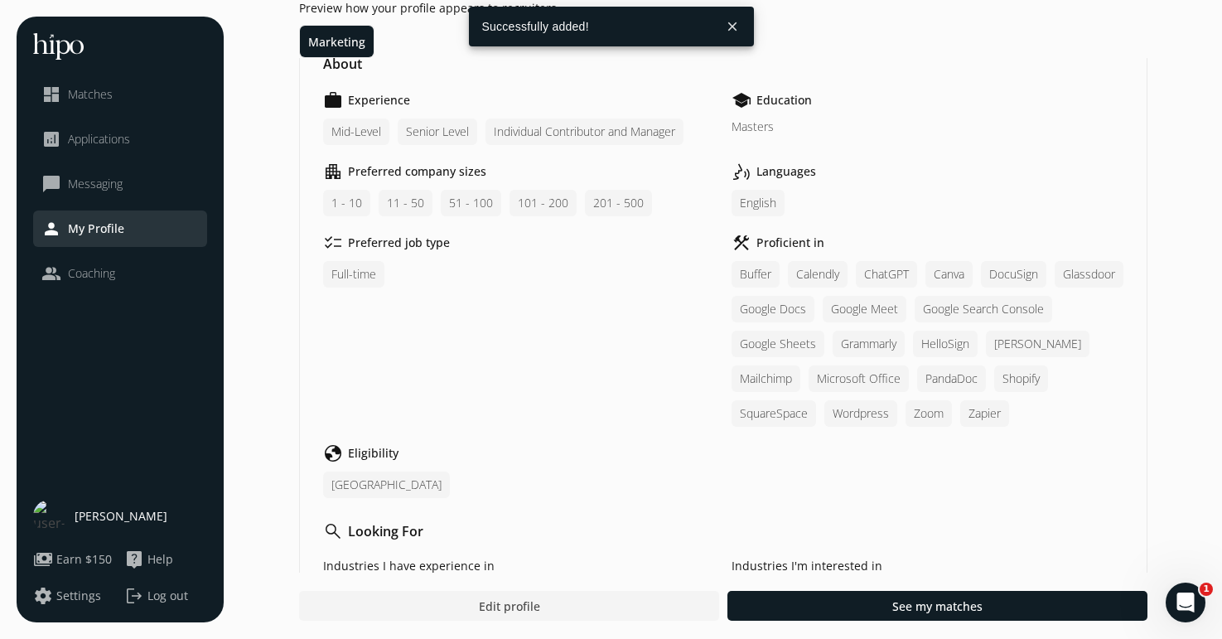
scroll to position [0, 0]
